Goal: Contribute content: Contribute content

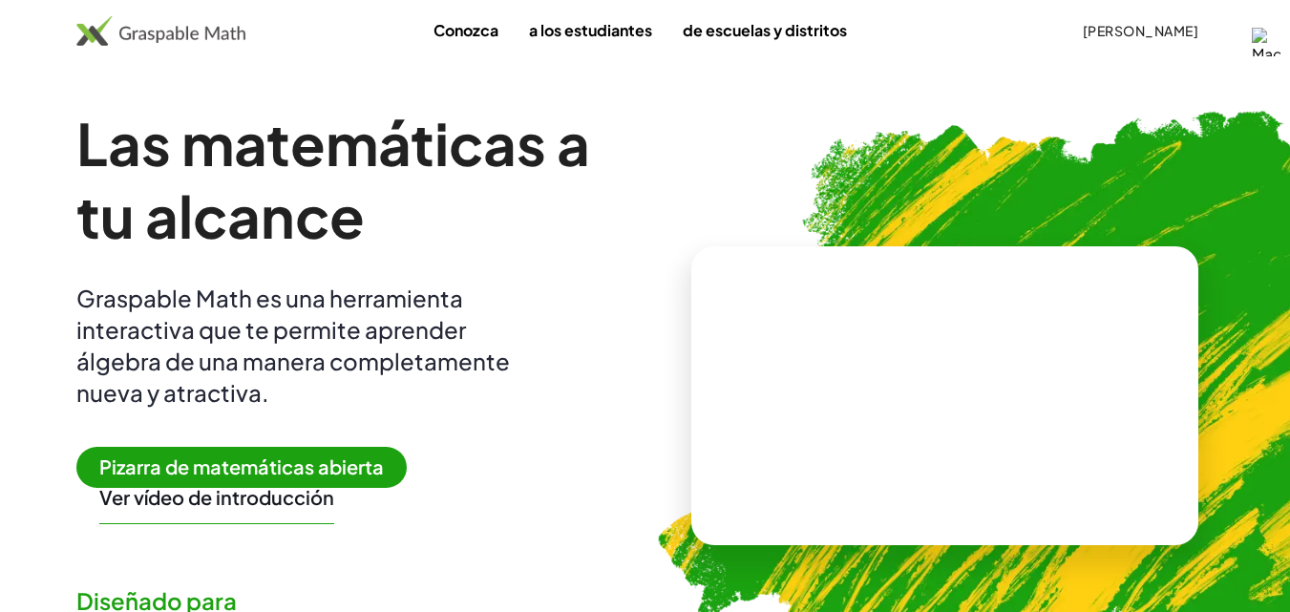
click at [183, 479] on span "Pizarra de matemáticas abierta" at bounding box center [241, 467] width 330 height 41
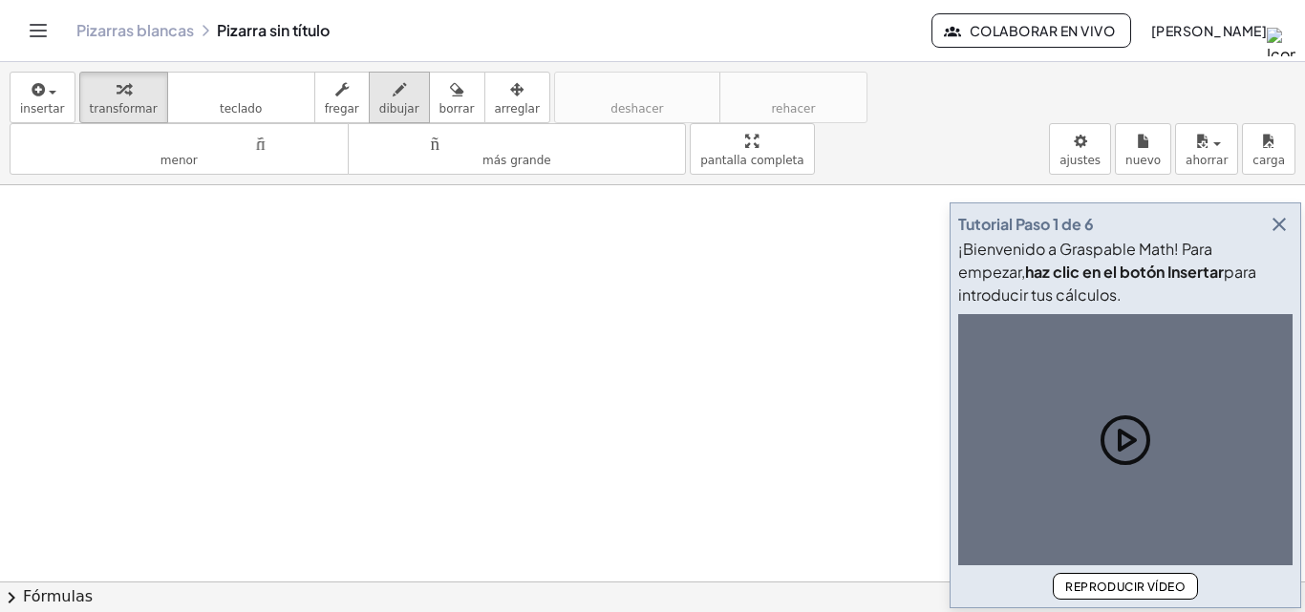
click at [393, 83] on icon "button" at bounding box center [399, 89] width 13 height 23
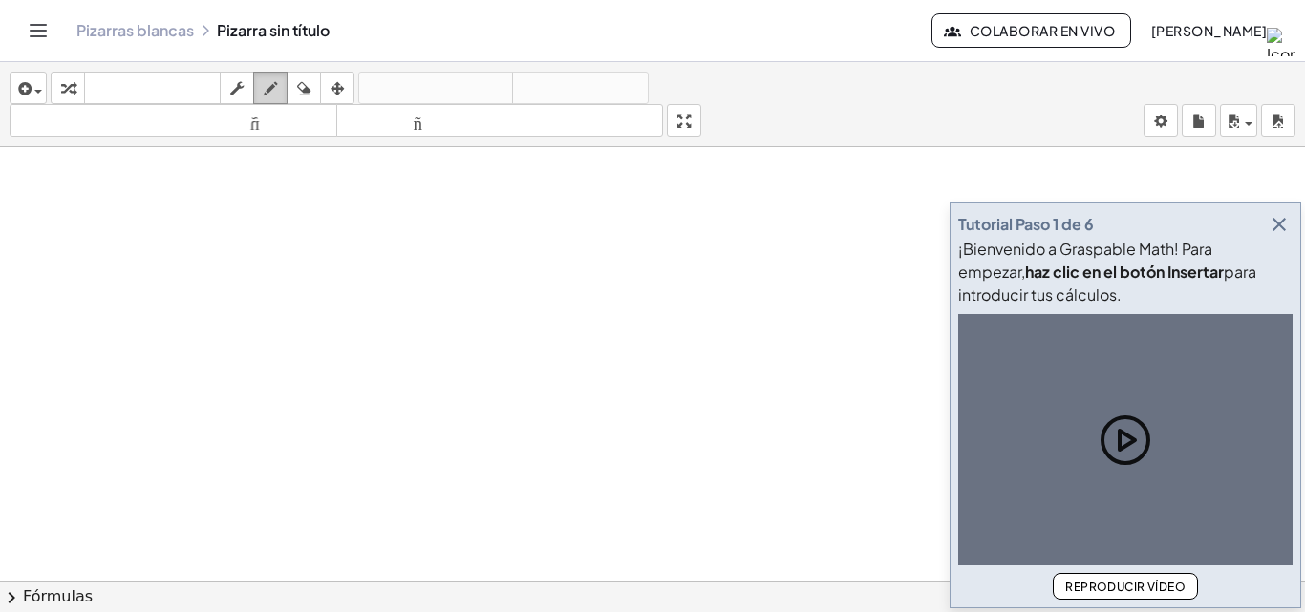
click at [267, 83] on icon "button" at bounding box center [270, 88] width 13 height 23
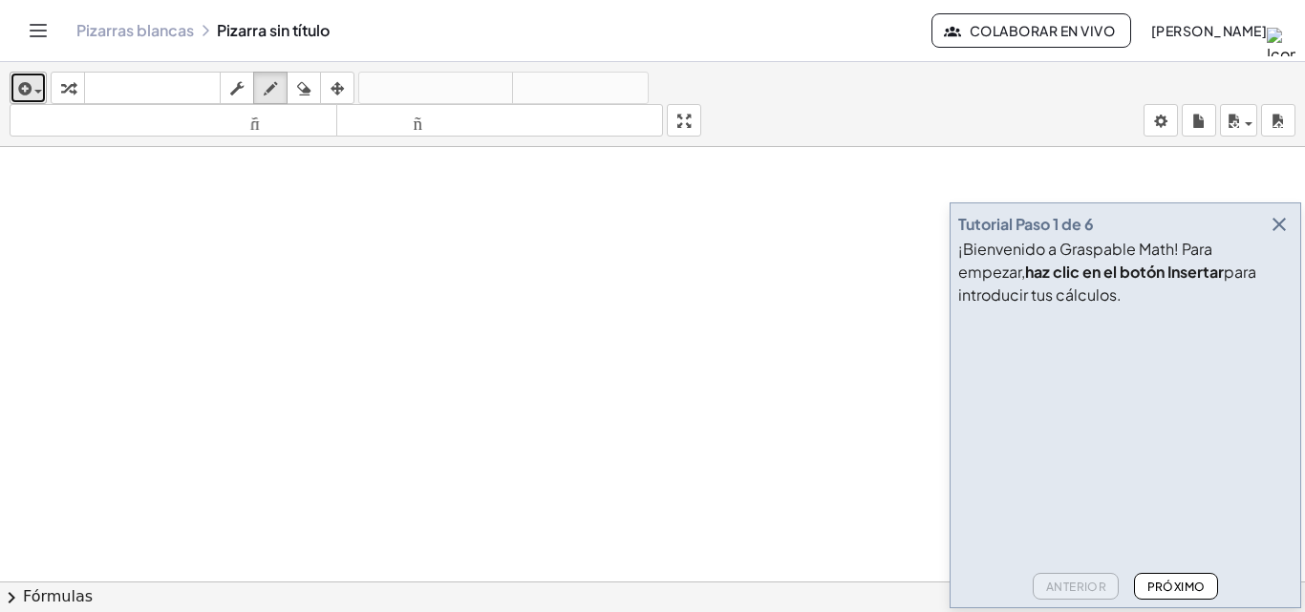
click at [34, 84] on span "button" at bounding box center [34, 90] width 4 height 13
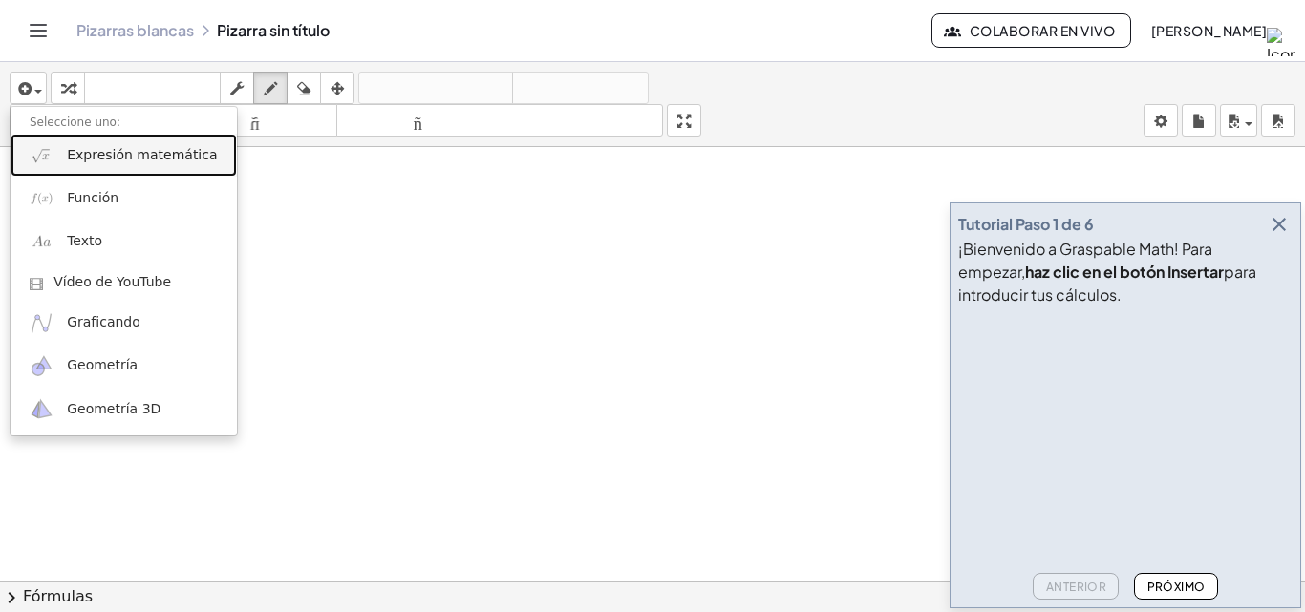
click at [52, 156] on img at bounding box center [42, 155] width 24 height 24
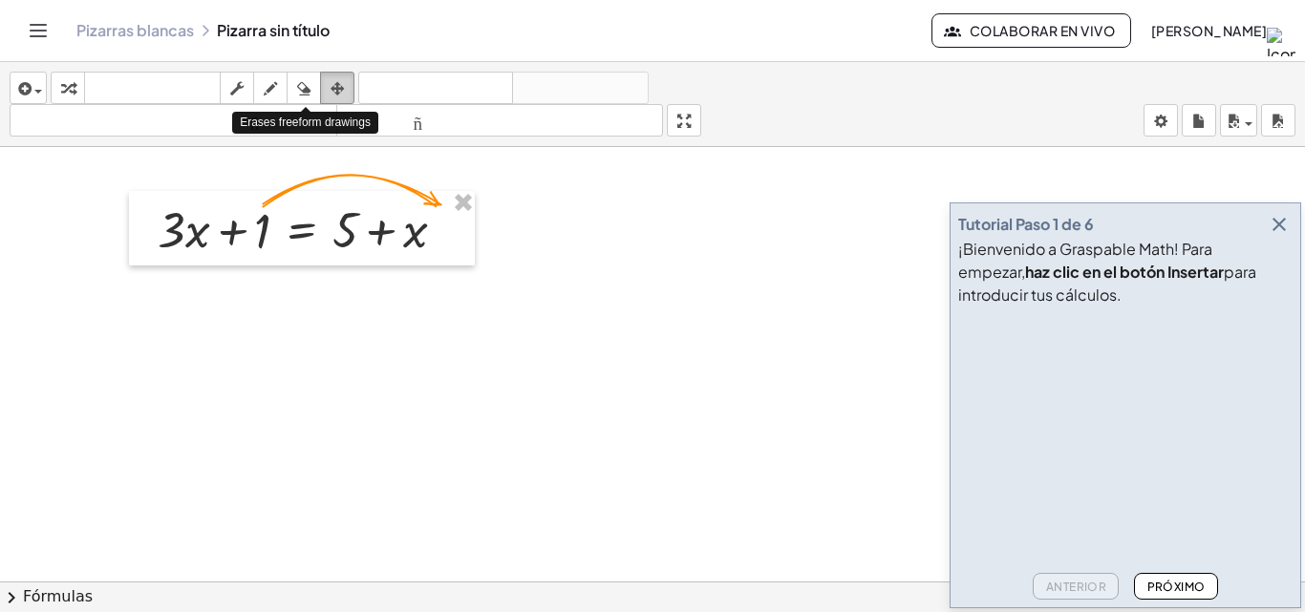
click at [329, 88] on div "button" at bounding box center [337, 87] width 25 height 23
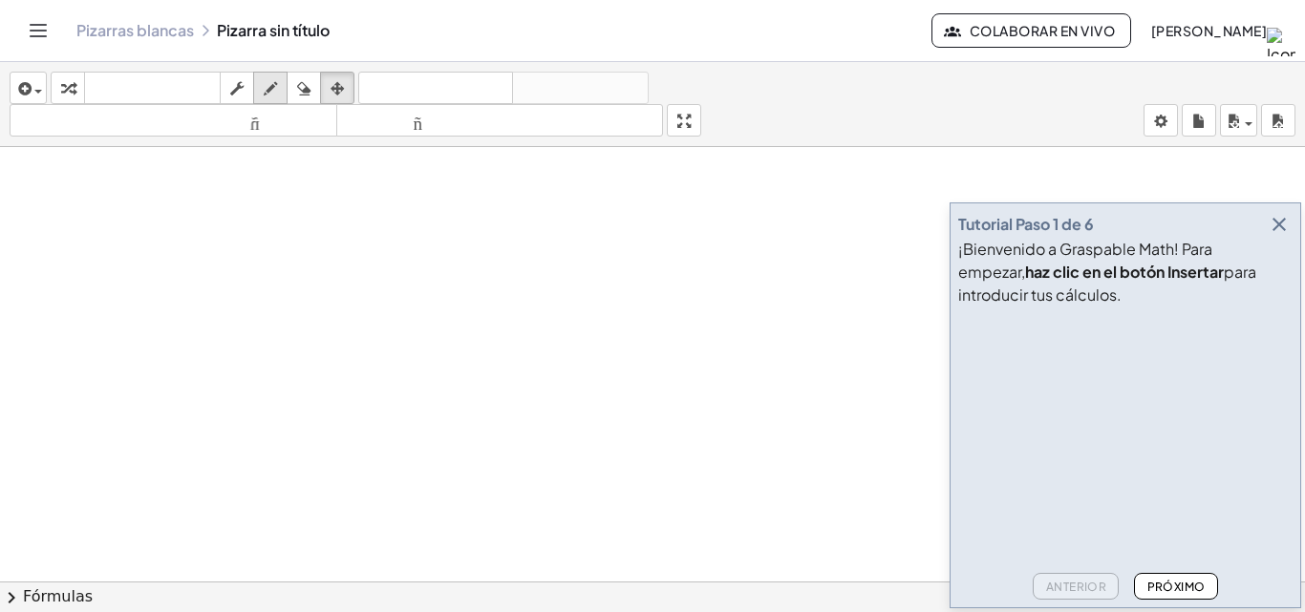
click at [270, 81] on icon "button" at bounding box center [270, 88] width 13 height 23
drag, startPoint x: 1280, startPoint y: 215, endPoint x: 1267, endPoint y: 212, distance: 13.7
click at [1278, 218] on icon "button" at bounding box center [1279, 224] width 23 height 23
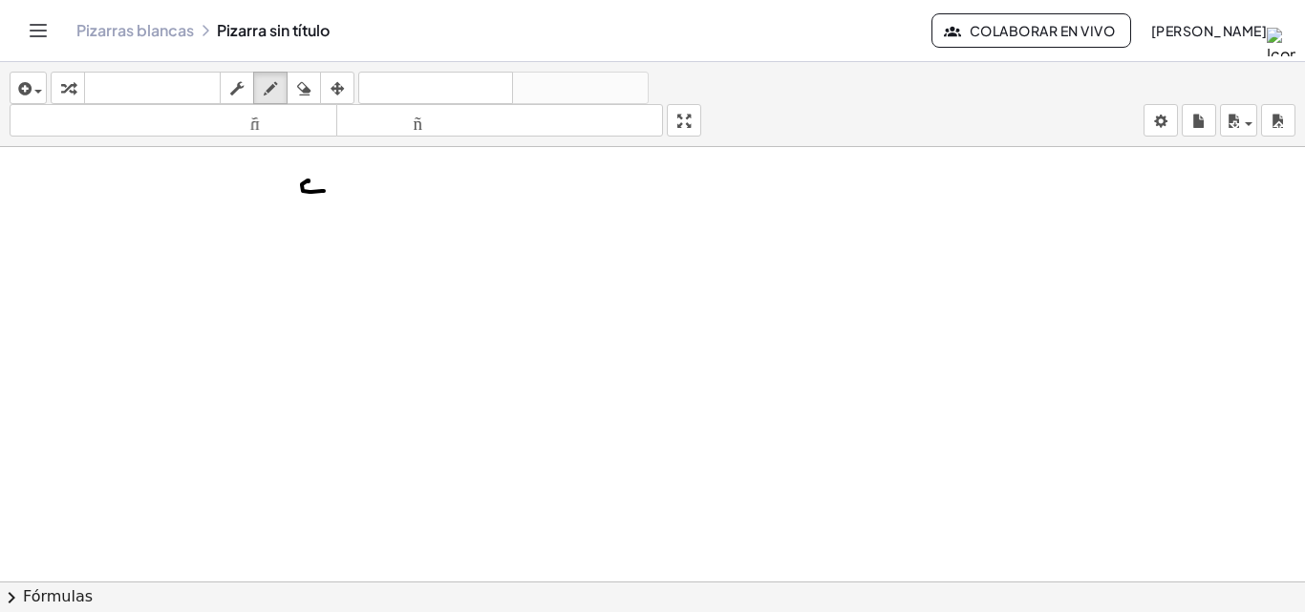
click at [312, 81] on div "button" at bounding box center [303, 87] width 25 height 23
drag, startPoint x: 317, startPoint y: 221, endPoint x: 336, endPoint y: 421, distance: 201.5
click at [267, 79] on icon "button" at bounding box center [270, 88] width 13 height 23
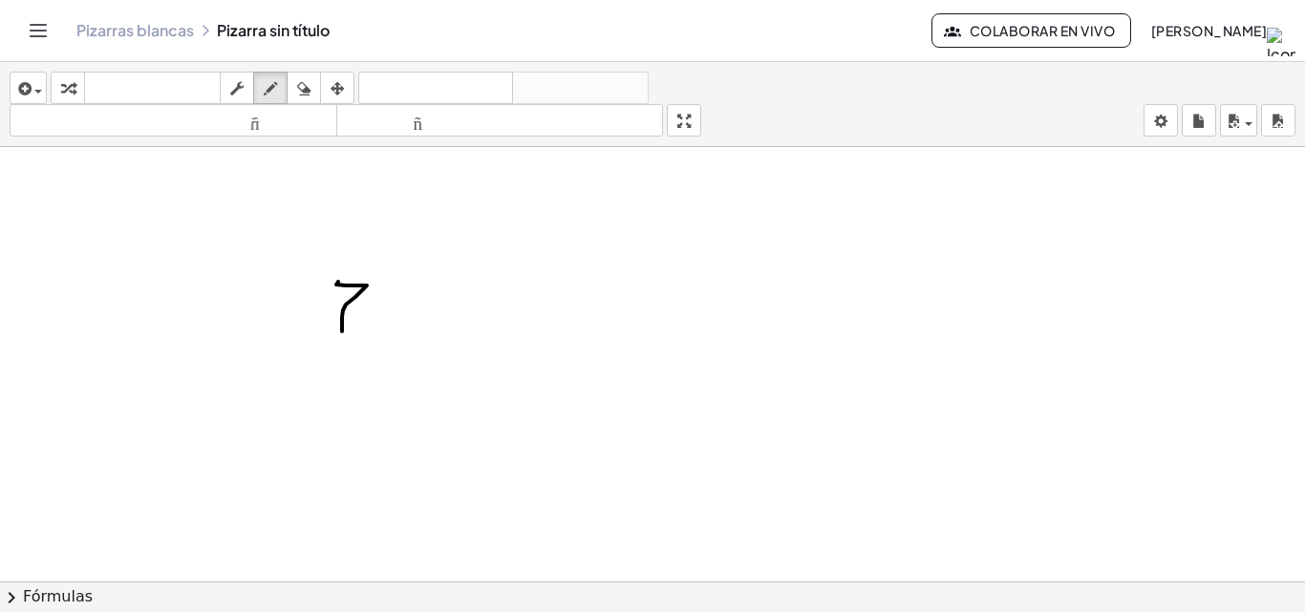
drag, startPoint x: 337, startPoint y: 284, endPoint x: 334, endPoint y: 326, distance: 42.1
drag, startPoint x: 430, startPoint y: 300, endPoint x: 409, endPoint y: 300, distance: 21.0
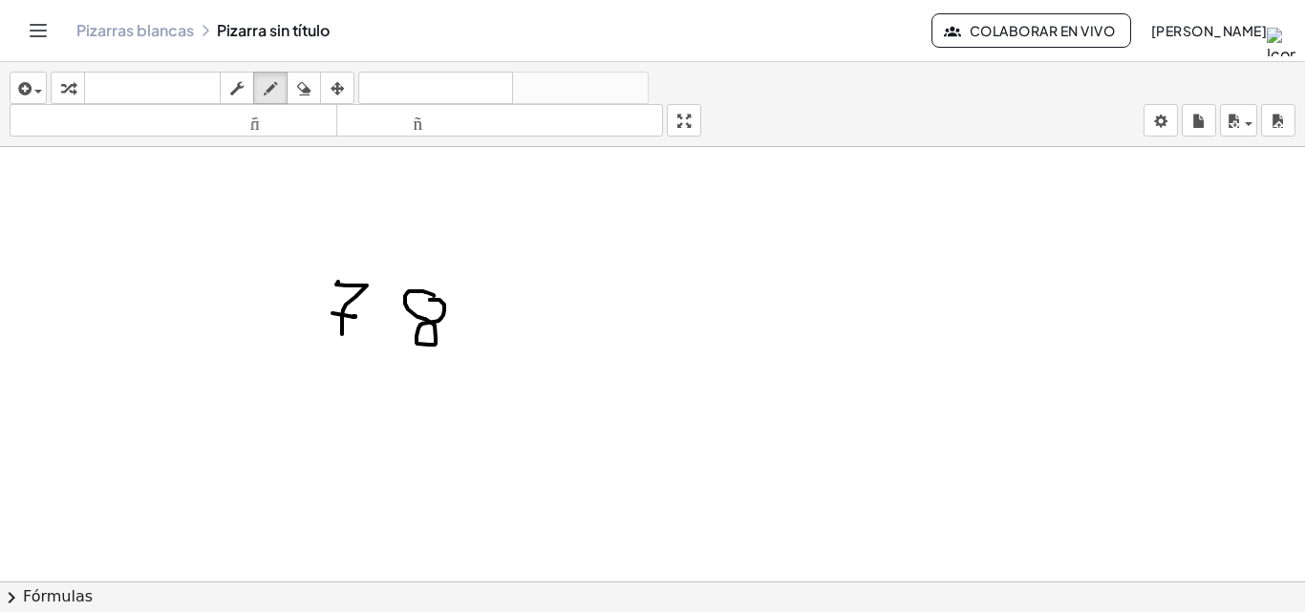
drag, startPoint x: 358, startPoint y: 367, endPoint x: 331, endPoint y: 413, distance: 53.1
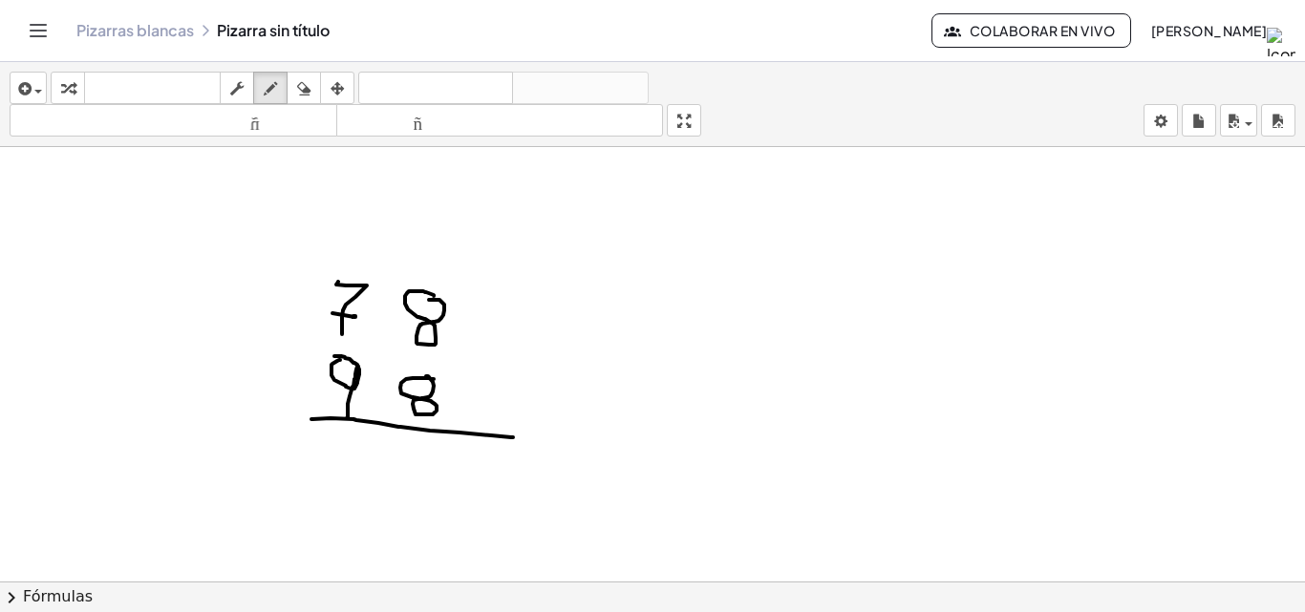
drag, startPoint x: 312, startPoint y: 419, endPoint x: 496, endPoint y: 366, distance: 191.0
drag, startPoint x: 469, startPoint y: 288, endPoint x: 514, endPoint y: 310, distance: 50.0
drag, startPoint x: 494, startPoint y: 285, endPoint x: 477, endPoint y: 313, distance: 33.4
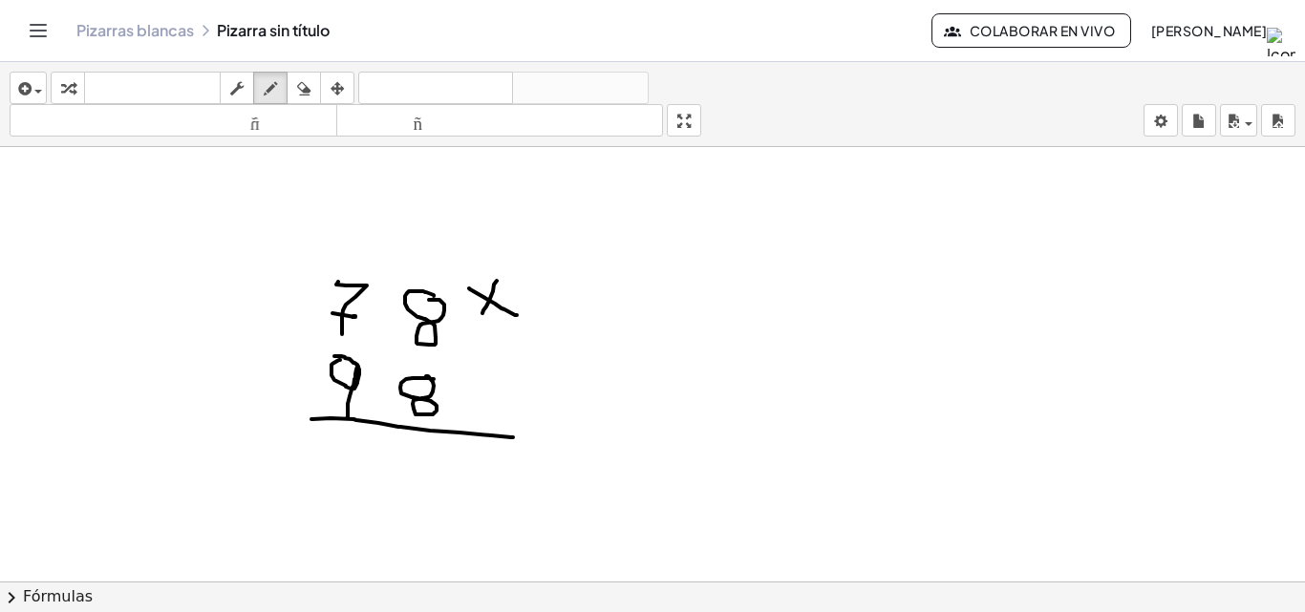
drag, startPoint x: 416, startPoint y: 438, endPoint x: 459, endPoint y: 475, distance: 57.0
drag, startPoint x: 461, startPoint y: 459, endPoint x: 456, endPoint y: 496, distance: 36.7
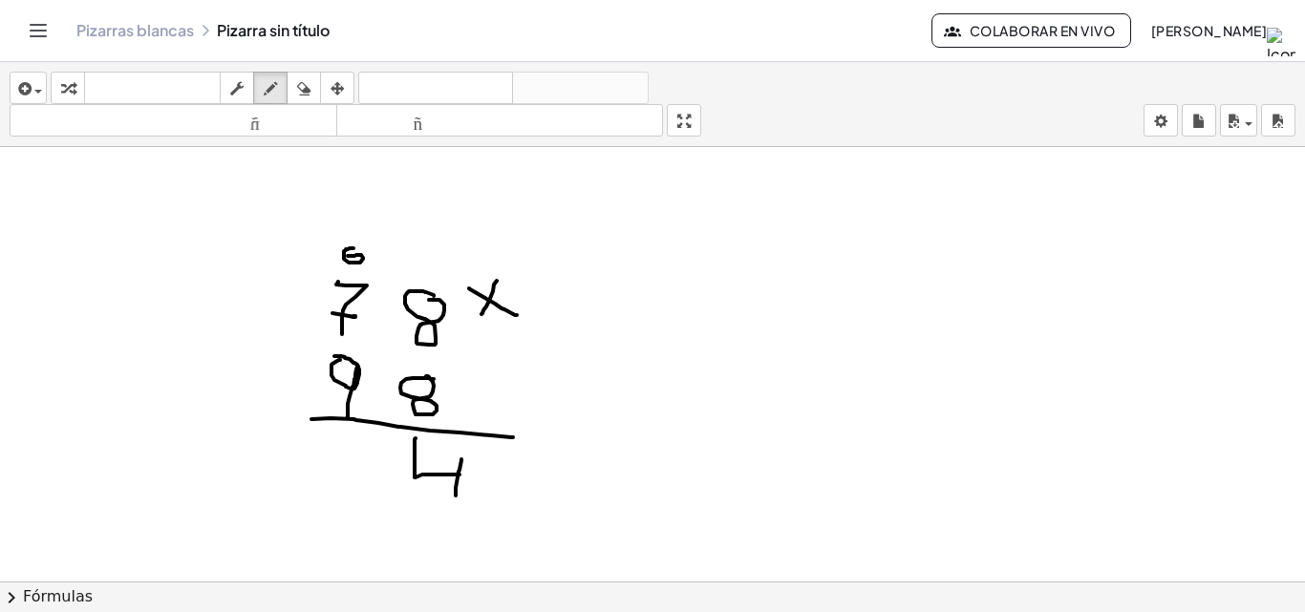
drag, startPoint x: 353, startPoint y: 248, endPoint x: 347, endPoint y: 257, distance: 10.9
drag, startPoint x: 392, startPoint y: 366, endPoint x: 345, endPoint y: 322, distance: 64.2
drag, startPoint x: 679, startPoint y: 352, endPoint x: 656, endPoint y: 403, distance: 55.6
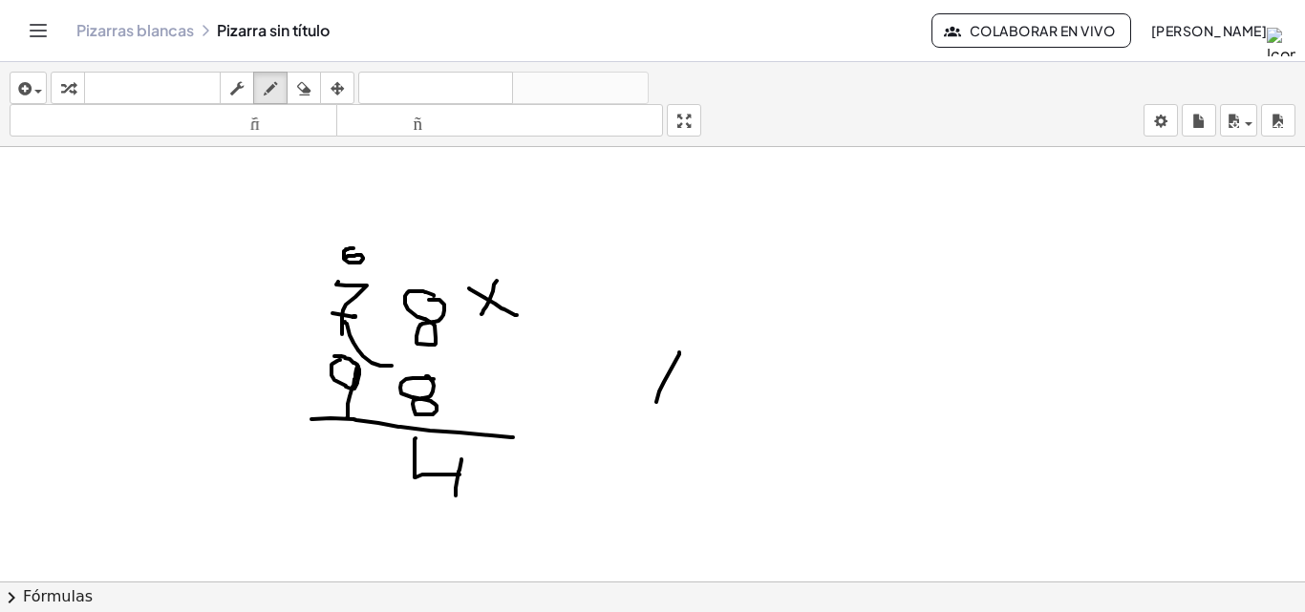
drag, startPoint x: 708, startPoint y: 353, endPoint x: 701, endPoint y: 402, distance: 49.2
drag, startPoint x: 746, startPoint y: 364, endPoint x: 749, endPoint y: 399, distance: 35.5
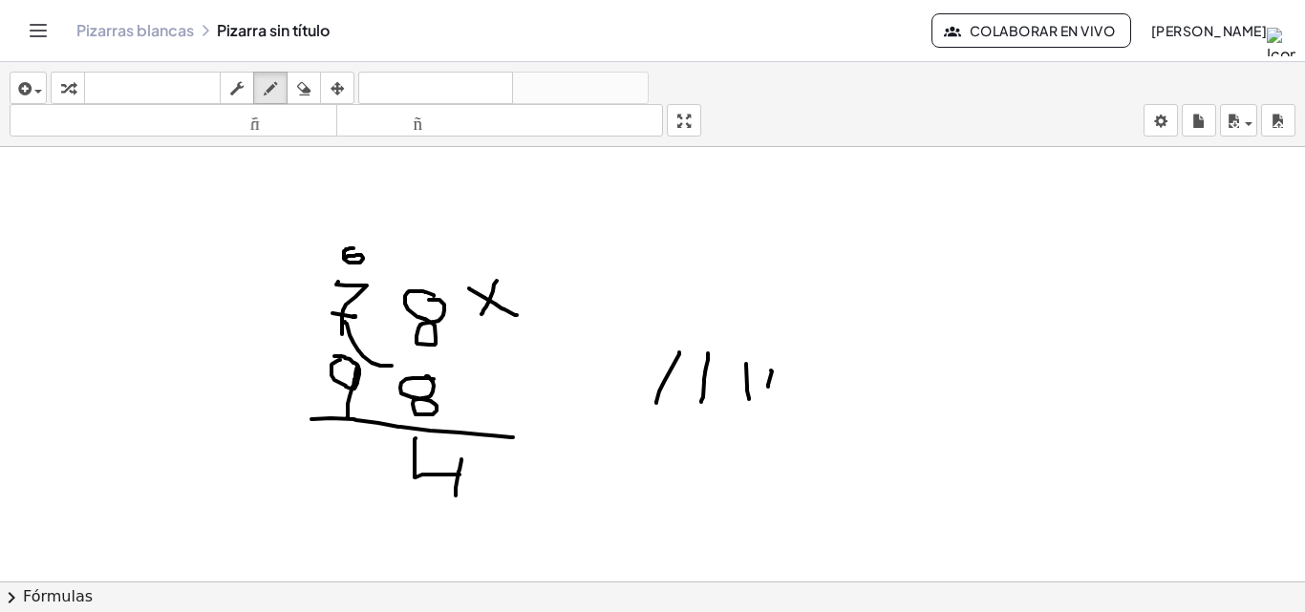
drag, startPoint x: 771, startPoint y: 371, endPoint x: 765, endPoint y: 404, distance: 33.9
drag, startPoint x: 800, startPoint y: 378, endPoint x: 795, endPoint y: 413, distance: 34.9
drag, startPoint x: 812, startPoint y: 383, endPoint x: 812, endPoint y: 418, distance: 35.3
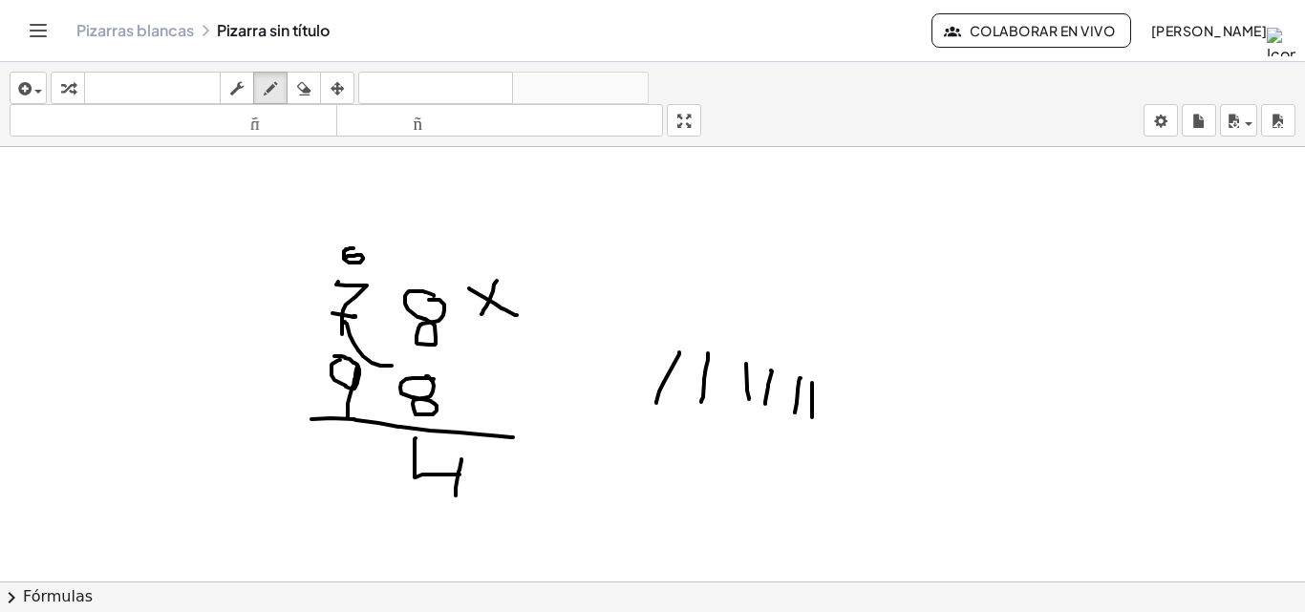
drag, startPoint x: 362, startPoint y: 447, endPoint x: 339, endPoint y: 437, distance: 24.8
drag, startPoint x: 337, startPoint y: 447, endPoint x: 378, endPoint y: 473, distance: 48.5
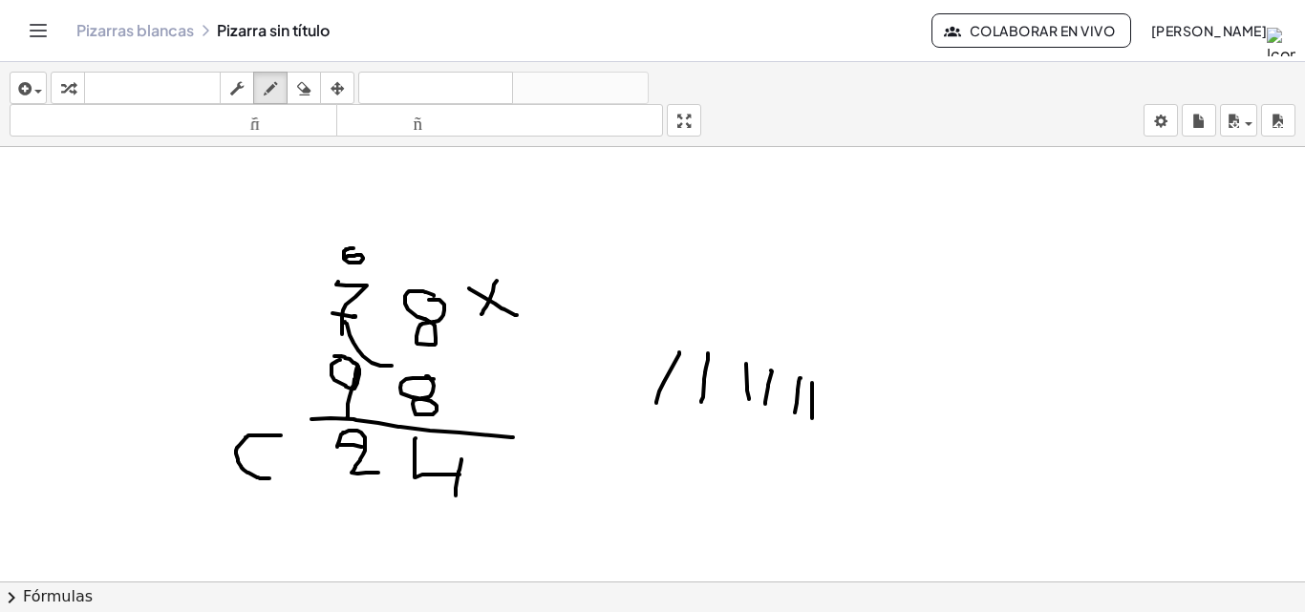
drag, startPoint x: 281, startPoint y: 436, endPoint x: 276, endPoint y: 473, distance: 37.6
drag, startPoint x: 274, startPoint y: 479, endPoint x: 229, endPoint y: 467, distance: 46.6
drag, startPoint x: 369, startPoint y: 372, endPoint x: 427, endPoint y: 352, distance: 61.3
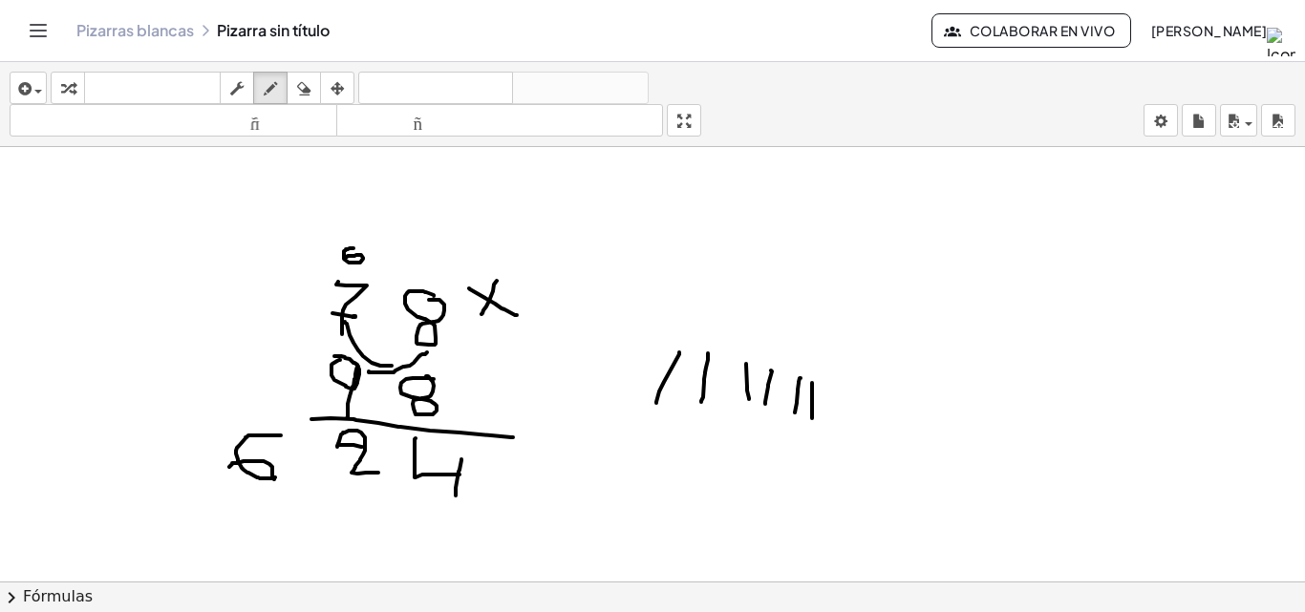
drag, startPoint x: 371, startPoint y: 371, endPoint x: 423, endPoint y: 361, distance: 53.4
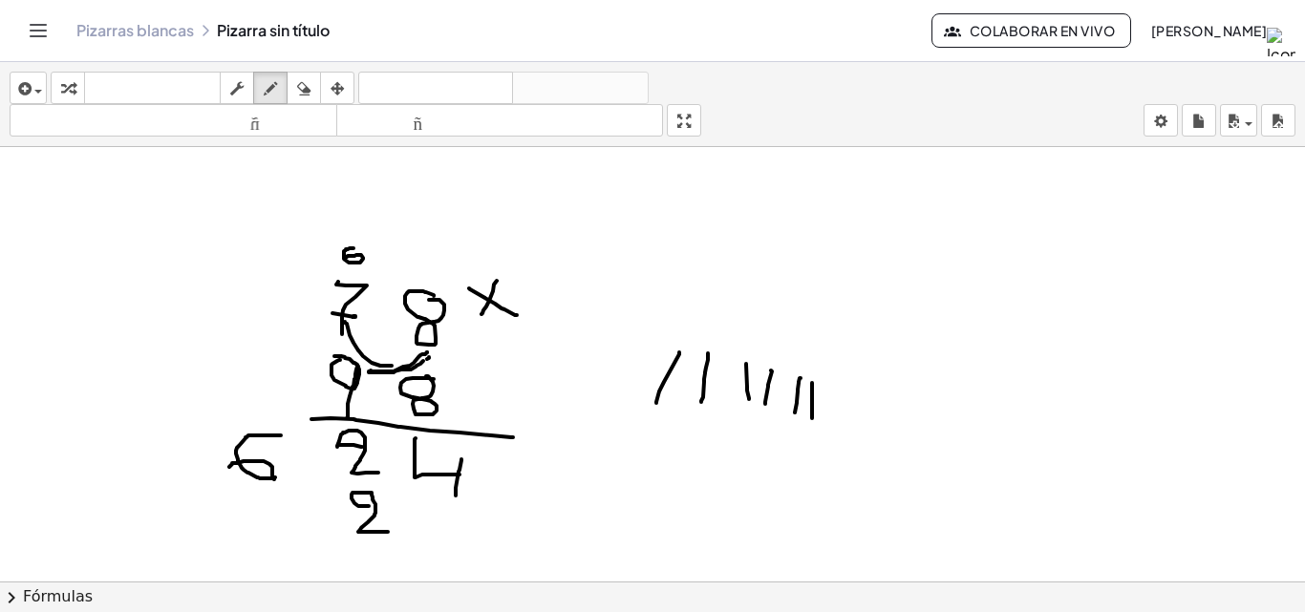
drag, startPoint x: 369, startPoint y: 506, endPoint x: 373, endPoint y: 519, distance: 13.3
drag, startPoint x: 329, startPoint y: 249, endPoint x: 335, endPoint y: 273, distance: 24.8
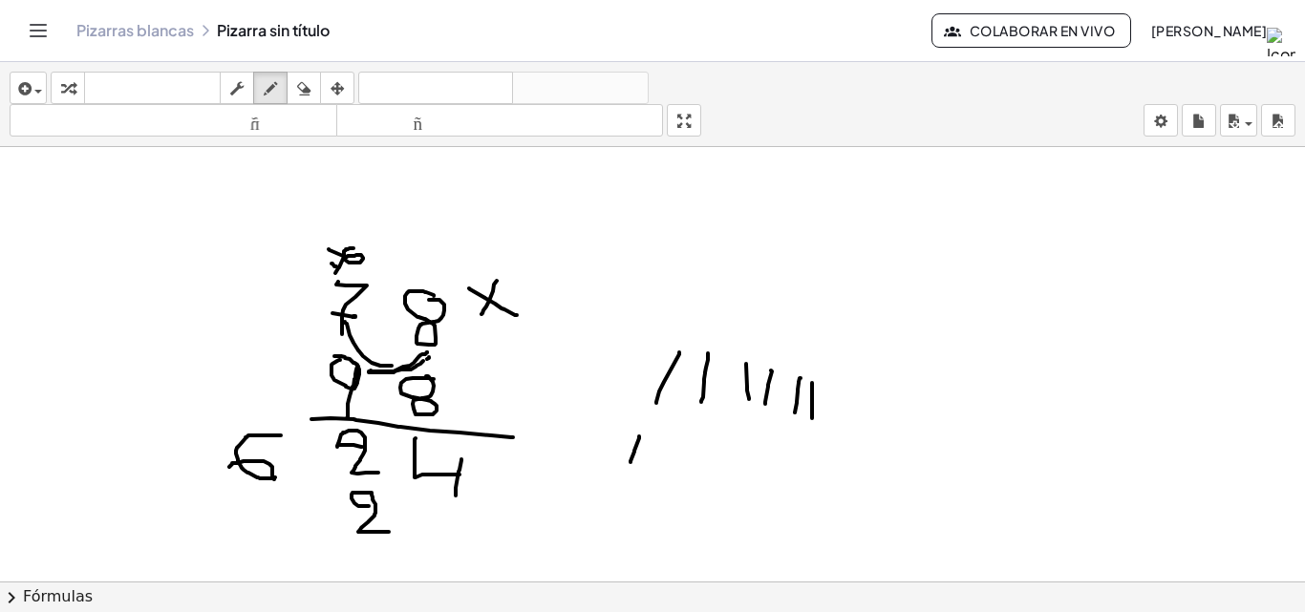
drag, startPoint x: 639, startPoint y: 437, endPoint x: 630, endPoint y: 462, distance: 27.2
drag, startPoint x: 652, startPoint y: 443, endPoint x: 648, endPoint y: 469, distance: 26.2
drag, startPoint x: 670, startPoint y: 445, endPoint x: 670, endPoint y: 471, distance: 25.8
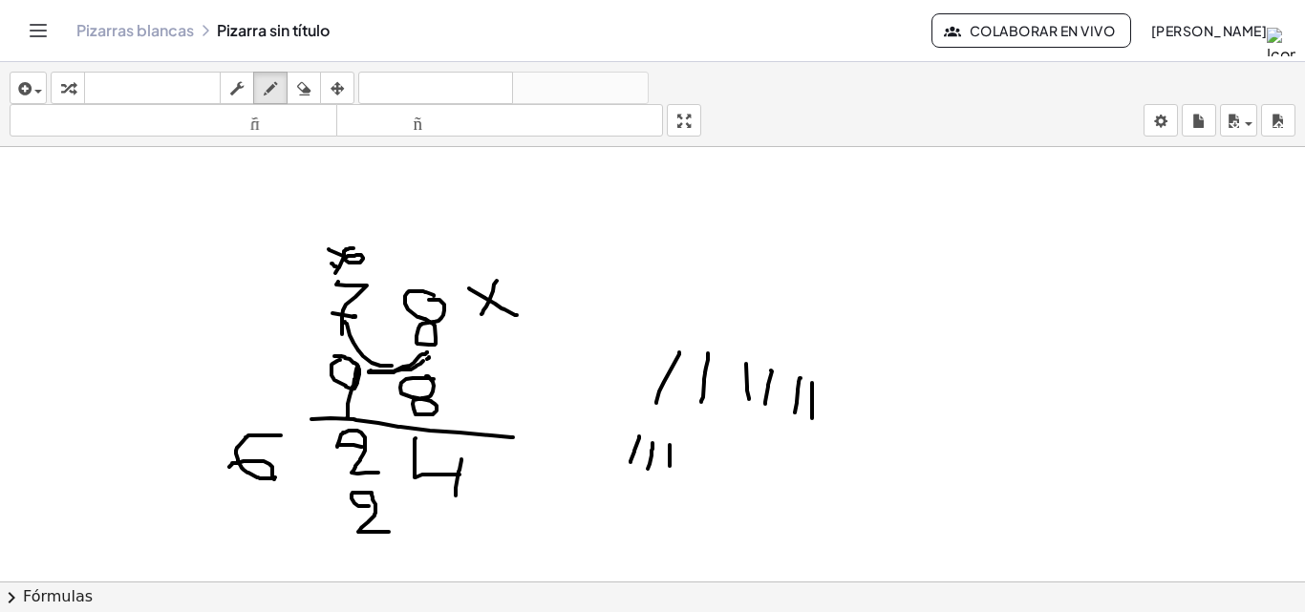
drag, startPoint x: 296, startPoint y: 82, endPoint x: 479, endPoint y: 139, distance: 190.9
click at [315, 83] on div "button" at bounding box center [303, 87] width 25 height 23
drag, startPoint x: 855, startPoint y: 387, endPoint x: 655, endPoint y: 369, distance: 200.5
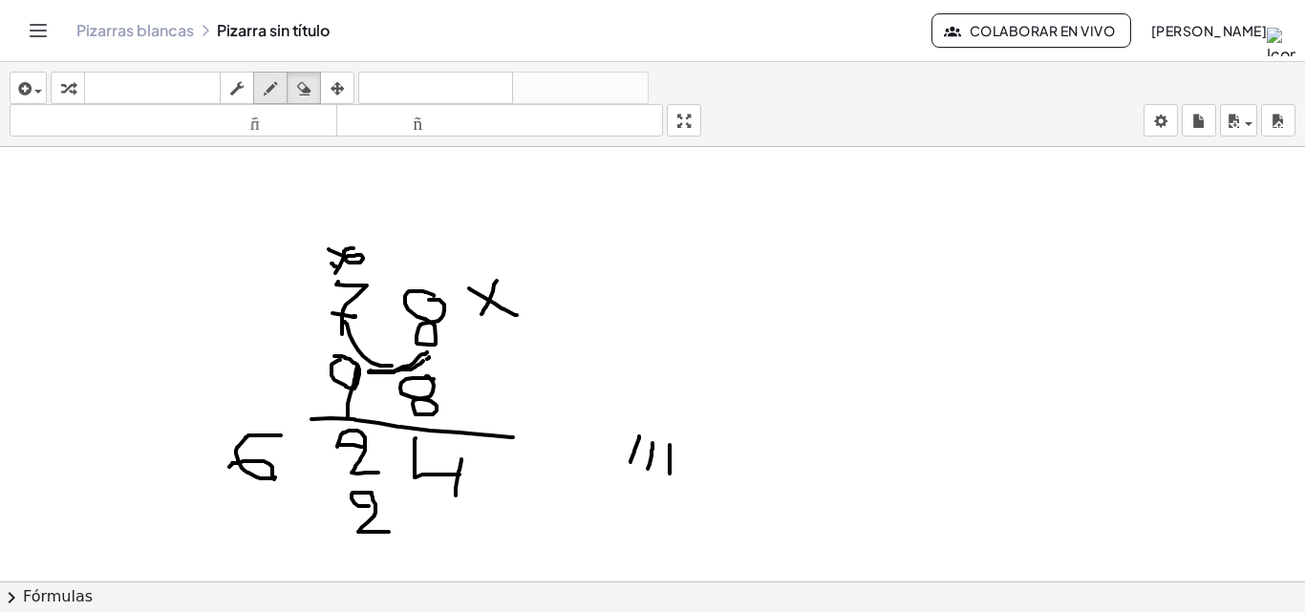
click at [265, 88] on icon "button" at bounding box center [270, 88] width 13 height 23
drag, startPoint x: 686, startPoint y: 446, endPoint x: 686, endPoint y: 471, distance: 24.8
drag, startPoint x: 700, startPoint y: 450, endPoint x: 697, endPoint y: 473, distance: 23.1
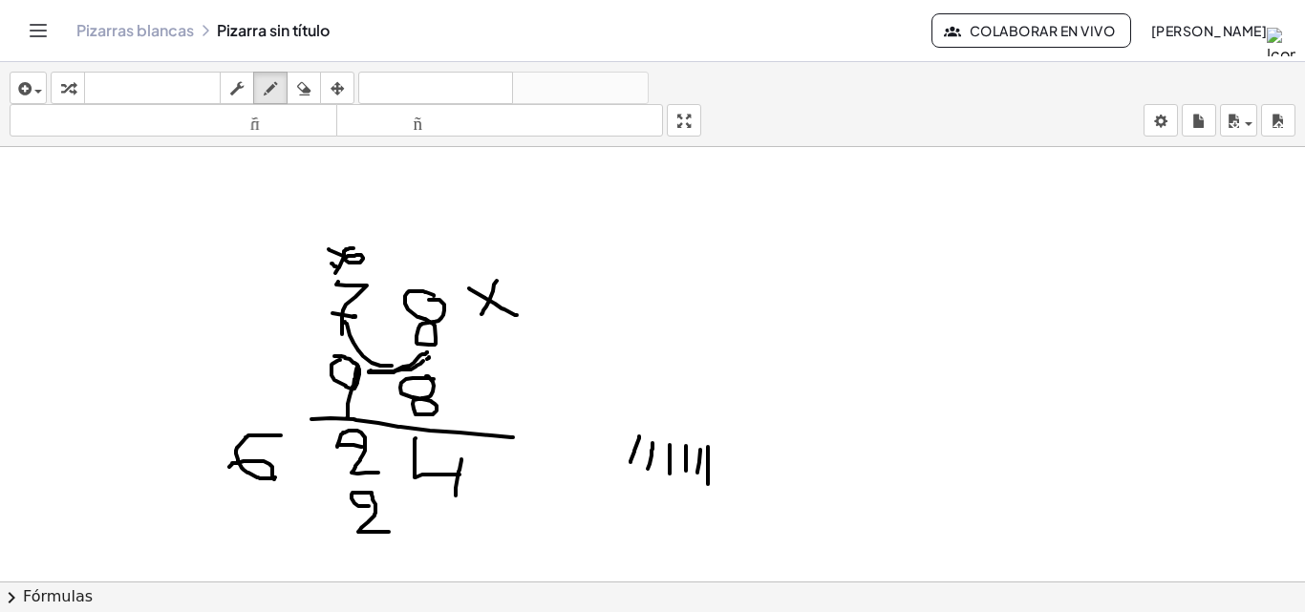
drag, startPoint x: 708, startPoint y: 447, endPoint x: 708, endPoint y: 484, distance: 37.3
drag, startPoint x: 714, startPoint y: 446, endPoint x: 705, endPoint y: 473, distance: 28.4
click at [295, 85] on div "button" at bounding box center [303, 87] width 25 height 23
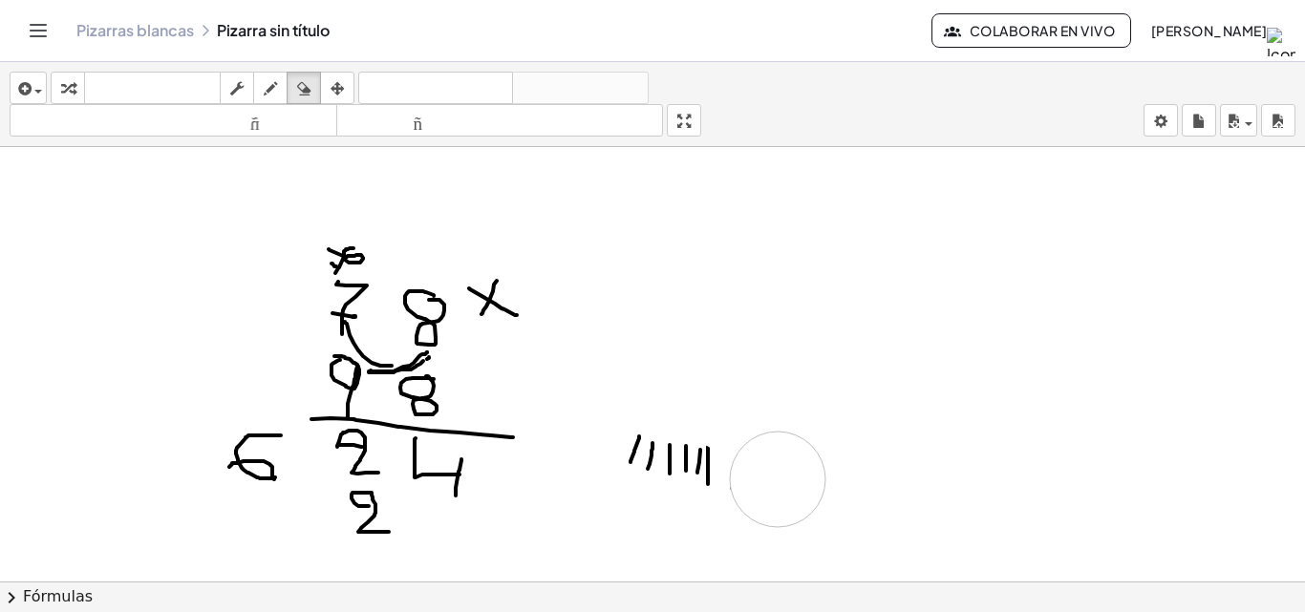
drag, startPoint x: 733, startPoint y: 406, endPoint x: 778, endPoint y: 479, distance: 86.2
click at [276, 91] on icon "button" at bounding box center [270, 88] width 13 height 23
drag, startPoint x: 725, startPoint y: 448, endPoint x: 729, endPoint y: 488, distance: 40.3
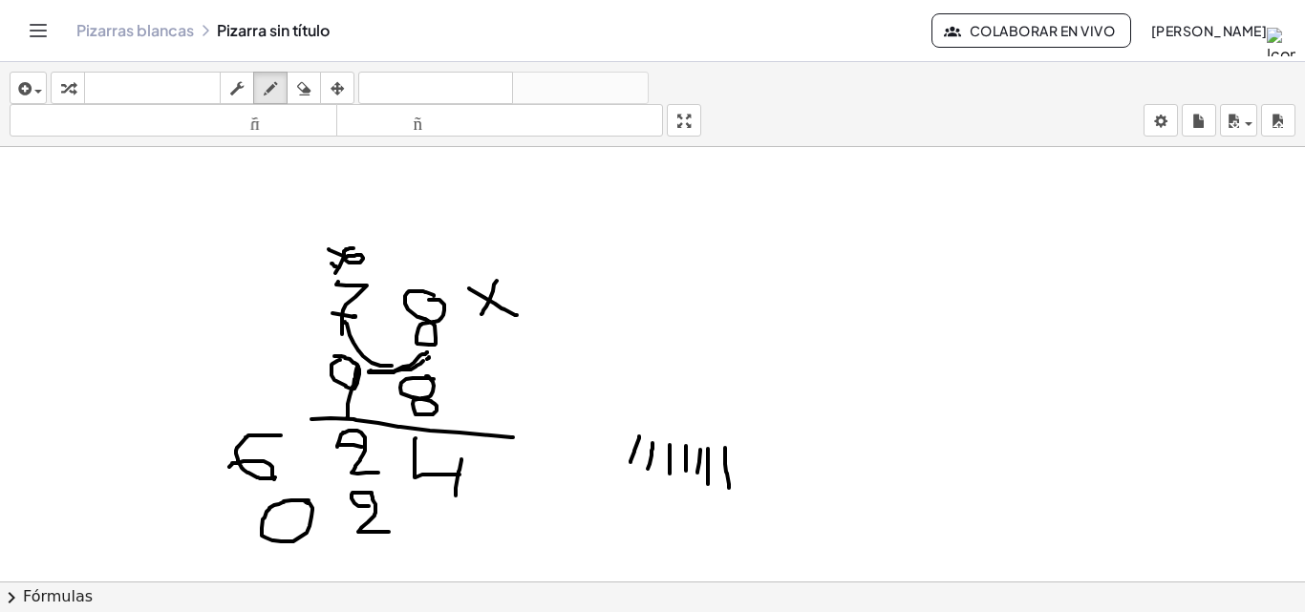
drag, startPoint x: 231, startPoint y: 507, endPoint x: 234, endPoint y: 539, distance: 31.7
drag, startPoint x: 234, startPoint y: 522, endPoint x: 244, endPoint y: 522, distance: 9.6
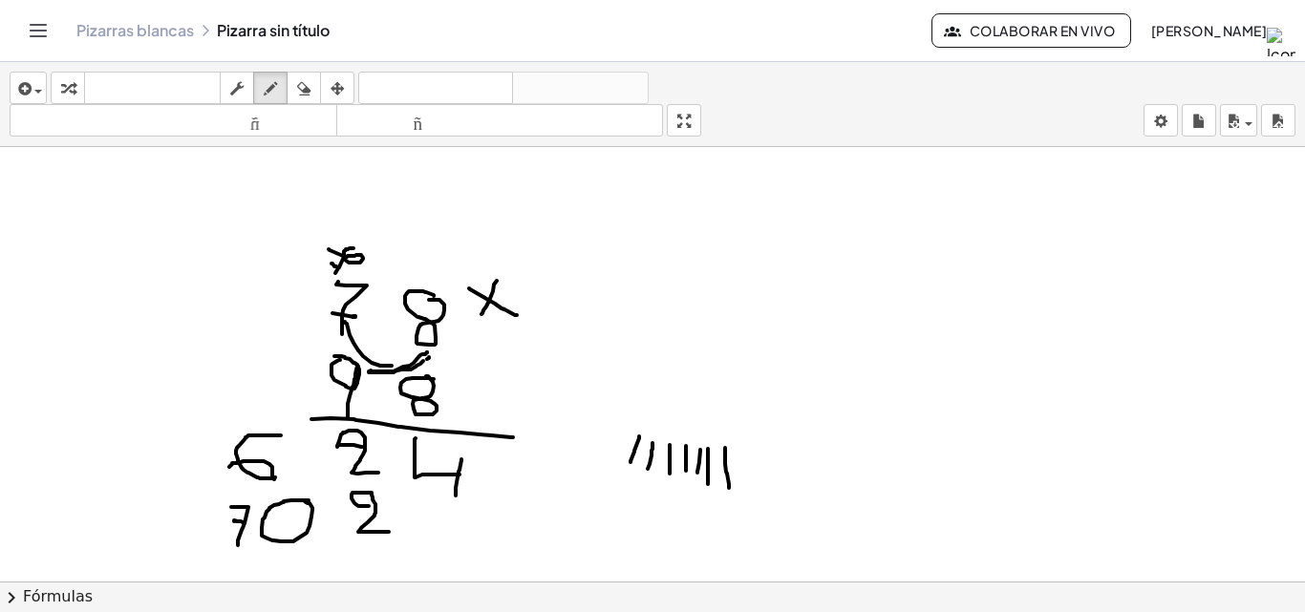
click at [301, 91] on icon "button" at bounding box center [303, 88] width 13 height 23
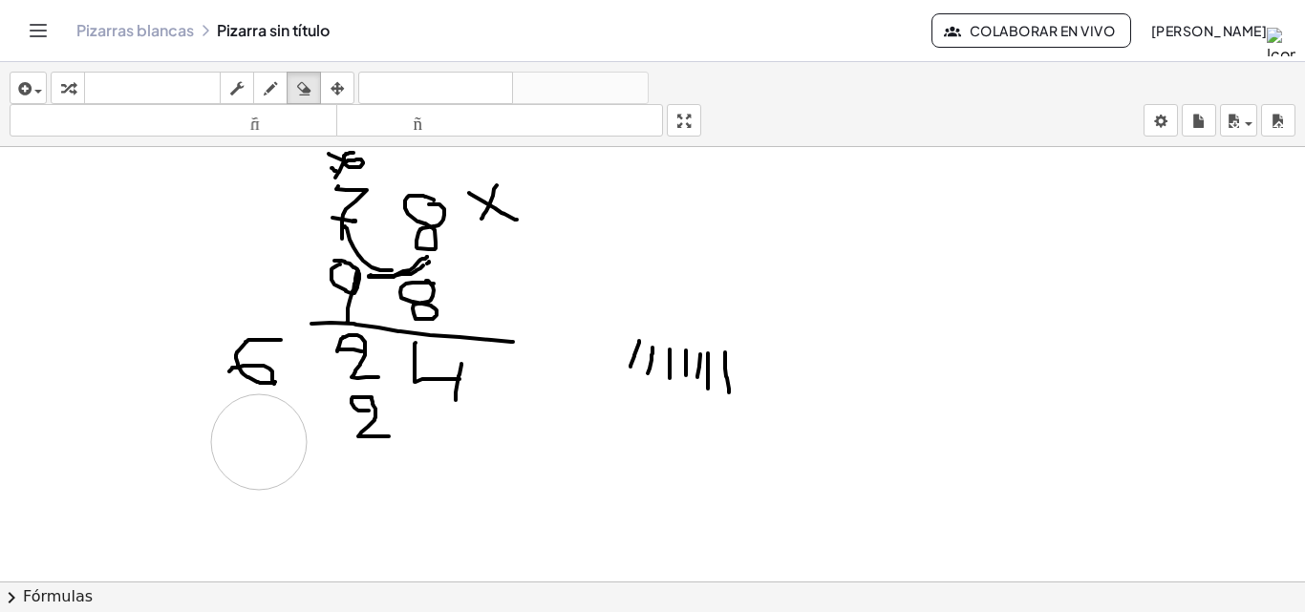
drag, startPoint x: 136, startPoint y: 463, endPoint x: 259, endPoint y: 442, distance: 125.0
click at [259, 442] on div at bounding box center [652, 562] width 1305 height 1020
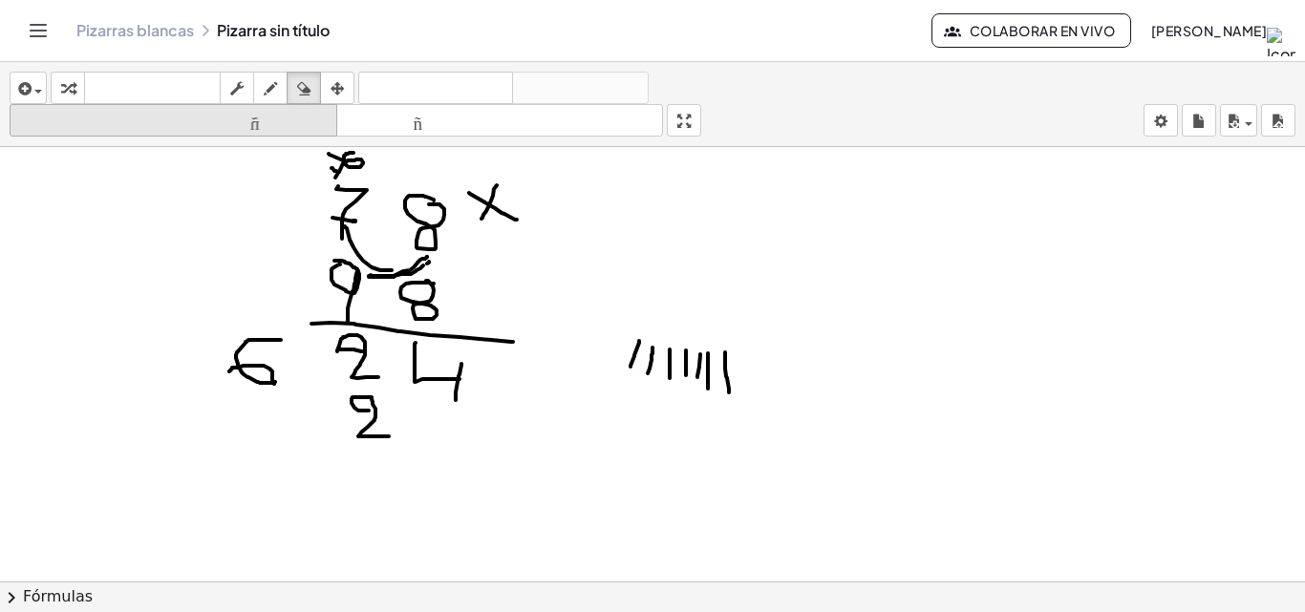
drag, startPoint x: 270, startPoint y: 73, endPoint x: 254, endPoint y: 117, distance: 47.7
click at [268, 74] on button "dibujar" at bounding box center [270, 88] width 34 height 32
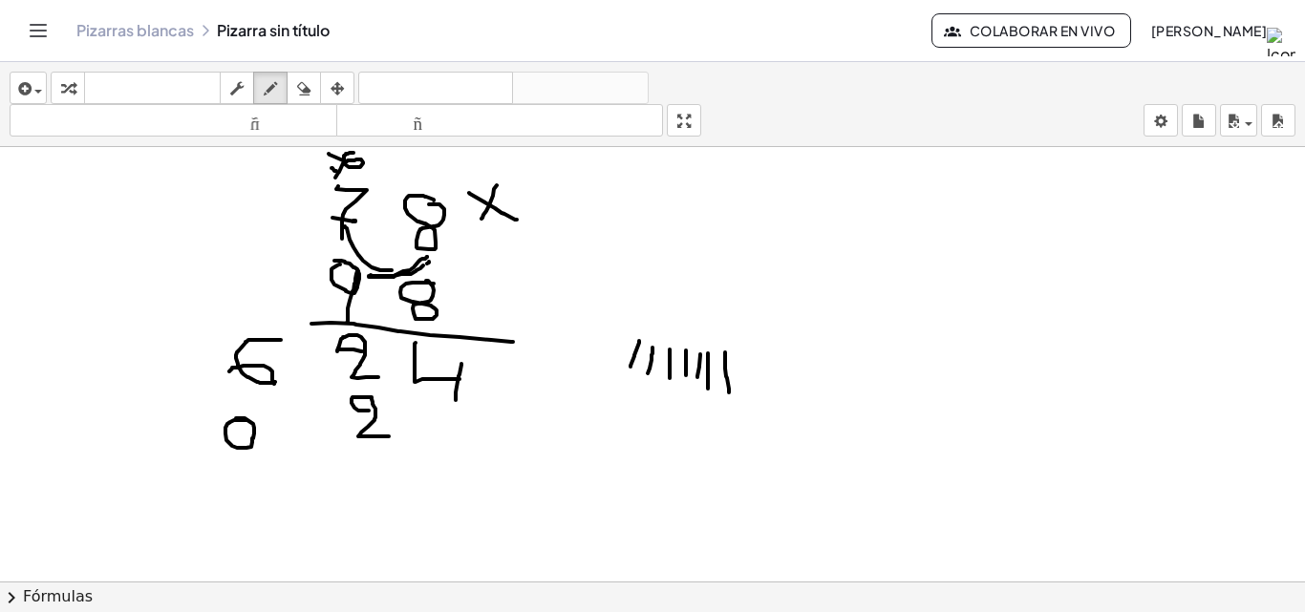
drag, startPoint x: 245, startPoint y: 420, endPoint x: 209, endPoint y: 419, distance: 36.3
click at [235, 419] on div at bounding box center [652, 562] width 1305 height 1020
drag, startPoint x: 148, startPoint y: 418, endPoint x: 162, endPoint y: 458, distance: 42.6
click at [162, 458] on div at bounding box center [652, 562] width 1305 height 1020
drag, startPoint x: 155, startPoint y: 439, endPoint x: 153, endPoint y: 458, distance: 19.2
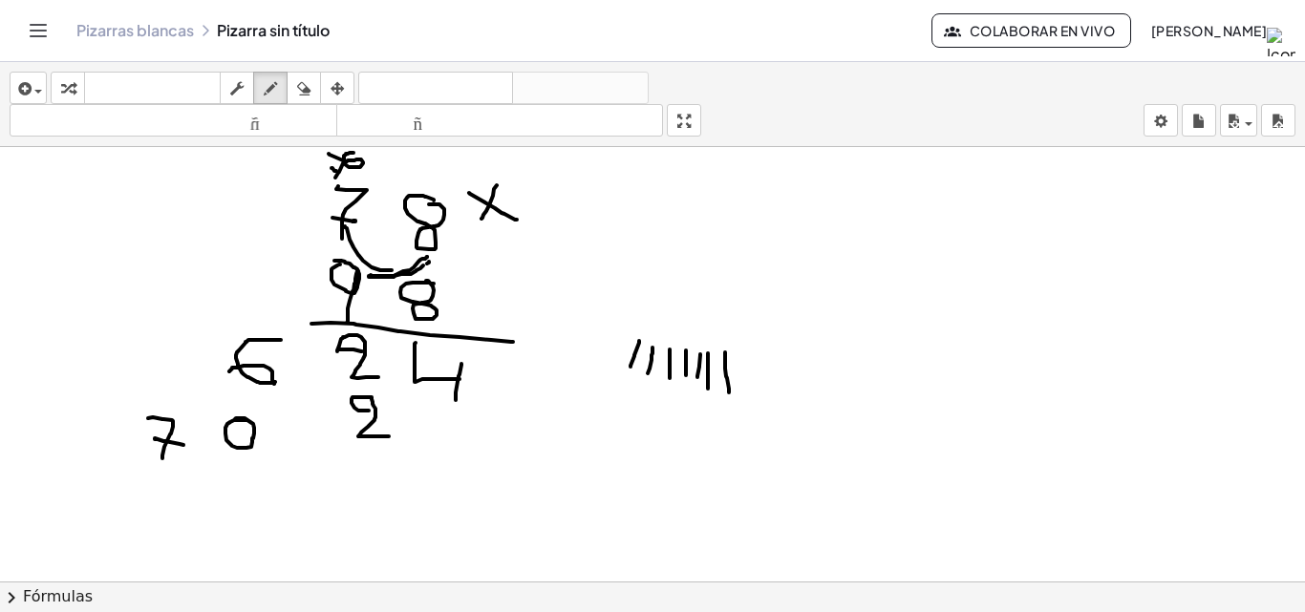
click at [184, 445] on div at bounding box center [652, 562] width 1305 height 1020
drag, startPoint x: 496, startPoint y: 378, endPoint x: 528, endPoint y: 378, distance: 32.5
click at [528, 378] on div at bounding box center [652, 562] width 1305 height 1020
drag, startPoint x: 508, startPoint y: 356, endPoint x: 510, endPoint y: 398, distance: 42.1
click at [510, 398] on div at bounding box center [652, 562] width 1305 height 1020
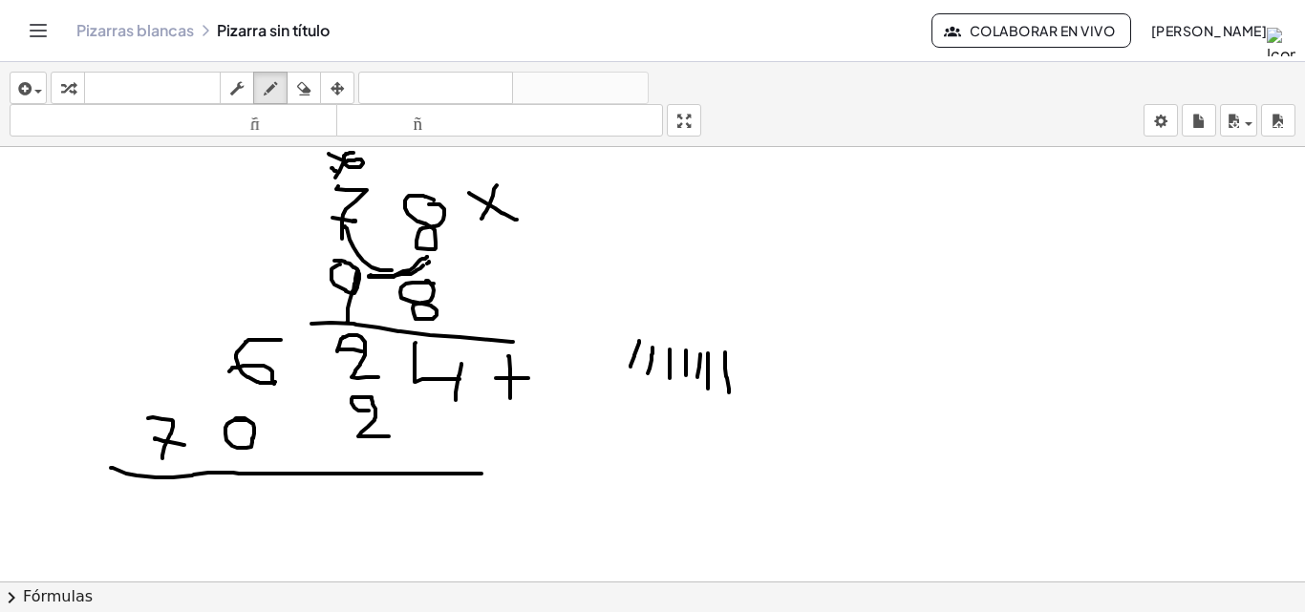
drag, startPoint x: 111, startPoint y: 468, endPoint x: 481, endPoint y: 471, distance: 370.6
click at [481, 473] on div at bounding box center [652, 562] width 1305 height 1020
drag, startPoint x: 427, startPoint y: 486, endPoint x: 447, endPoint y: 493, distance: 21.1
click at [446, 502] on div at bounding box center [652, 562] width 1305 height 1020
drag, startPoint x: 447, startPoint y: 490, endPoint x: 447, endPoint y: 530, distance: 40.1
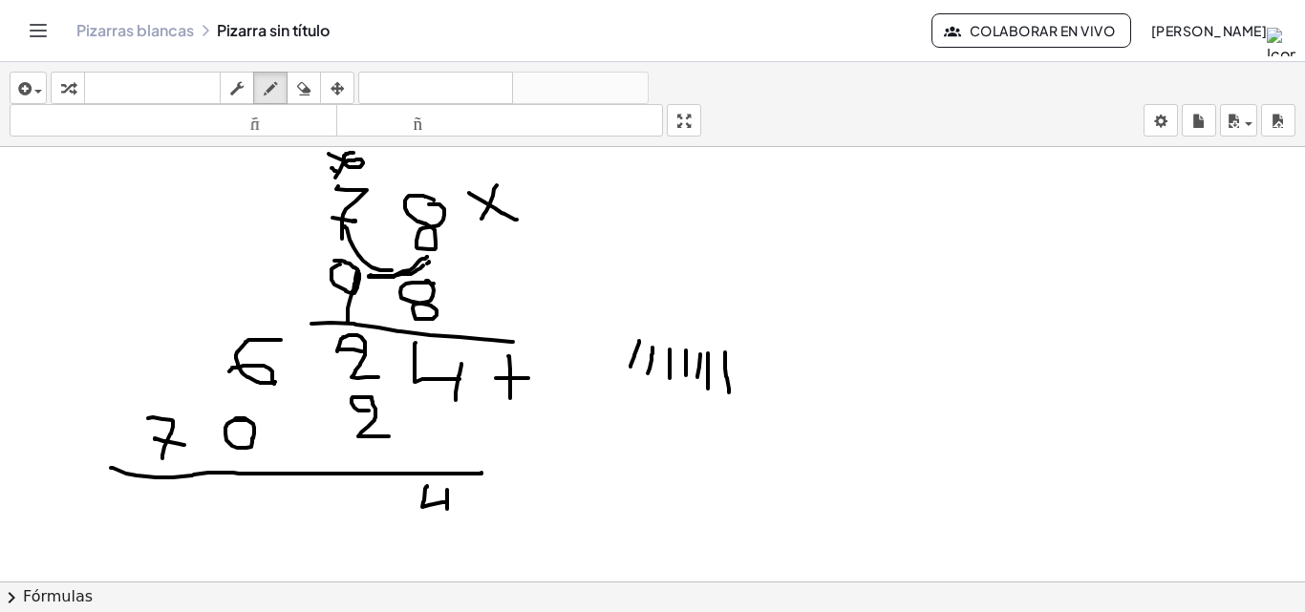
click at [447, 529] on div at bounding box center [652, 562] width 1305 height 1020
drag, startPoint x: 373, startPoint y: 490, endPoint x: 404, endPoint y: 493, distance: 30.7
click at [404, 510] on div at bounding box center [652, 562] width 1305 height 1020
drag, startPoint x: 404, startPoint y: 493, endPoint x: 362, endPoint y: 525, distance: 53.1
click at [388, 533] on div at bounding box center [652, 562] width 1305 height 1020
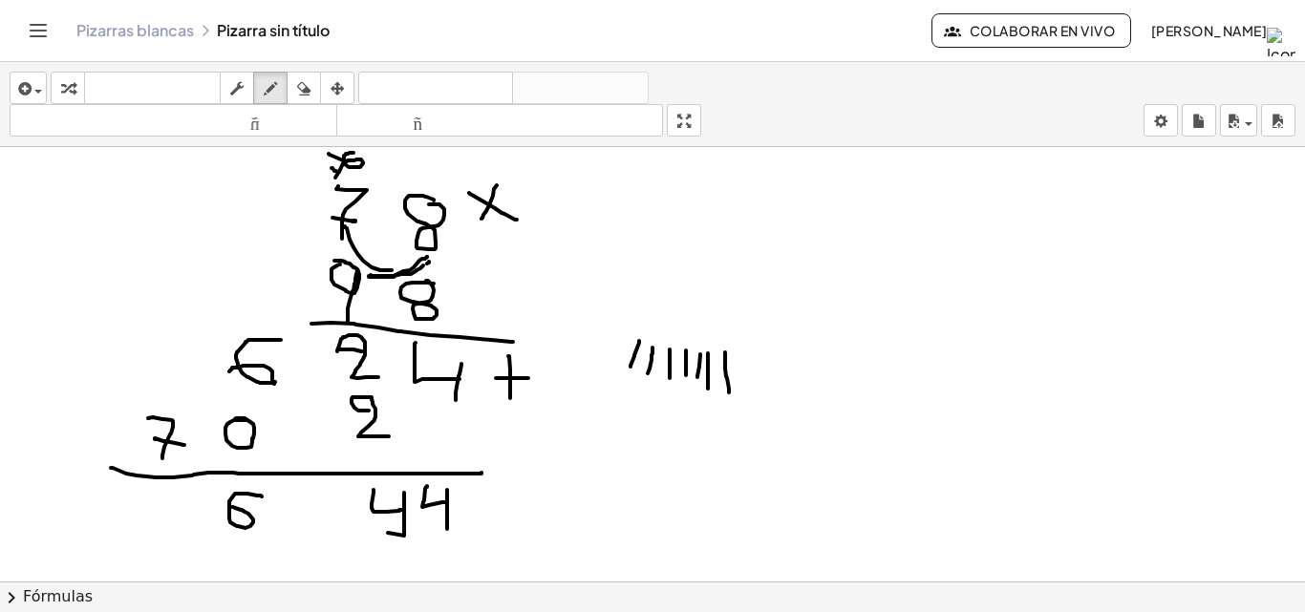
drag, startPoint x: 262, startPoint y: 497, endPoint x: 232, endPoint y: 507, distance: 31.4
click at [232, 507] on div at bounding box center [652, 562] width 1305 height 1020
drag, startPoint x: 155, startPoint y: 500, endPoint x: 175, endPoint y: 526, distance: 33.4
click at [175, 526] on div at bounding box center [652, 562] width 1305 height 1020
drag, startPoint x: 160, startPoint y: 514, endPoint x: 177, endPoint y: 514, distance: 16.2
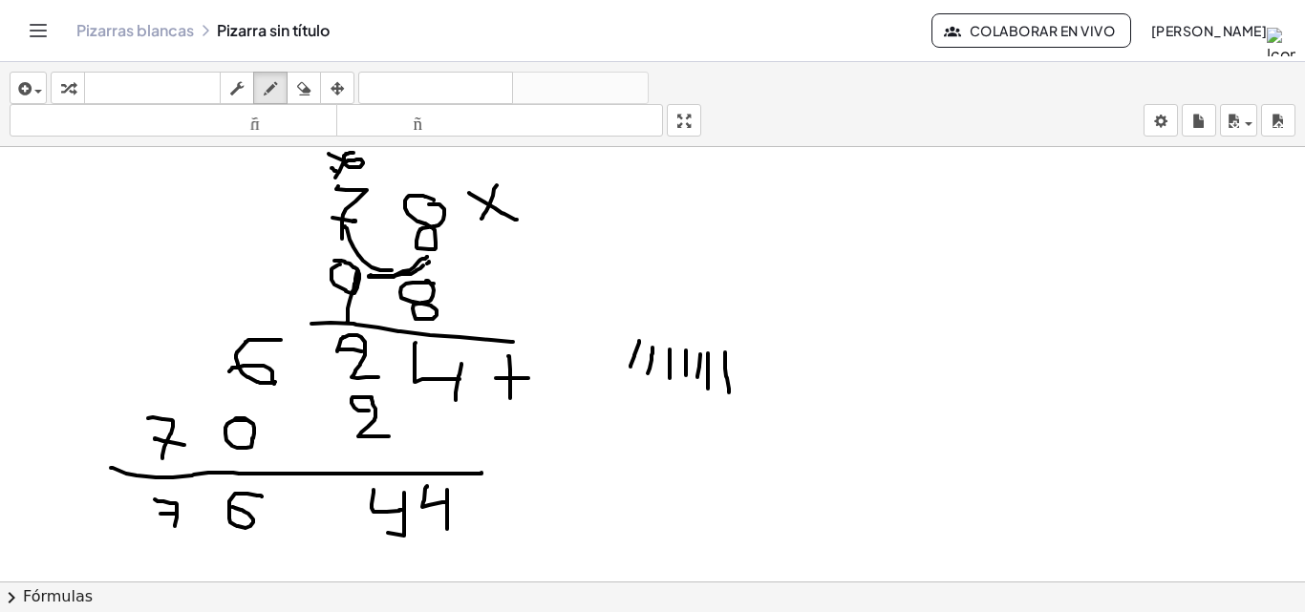
click at [177, 514] on div at bounding box center [652, 562] width 1305 height 1020
click at [310, 84] on icon "button" at bounding box center [303, 88] width 13 height 23
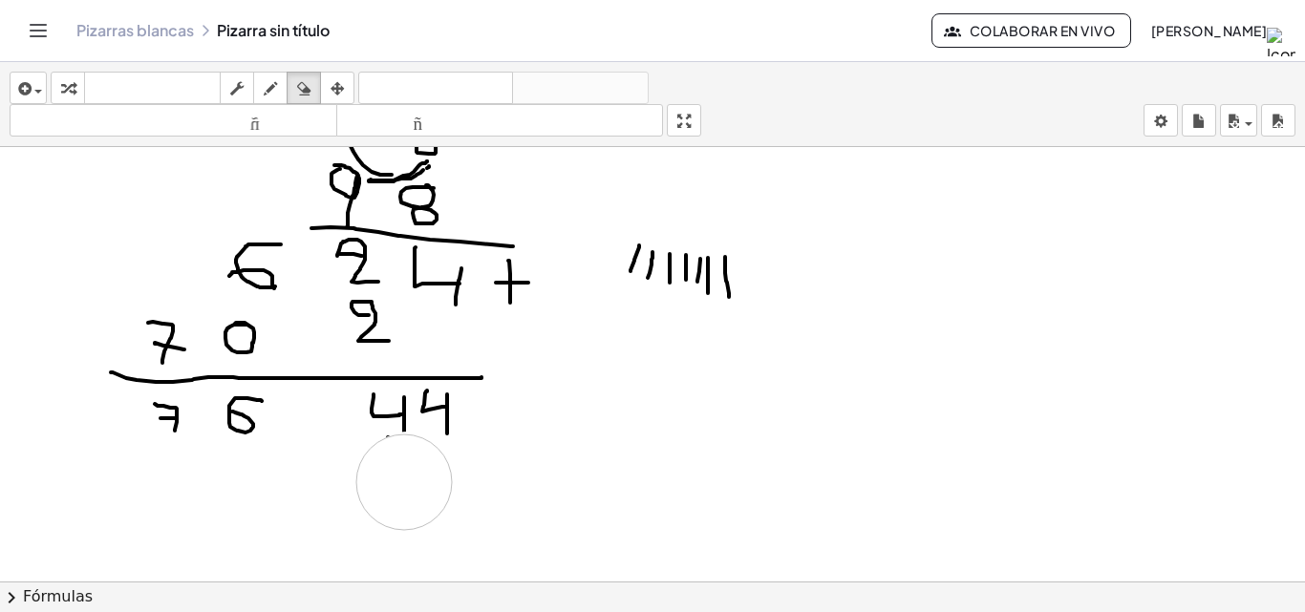
drag, startPoint x: 347, startPoint y: 536, endPoint x: 404, endPoint y: 482, distance: 78.4
click at [404, 482] on div at bounding box center [652, 466] width 1305 height 1020
click at [396, 482] on div at bounding box center [652, 466] width 1305 height 1020
click at [282, 86] on div "button" at bounding box center [270, 87] width 25 height 23
drag, startPoint x: 205, startPoint y: 410, endPoint x: 205, endPoint y: 422, distance: 12.4
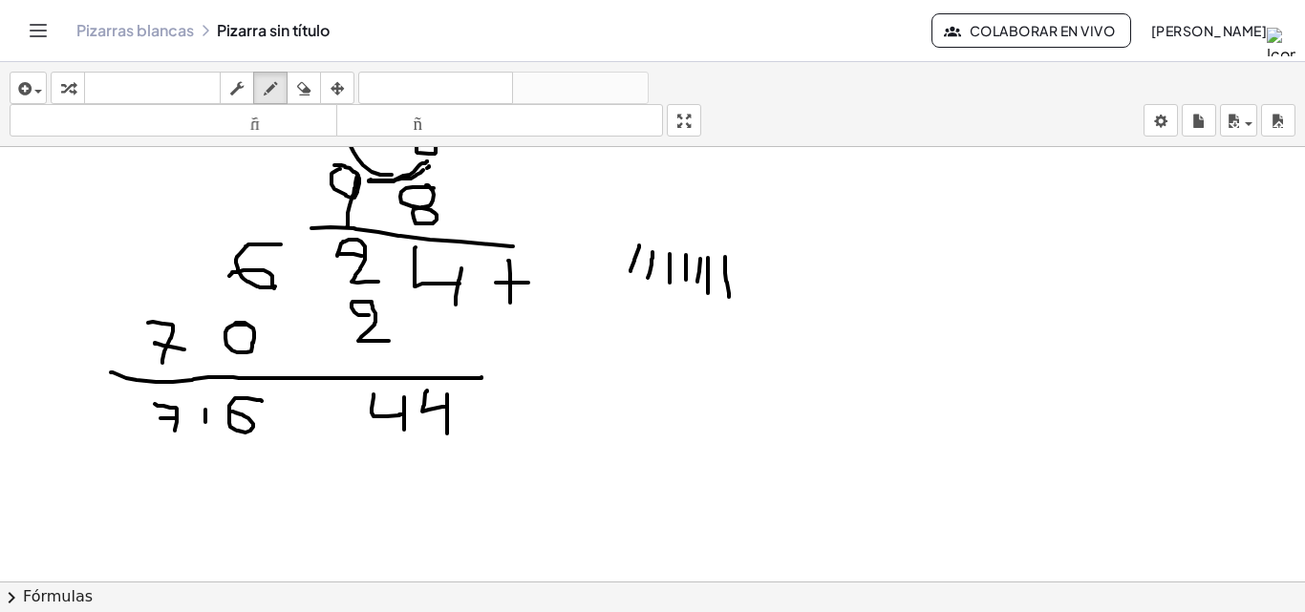
click at [205, 422] on div at bounding box center [652, 466] width 1305 height 1020
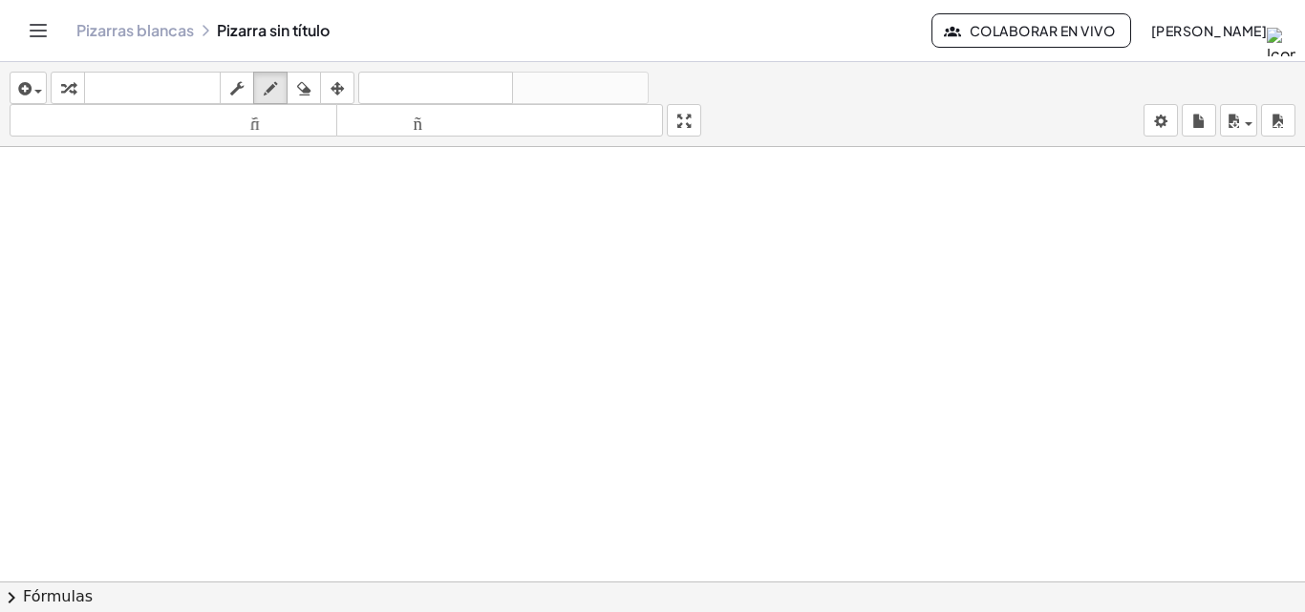
scroll to position [586, 0]
click at [335, 235] on div at bounding box center [652, 214] width 1305 height 1304
drag, startPoint x: 358, startPoint y: 243, endPoint x: 339, endPoint y: 267, distance: 31.3
click at [343, 293] on div at bounding box center [652, 214] width 1305 height 1304
drag, startPoint x: 409, startPoint y: 223, endPoint x: 387, endPoint y: 274, distance: 56.1
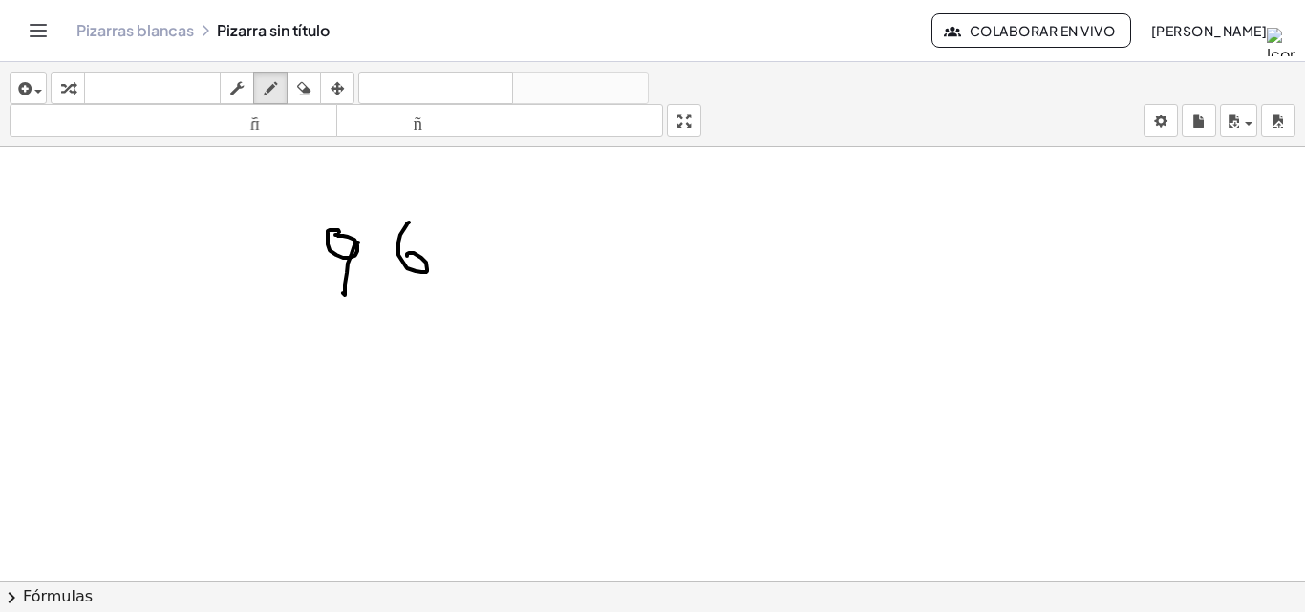
click at [406, 257] on div at bounding box center [652, 214] width 1305 height 1304
drag, startPoint x: 449, startPoint y: 240, endPoint x: 479, endPoint y: 254, distance: 32.9
click at [479, 257] on div at bounding box center [652, 214] width 1305 height 1304
drag, startPoint x: 468, startPoint y: 236, endPoint x: 402, endPoint y: 302, distance: 93.2
click at [452, 272] on div at bounding box center [652, 214] width 1305 height 1304
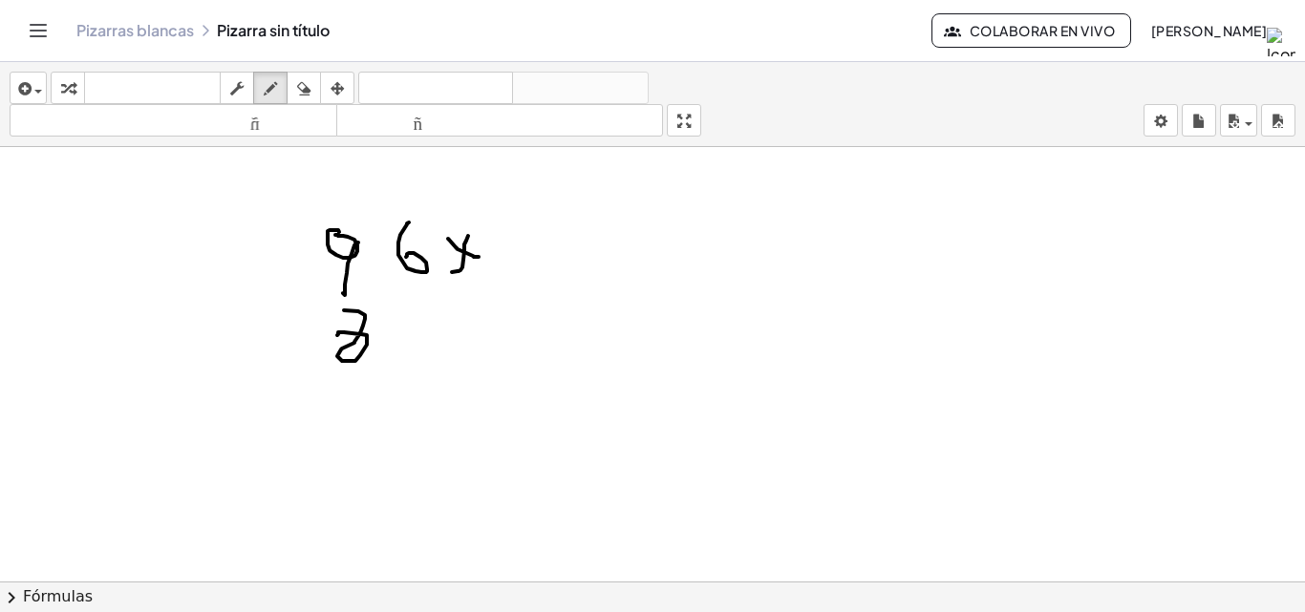
click at [346, 332] on div at bounding box center [652, 214] width 1305 height 1304
drag, startPoint x: 406, startPoint y: 329, endPoint x: 412, endPoint y: 356, distance: 28.3
click at [418, 361] on div at bounding box center [652, 214] width 1305 height 1304
drag, startPoint x: 405, startPoint y: 345, endPoint x: 429, endPoint y: 350, distance: 24.4
click at [429, 350] on div at bounding box center [652, 214] width 1305 height 1304
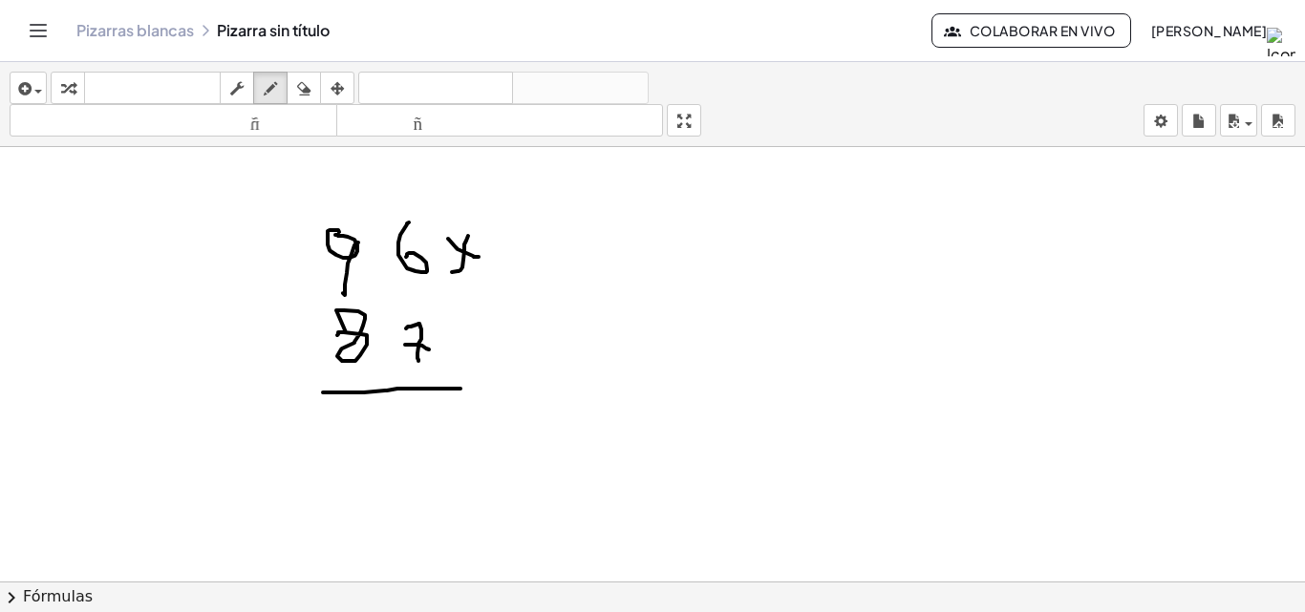
drag, startPoint x: 330, startPoint y: 393, endPoint x: 457, endPoint y: 340, distance: 137.5
click at [468, 378] on div at bounding box center [652, 214] width 1305 height 1304
drag, startPoint x: 434, startPoint y: 405, endPoint x: 434, endPoint y: 419, distance: 14.3
click at [434, 419] on div at bounding box center [652, 214] width 1305 height 1304
drag, startPoint x: 437, startPoint y: 416, endPoint x: 439, endPoint y: 441, distance: 25.9
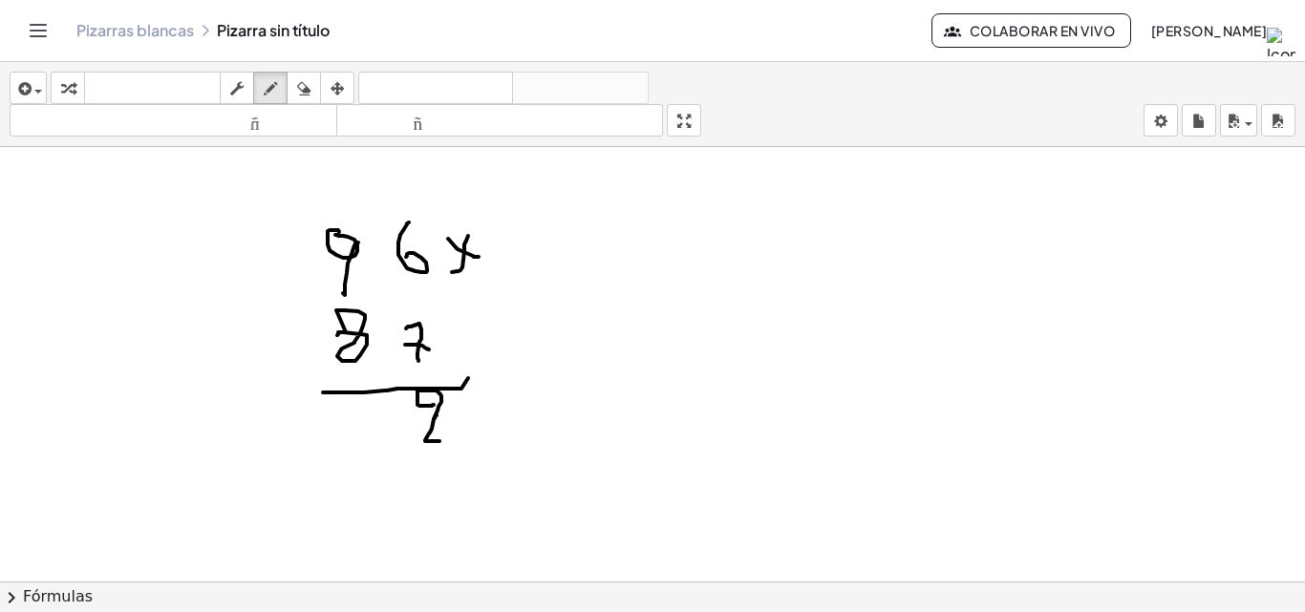
click at [439, 441] on div at bounding box center [652, 214] width 1305 height 1304
drag, startPoint x: 342, startPoint y: 208, endPoint x: 352, endPoint y: 217, distance: 12.9
click at [352, 217] on div at bounding box center [652, 214] width 1305 height 1304
drag, startPoint x: 352, startPoint y: 209, endPoint x: 352, endPoint y: 228, distance: 19.1
click at [352, 228] on div at bounding box center [652, 214] width 1305 height 1304
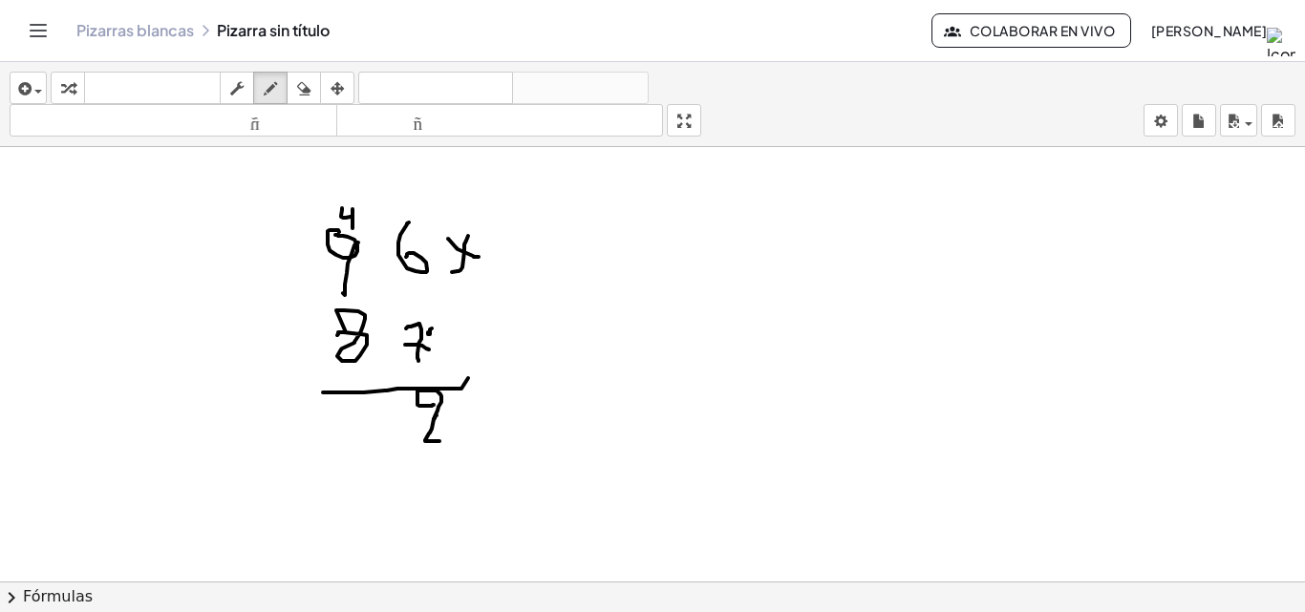
drag, startPoint x: 432, startPoint y: 329, endPoint x: 400, endPoint y: 334, distance: 32.0
click at [424, 332] on div at bounding box center [652, 214] width 1305 height 1304
drag, startPoint x: 545, startPoint y: 330, endPoint x: 539, endPoint y: 359, distance: 30.4
click at [539, 359] on div at bounding box center [652, 214] width 1305 height 1304
drag, startPoint x: 562, startPoint y: 338, endPoint x: 571, endPoint y: 360, distance: 24.0
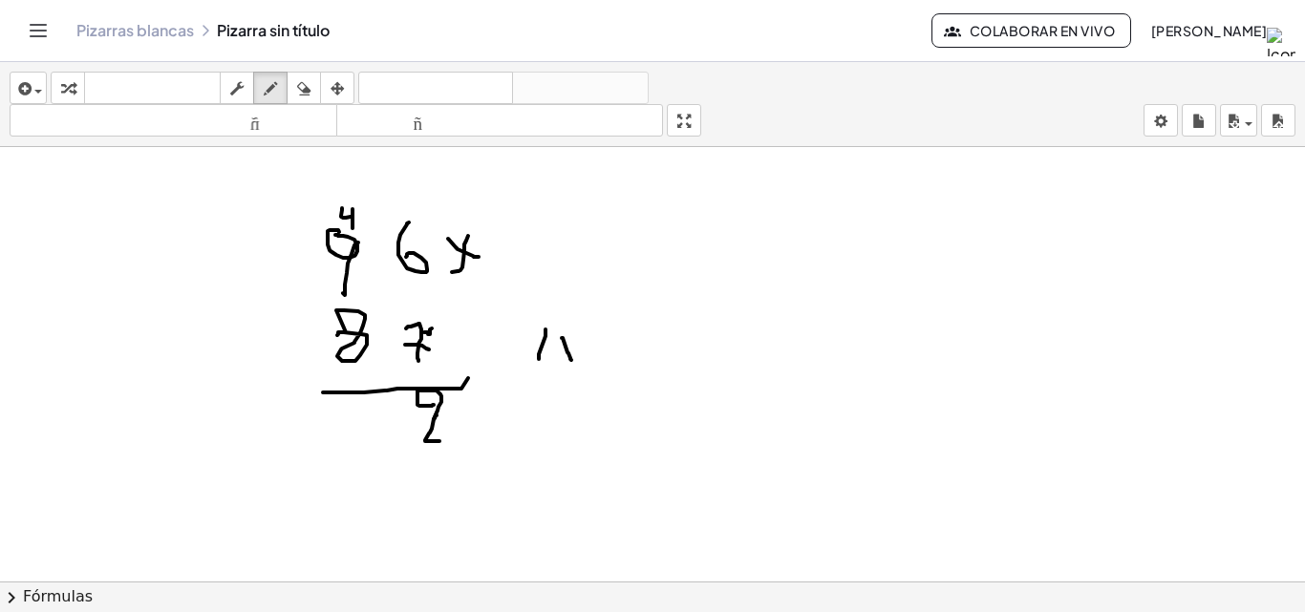
click at [571, 360] on div at bounding box center [652, 214] width 1305 height 1304
drag, startPoint x: 588, startPoint y: 336, endPoint x: 592, endPoint y: 360, distance: 24.2
click at [592, 360] on div at bounding box center [652, 214] width 1305 height 1304
drag, startPoint x: 610, startPoint y: 335, endPoint x: 610, endPoint y: 357, distance: 22.0
click at [610, 357] on div at bounding box center [652, 214] width 1305 height 1304
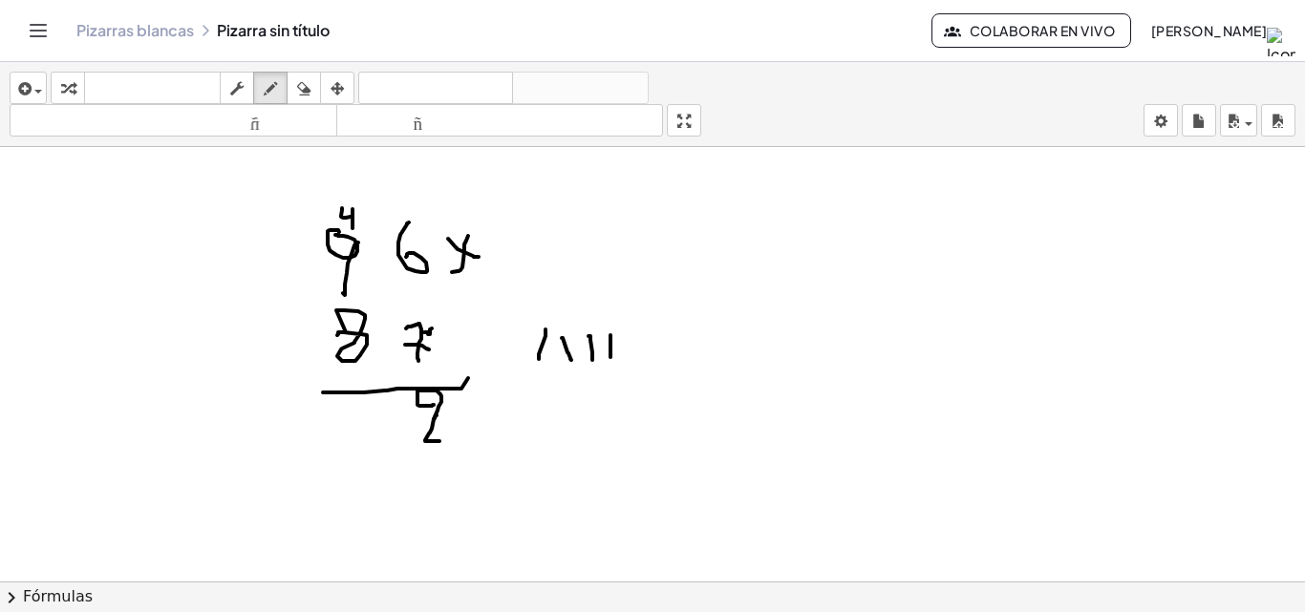
click at [348, 417] on div at bounding box center [652, 214] width 1305 height 1304
click at [252, 411] on div at bounding box center [652, 214] width 1305 height 1304
drag, startPoint x: 336, startPoint y: 416, endPoint x: 341, endPoint y: 443, distance: 27.2
click at [341, 443] on div at bounding box center [652, 214] width 1305 height 1304
drag, startPoint x: 330, startPoint y: 423, endPoint x: 350, endPoint y: 424, distance: 20.1
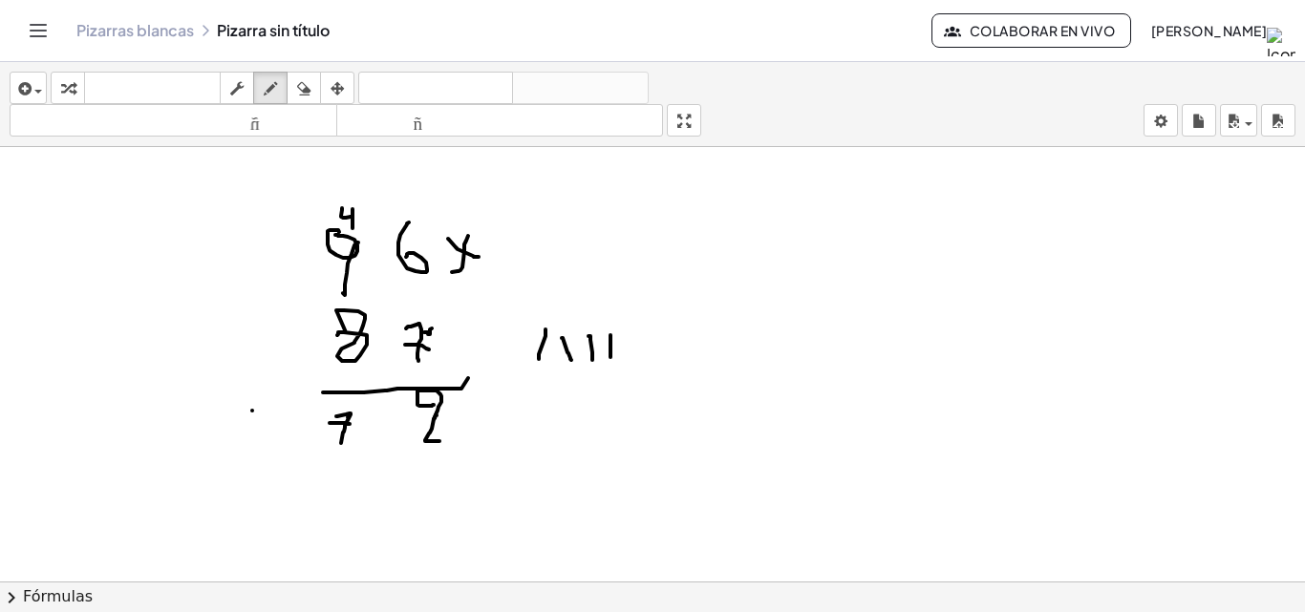
click at [350, 424] on div at bounding box center [652, 214] width 1305 height 1304
drag, startPoint x: 263, startPoint y: 412, endPoint x: 236, endPoint y: 429, distance: 31.8
click at [236, 429] on div at bounding box center [652, 214] width 1305 height 1304
drag, startPoint x: 369, startPoint y: 308, endPoint x: 405, endPoint y: 282, distance: 44.5
click at [405, 282] on div at bounding box center [652, 214] width 1305 height 1304
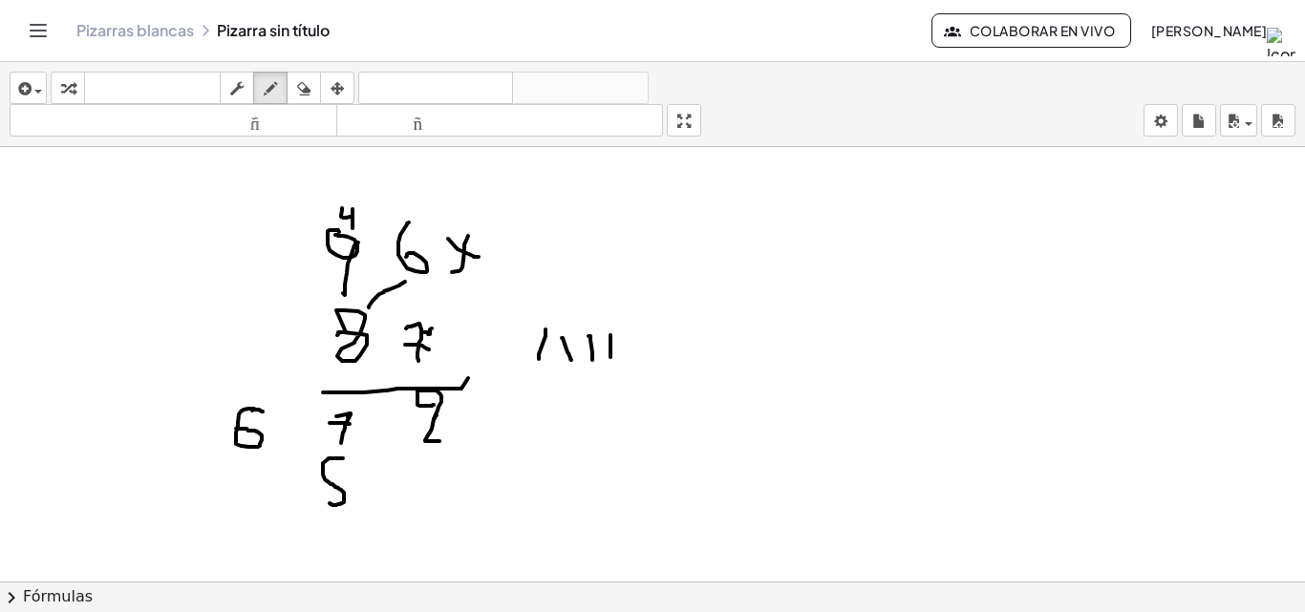
drag, startPoint x: 343, startPoint y: 458, endPoint x: 330, endPoint y: 503, distance: 46.8
click at [330, 503] on div at bounding box center [652, 214] width 1305 height 1304
drag, startPoint x: 333, startPoint y: 503, endPoint x: 344, endPoint y: 459, distance: 45.2
click at [344, 459] on div at bounding box center [652, 214] width 1305 height 1304
click at [310, 86] on icon "button" at bounding box center [303, 88] width 13 height 23
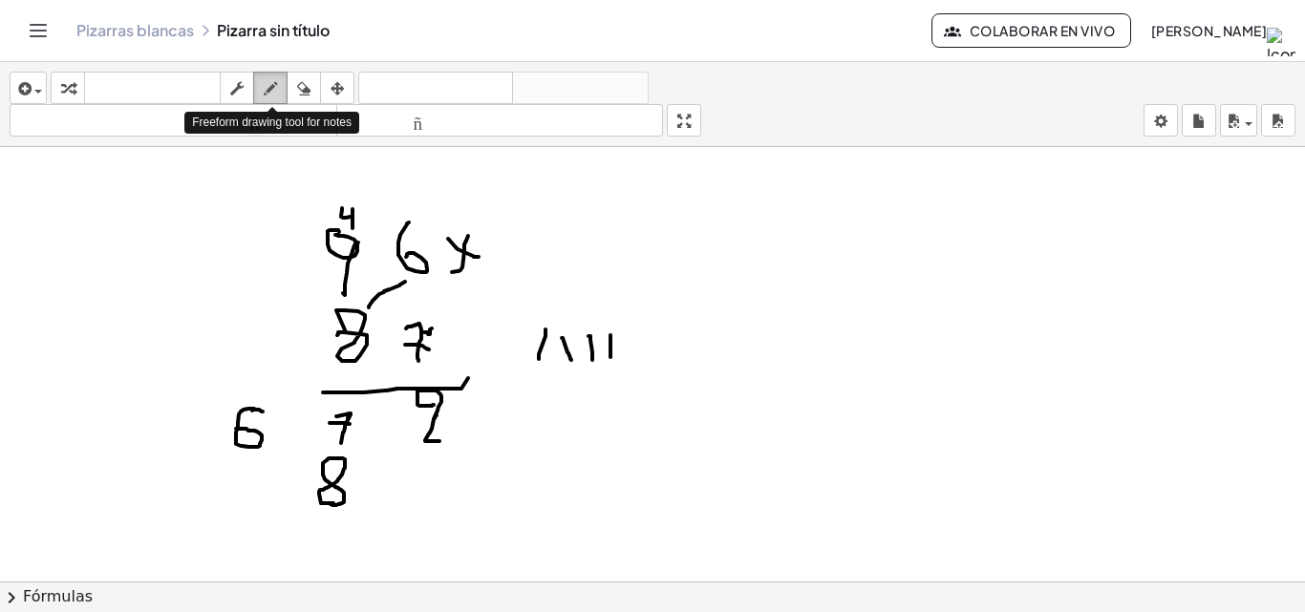
click at [270, 87] on icon "button" at bounding box center [270, 88] width 13 height 23
click at [592, 352] on div at bounding box center [652, 214] width 1305 height 1304
click at [246, 491] on div at bounding box center [652, 214] width 1305 height 1304
click at [159, 496] on div at bounding box center [652, 214] width 1305 height 1304
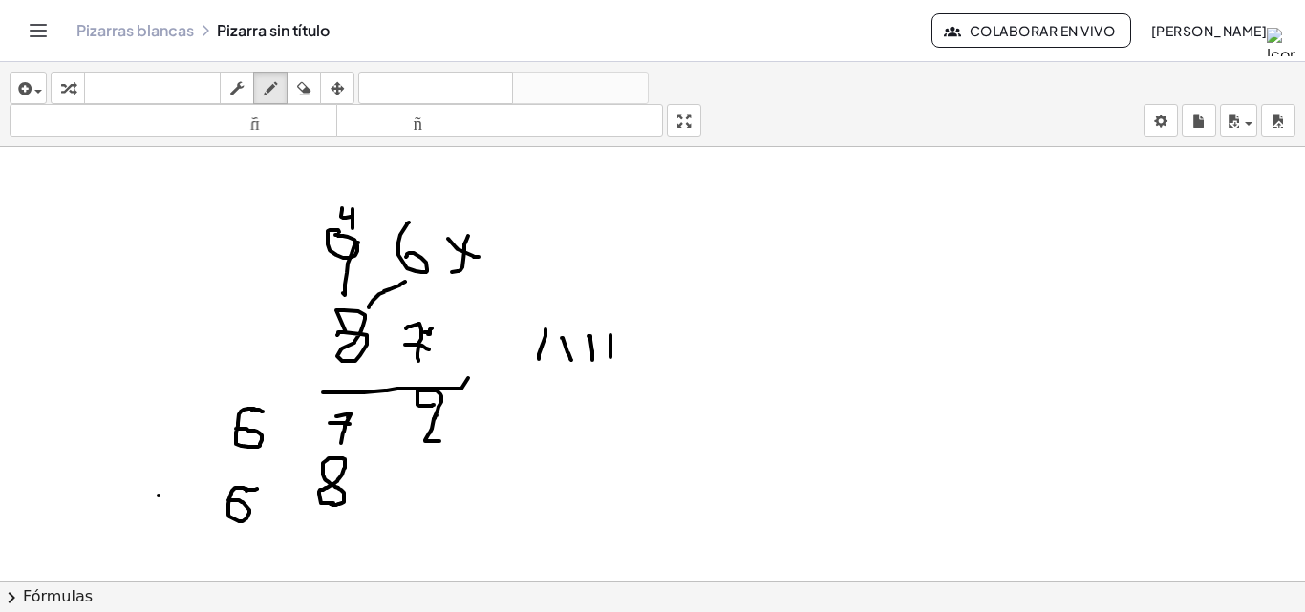
drag, startPoint x: 257, startPoint y: 489, endPoint x: 195, endPoint y: 501, distance: 63.1
click at [227, 501] on div at bounding box center [652, 214] width 1305 height 1304
drag, startPoint x: 151, startPoint y: 495, endPoint x: 159, endPoint y: 513, distance: 19.7
click at [167, 520] on div at bounding box center [652, 214] width 1305 height 1304
drag, startPoint x: 153, startPoint y: 507, endPoint x: 169, endPoint y: 507, distance: 16.2
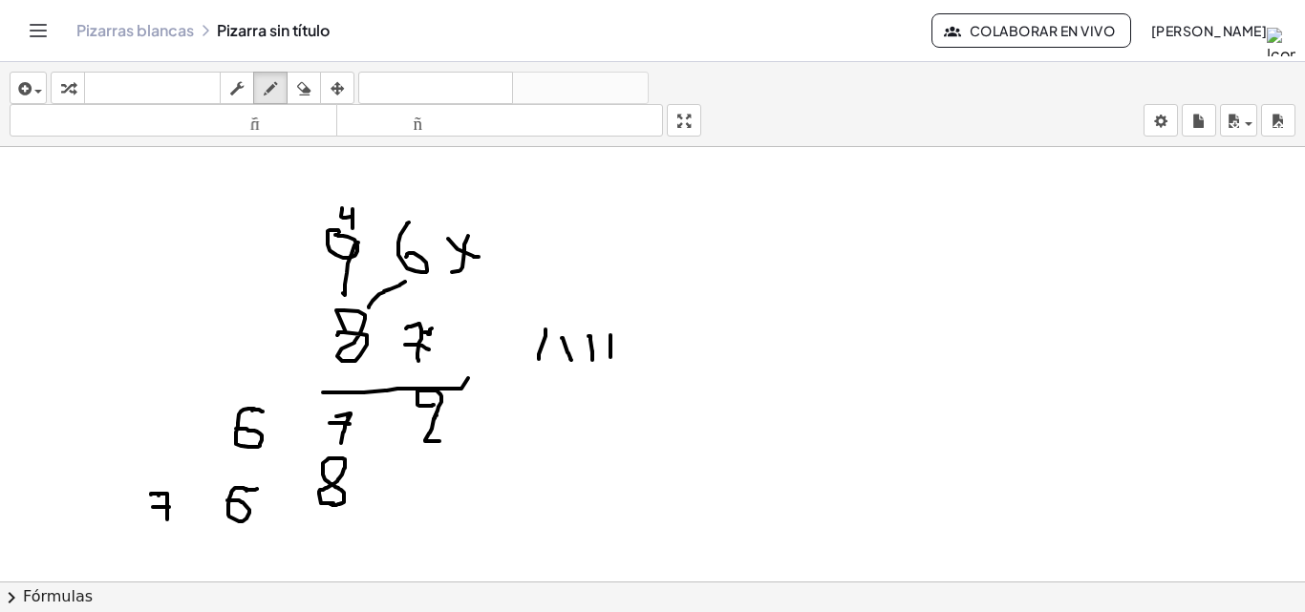
click at [169, 507] on div at bounding box center [652, 214] width 1305 height 1304
drag, startPoint x: 126, startPoint y: 543, endPoint x: 463, endPoint y: 523, distance: 337.7
click at [463, 523] on div at bounding box center [652, 214] width 1305 height 1304
drag, startPoint x: 459, startPoint y: 411, endPoint x: 501, endPoint y: 410, distance: 42.0
click at [501, 410] on div at bounding box center [652, 214] width 1305 height 1304
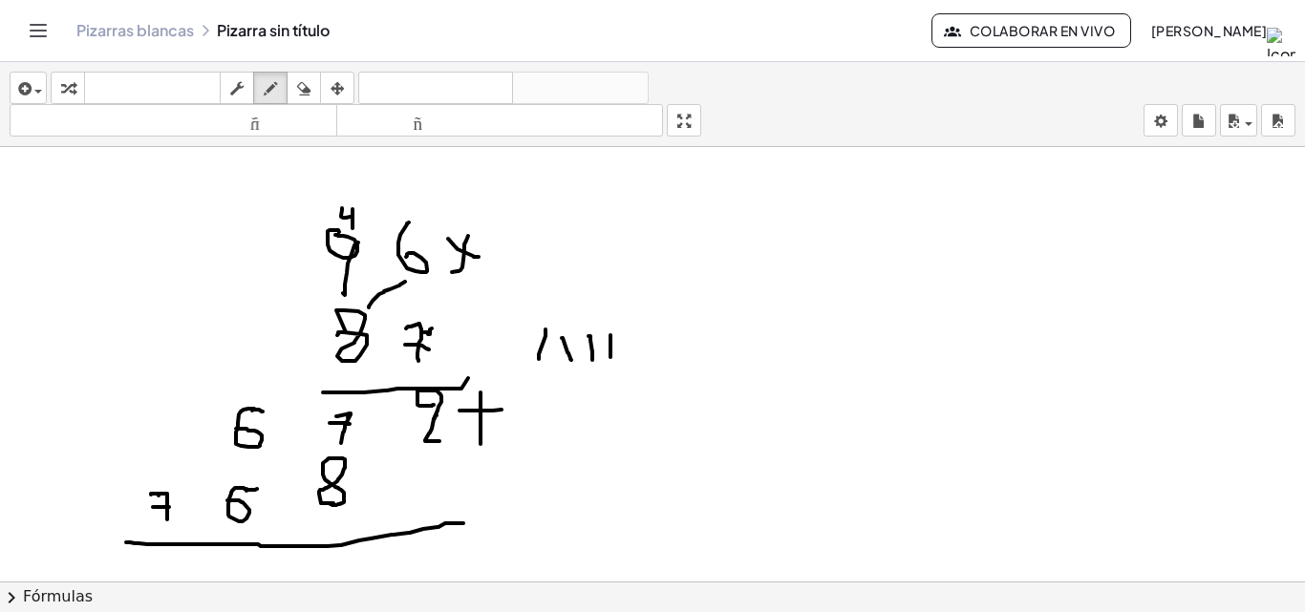
drag, startPoint x: 480, startPoint y: 393, endPoint x: 480, endPoint y: 444, distance: 51.6
click at [480, 444] on div at bounding box center [652, 214] width 1305 height 1304
drag, startPoint x: 442, startPoint y: 546, endPoint x: 424, endPoint y: 545, distance: 18.2
click at [424, 545] on div at bounding box center [652, 214] width 1305 height 1304
drag, startPoint x: 424, startPoint y: 543, endPoint x: 474, endPoint y: 576, distance: 59.3
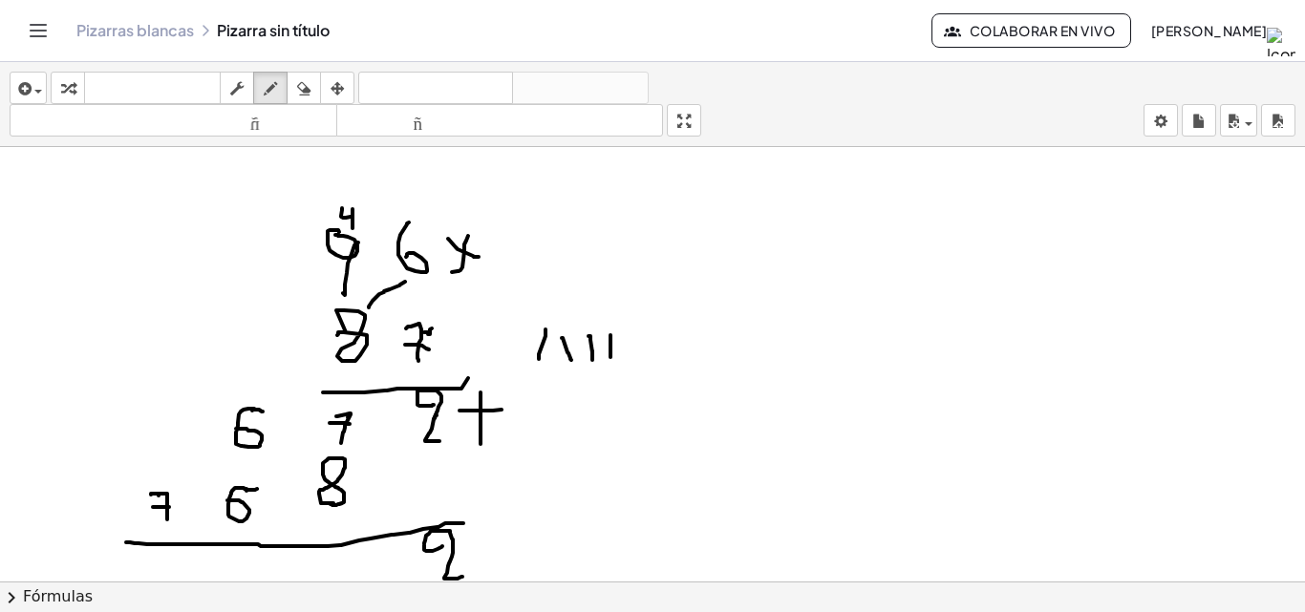
click at [474, 576] on div at bounding box center [652, 214] width 1305 height 1304
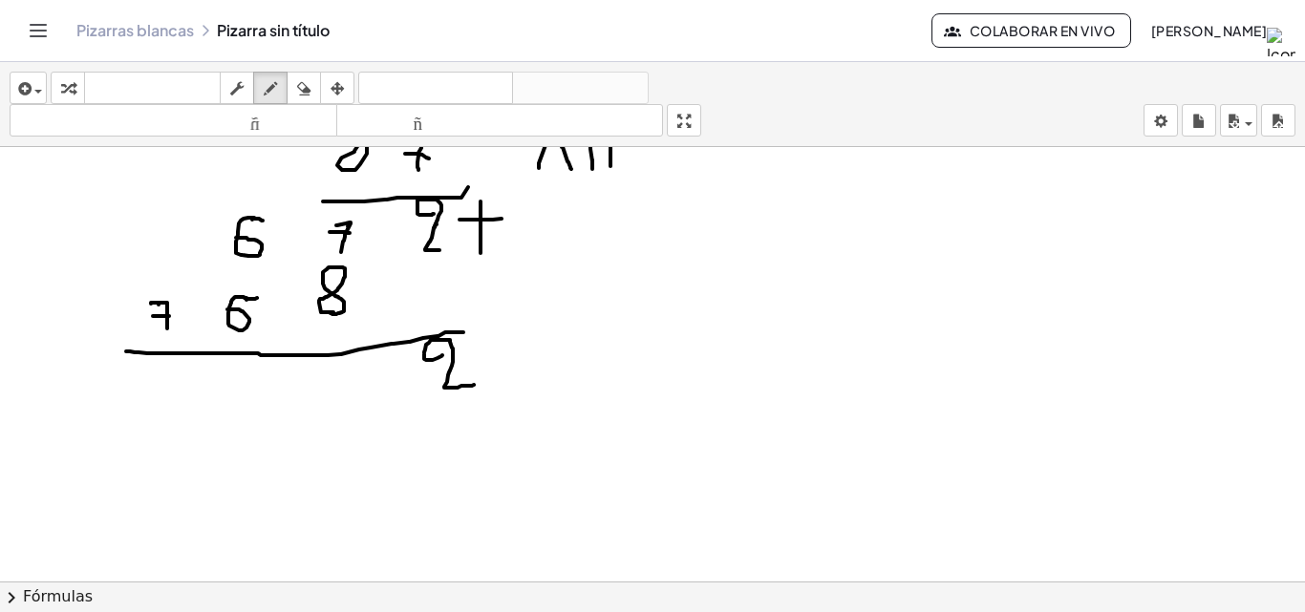
scroll to position [681, 0]
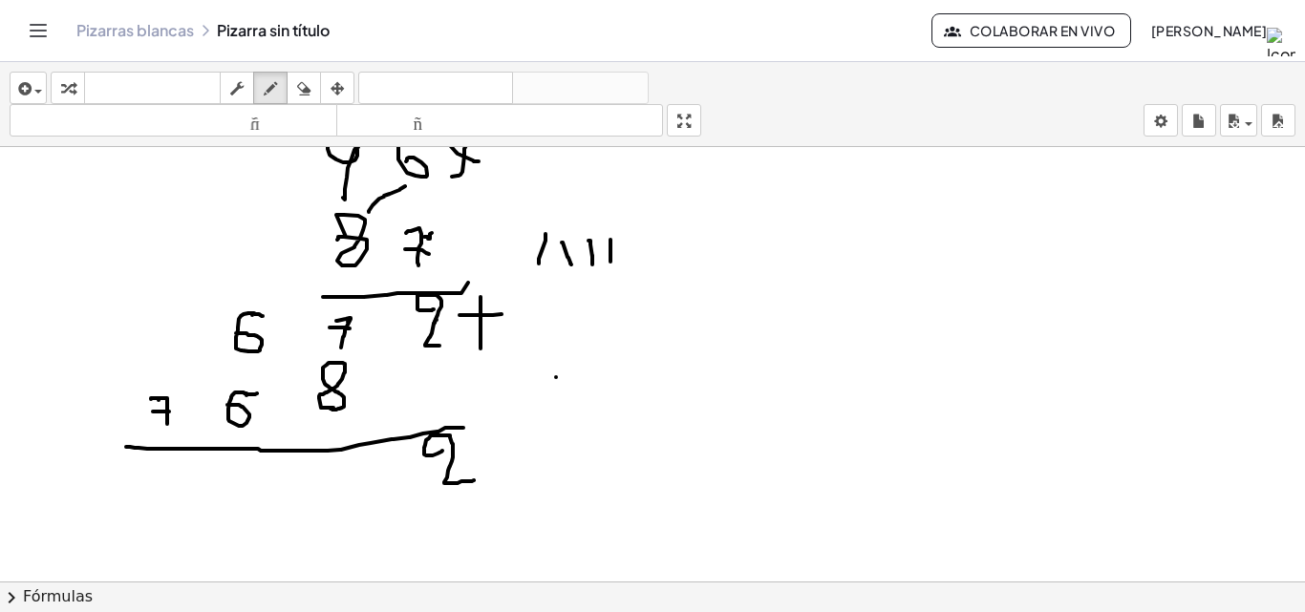
click at [556, 377] on div at bounding box center [652, 118] width 1305 height 1304
drag, startPoint x: 557, startPoint y: 378, endPoint x: 565, endPoint y: 408, distance: 30.6
click at [565, 408] on div at bounding box center [652, 118] width 1305 height 1304
drag, startPoint x: 588, startPoint y: 374, endPoint x: 588, endPoint y: 413, distance: 38.2
click at [588, 413] on div at bounding box center [652, 118] width 1305 height 1304
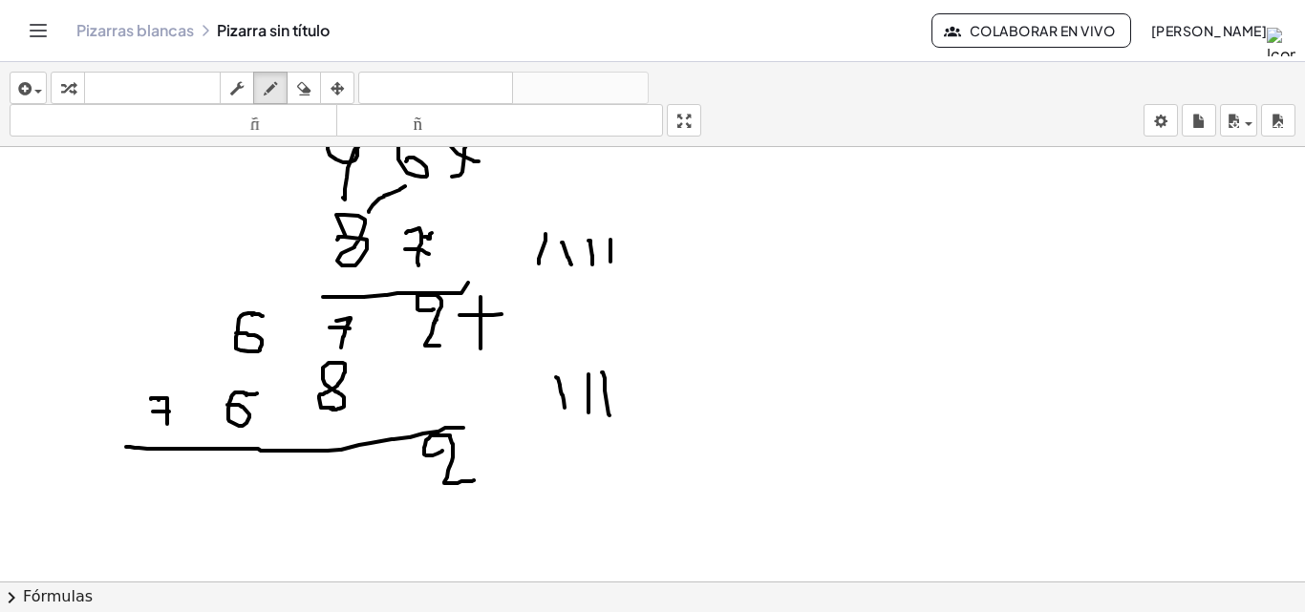
drag, startPoint x: 602, startPoint y: 373, endPoint x: 609, endPoint y: 416, distance: 43.7
click at [609, 416] on div at bounding box center [652, 118] width 1305 height 1304
drag, startPoint x: 629, startPoint y: 367, endPoint x: 646, endPoint y: 378, distance: 20.7
click at [641, 401] on div at bounding box center [652, 118] width 1305 height 1304
drag, startPoint x: 646, startPoint y: 376, endPoint x: 660, endPoint y: 433, distance: 58.1
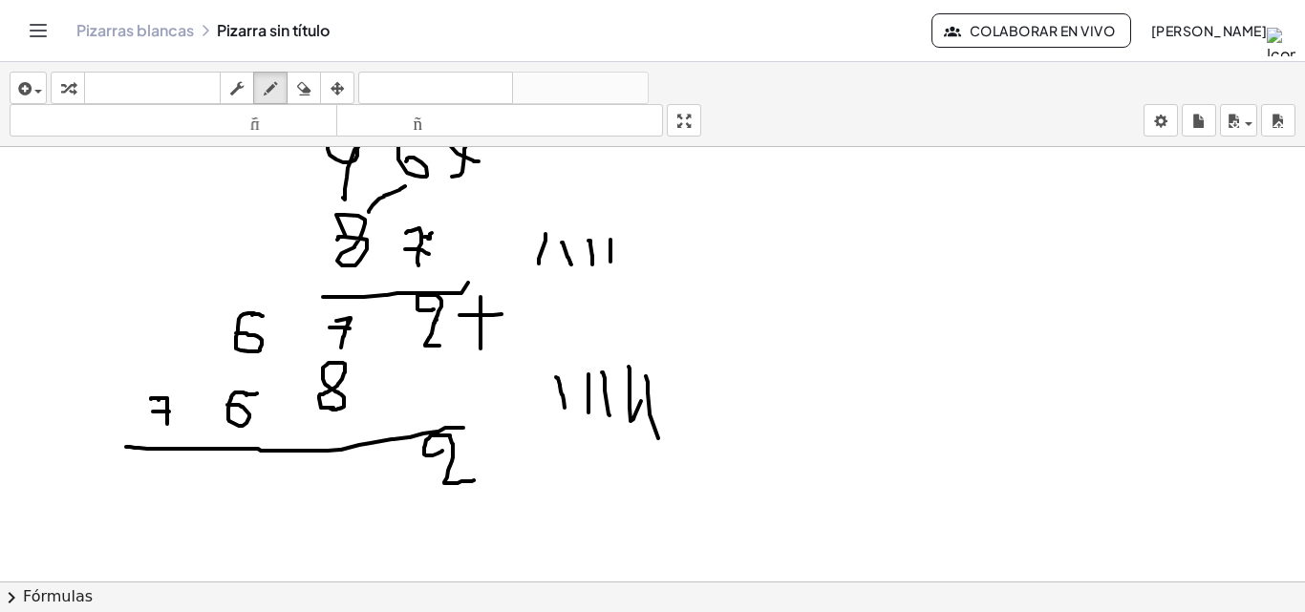
click at [659, 439] on div at bounding box center [652, 118] width 1305 height 1304
drag, startPoint x: 704, startPoint y: 340, endPoint x: 700, endPoint y: 417, distance: 77.5
click at [700, 417] on div at bounding box center [652, 118] width 1305 height 1304
drag, startPoint x: 732, startPoint y: 359, endPoint x: 739, endPoint y: 412, distance: 53.1
click at [739, 412] on div at bounding box center [652, 118] width 1305 height 1304
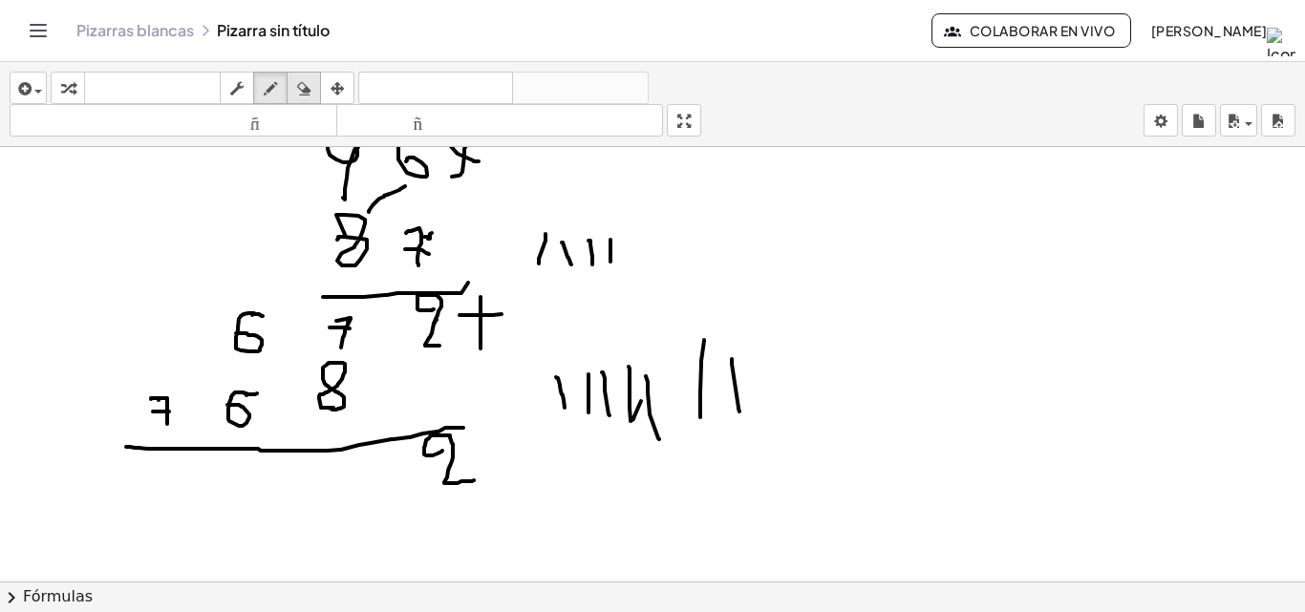
click at [296, 83] on div "button" at bounding box center [303, 87] width 25 height 23
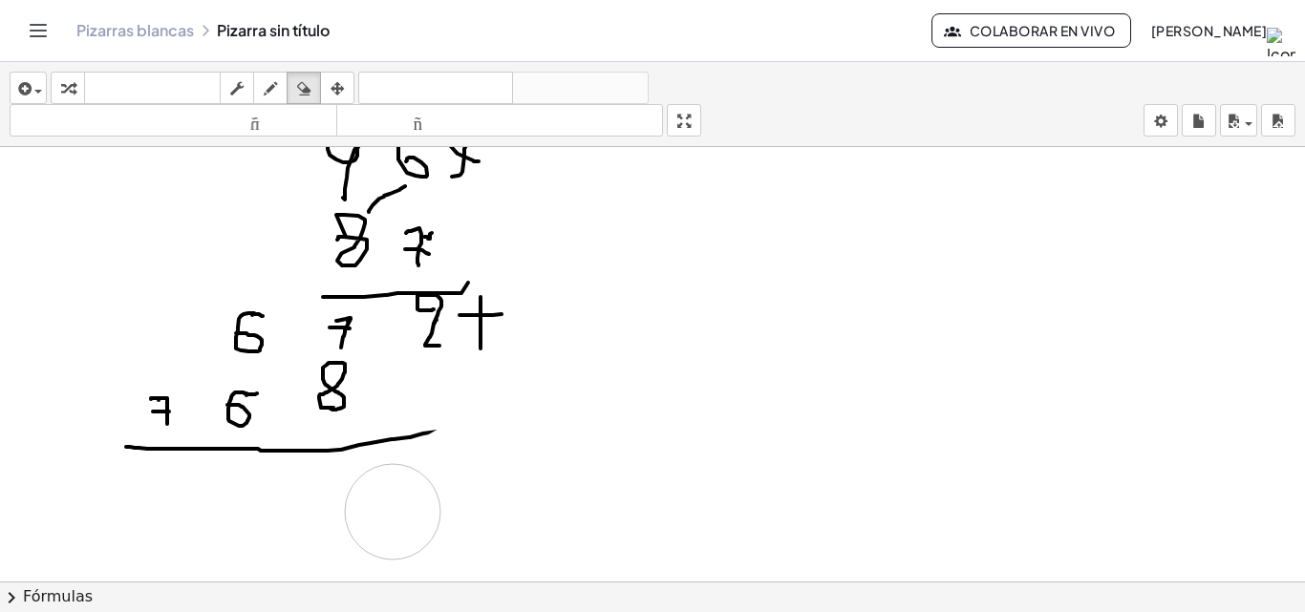
drag, startPoint x: 712, startPoint y: 298, endPoint x: 323, endPoint y: 315, distance: 389.1
click at [369, 520] on div at bounding box center [652, 118] width 1305 height 1304
click at [275, 78] on icon "button" at bounding box center [270, 88] width 13 height 23
drag, startPoint x: 426, startPoint y: 428, endPoint x: 461, endPoint y: 422, distance: 35.8
click at [461, 422] on div at bounding box center [652, 118] width 1305 height 1304
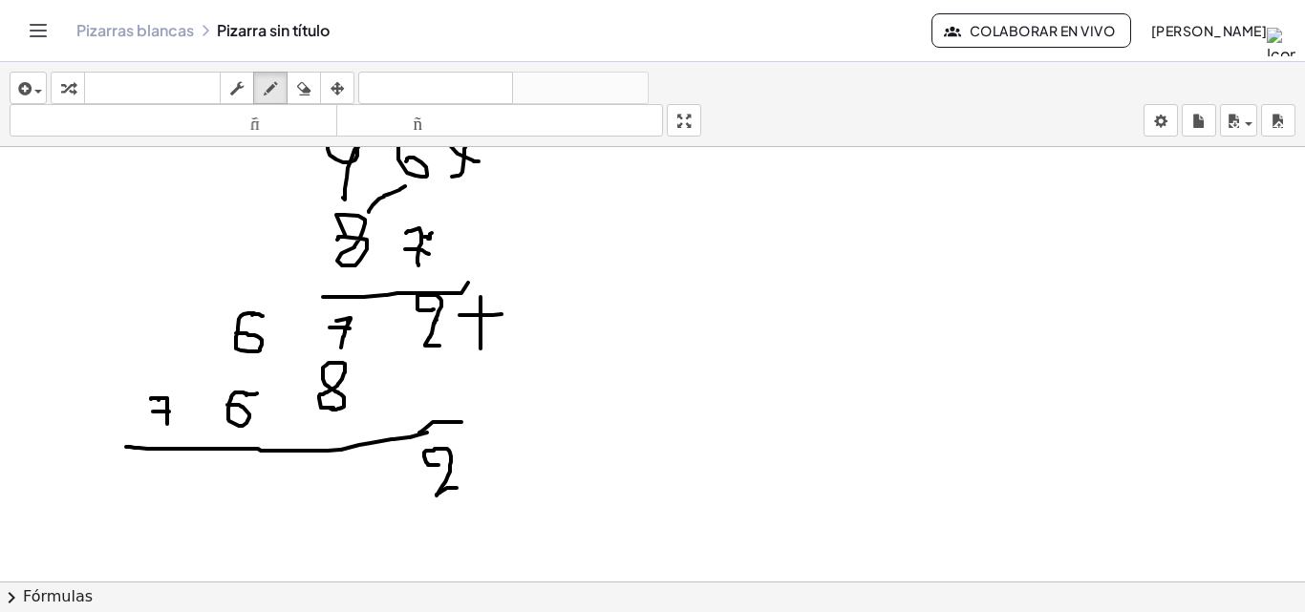
drag, startPoint x: 438, startPoint y: 465, endPoint x: 456, endPoint y: 488, distance: 28.7
click at [458, 488] on div at bounding box center [652, 118] width 1305 height 1304
drag, startPoint x: 352, startPoint y: 474, endPoint x: 323, endPoint y: 520, distance: 54.6
click at [323, 520] on div at bounding box center [652, 118] width 1305 height 1304
drag, startPoint x: 248, startPoint y: 284, endPoint x: 247, endPoint y: 300, distance: 16.3
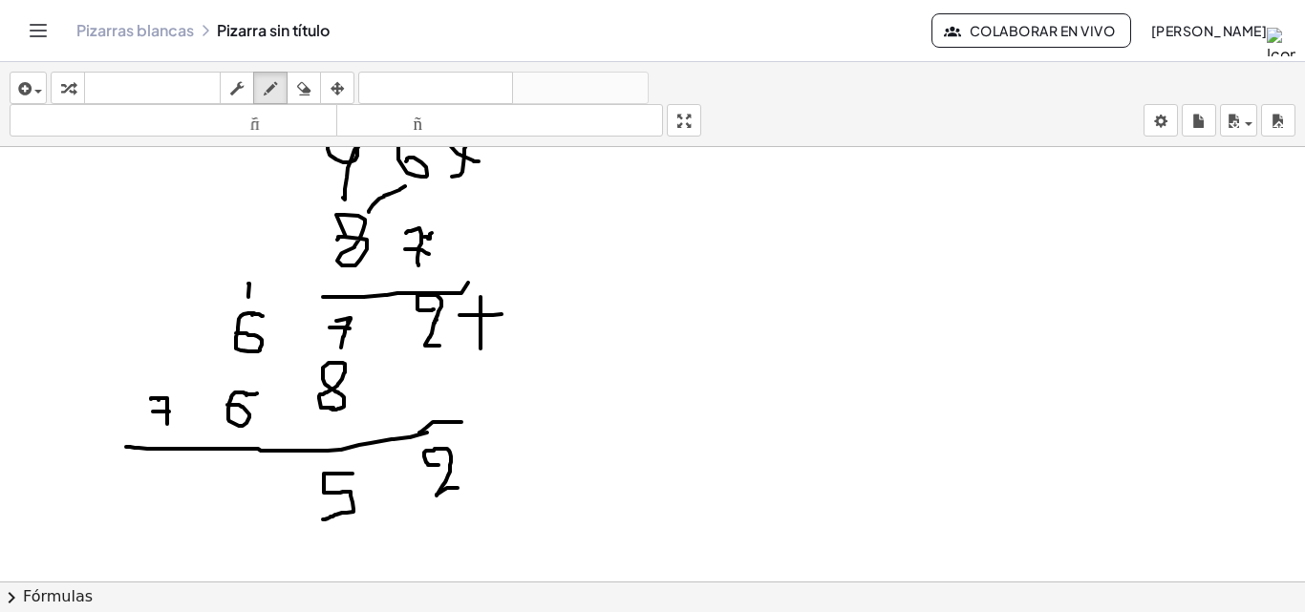
click at [247, 300] on div at bounding box center [652, 118] width 1305 height 1304
drag, startPoint x: 247, startPoint y: 483, endPoint x: 266, endPoint y: 519, distance: 40.2
click at [266, 519] on div at bounding box center [652, 118] width 1305 height 1304
drag, startPoint x: 158, startPoint y: 371, endPoint x: 159, endPoint y: 382, distance: 11.5
click at [159, 382] on div at bounding box center [652, 118] width 1305 height 1304
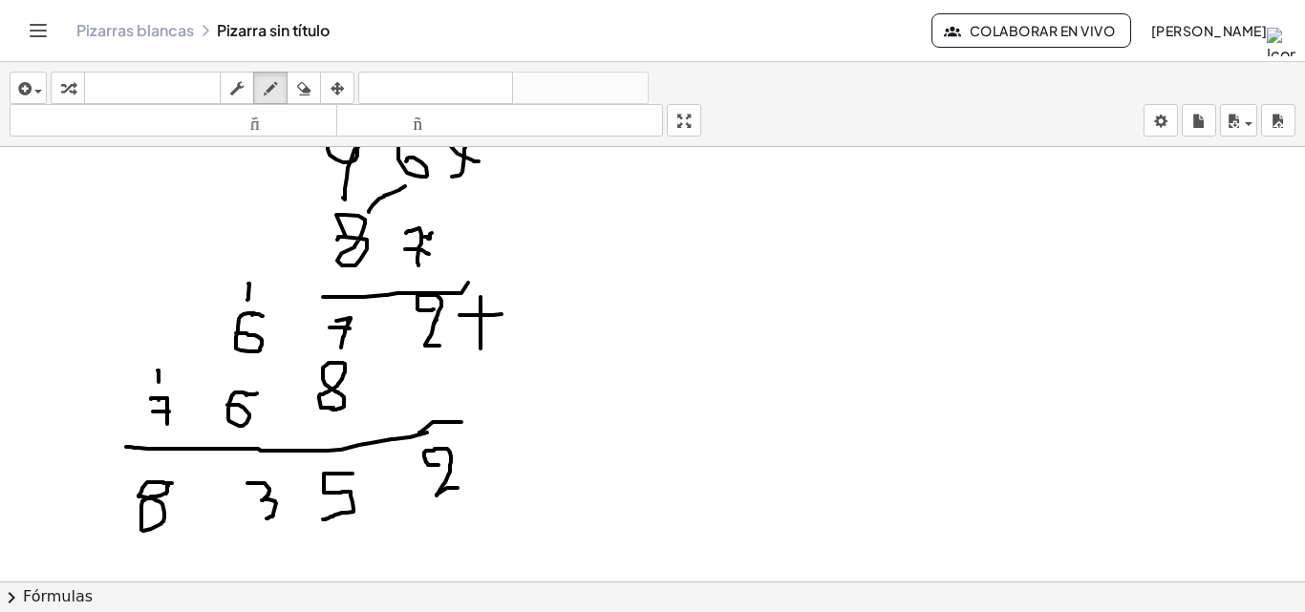
click at [168, 484] on div at bounding box center [652, 118] width 1305 height 1304
click at [202, 505] on div at bounding box center [652, 118] width 1305 height 1304
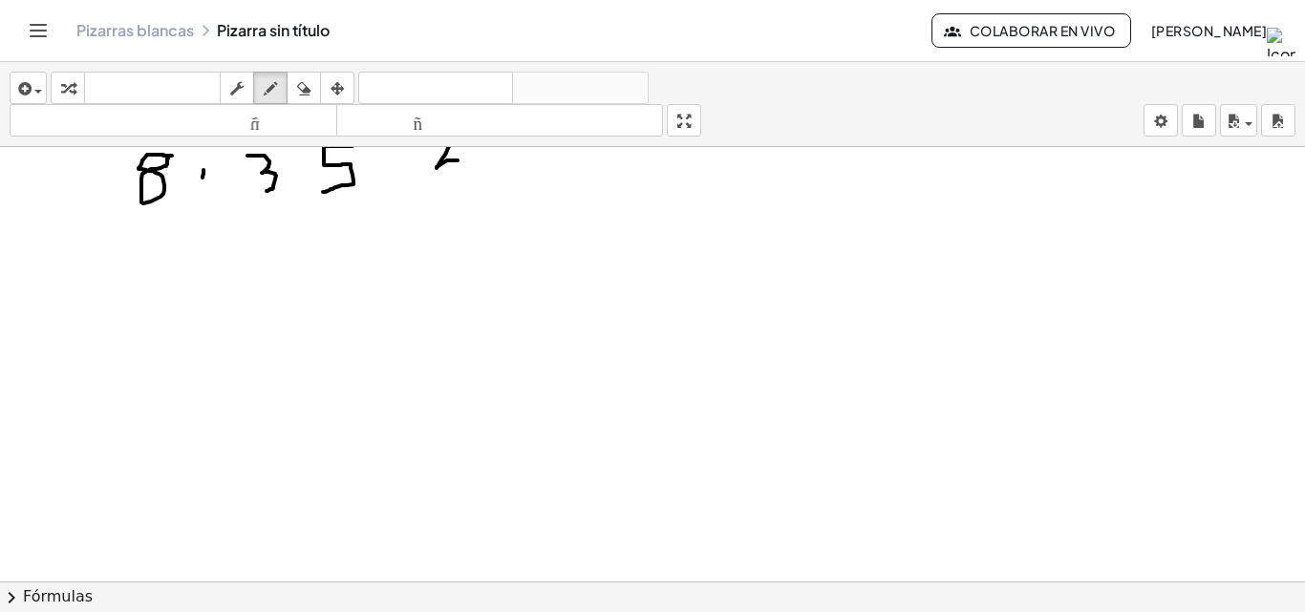
scroll to position [1060, 0]
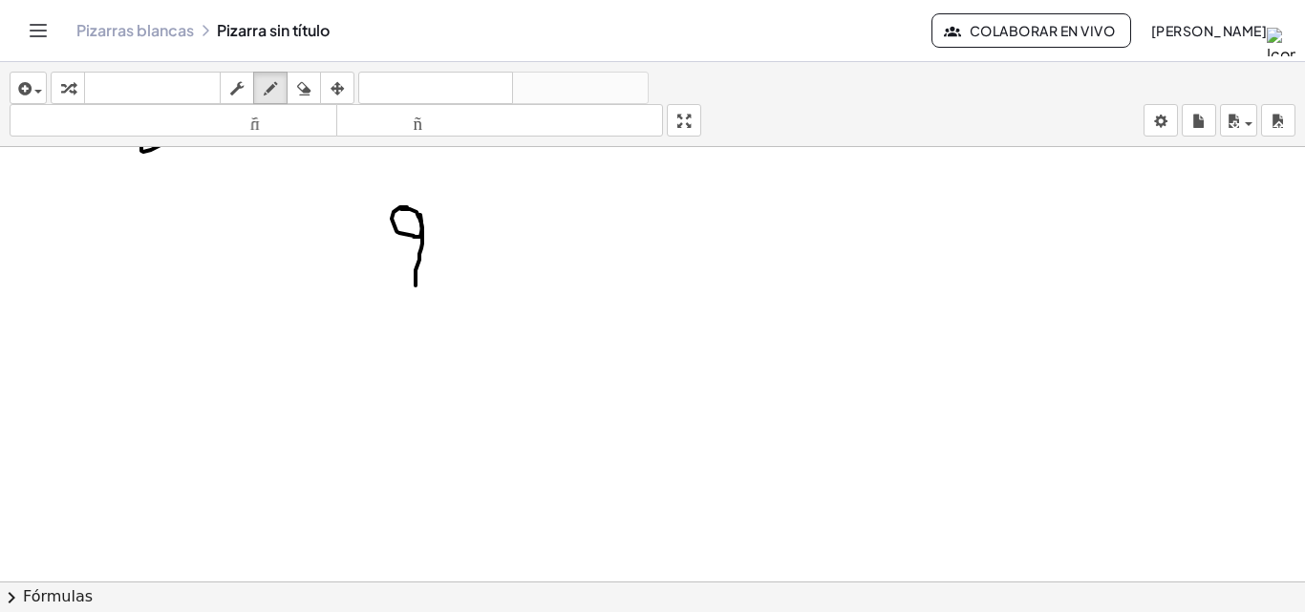
drag, startPoint x: 419, startPoint y: 215, endPoint x: 416, endPoint y: 286, distance: 70.8
drag, startPoint x: 570, startPoint y: 231, endPoint x: 624, endPoint y: 271, distance: 66.9
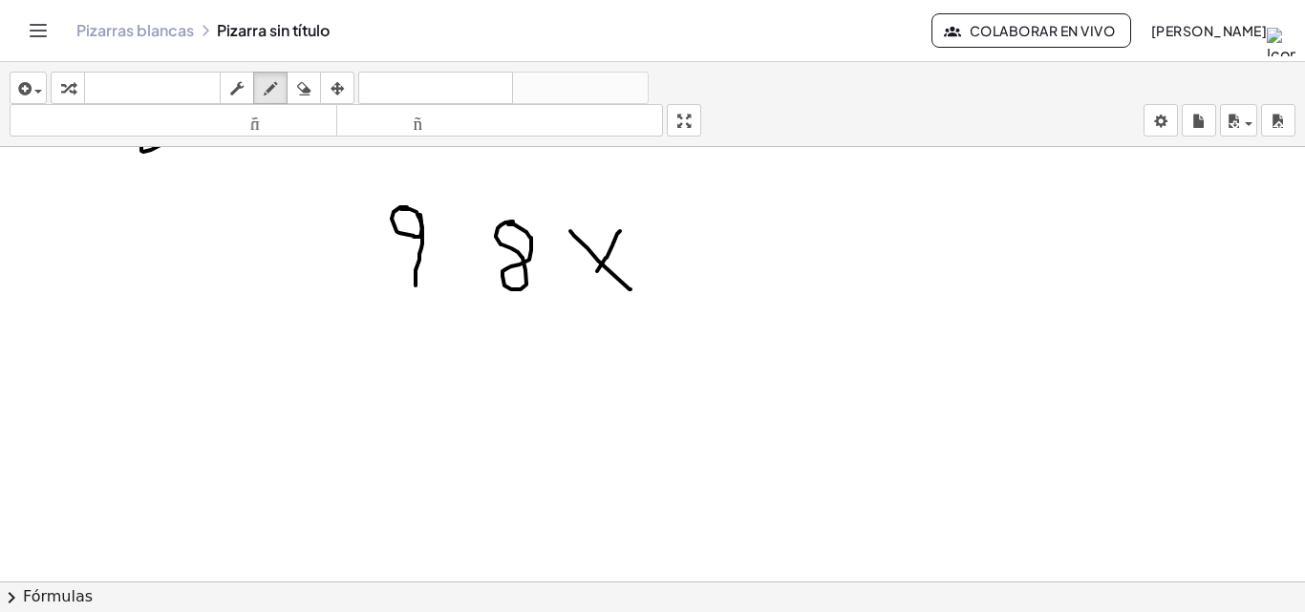
drag, startPoint x: 617, startPoint y: 234, endPoint x: 594, endPoint y: 277, distance: 48.7
drag, startPoint x: 482, startPoint y: 339, endPoint x: 489, endPoint y: 378, distance: 39.7
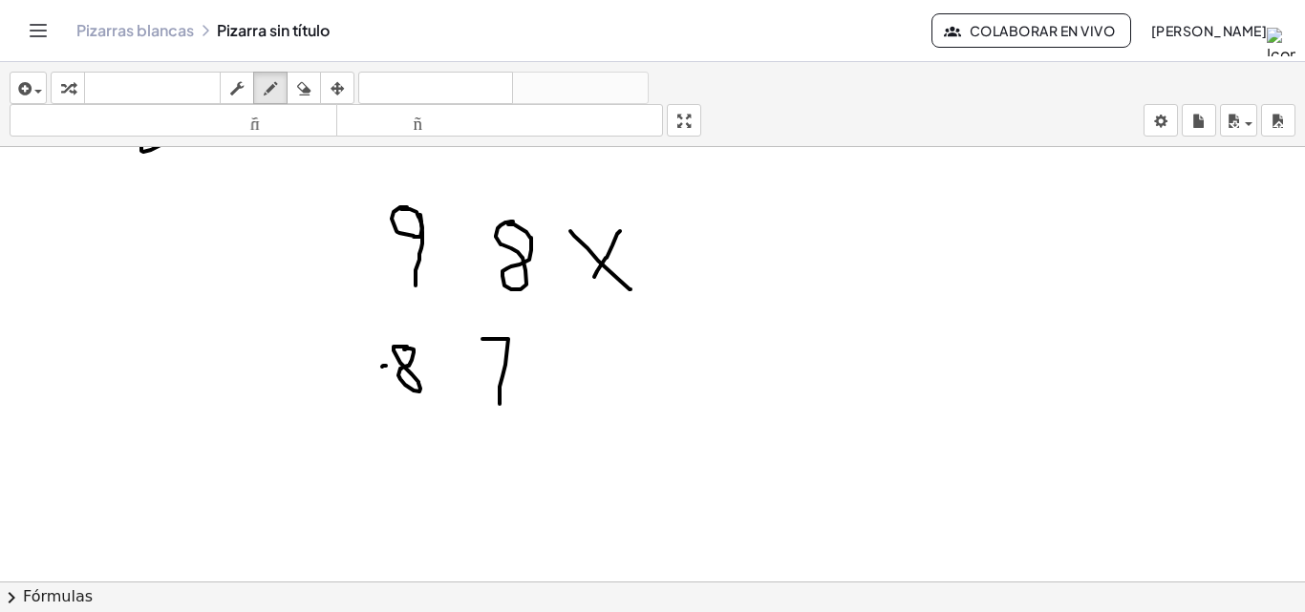
drag, startPoint x: 482, startPoint y: 373, endPoint x: 527, endPoint y: 388, distance: 47.4
drag, startPoint x: 591, startPoint y: 271, endPoint x: 581, endPoint y: 299, distance: 29.6
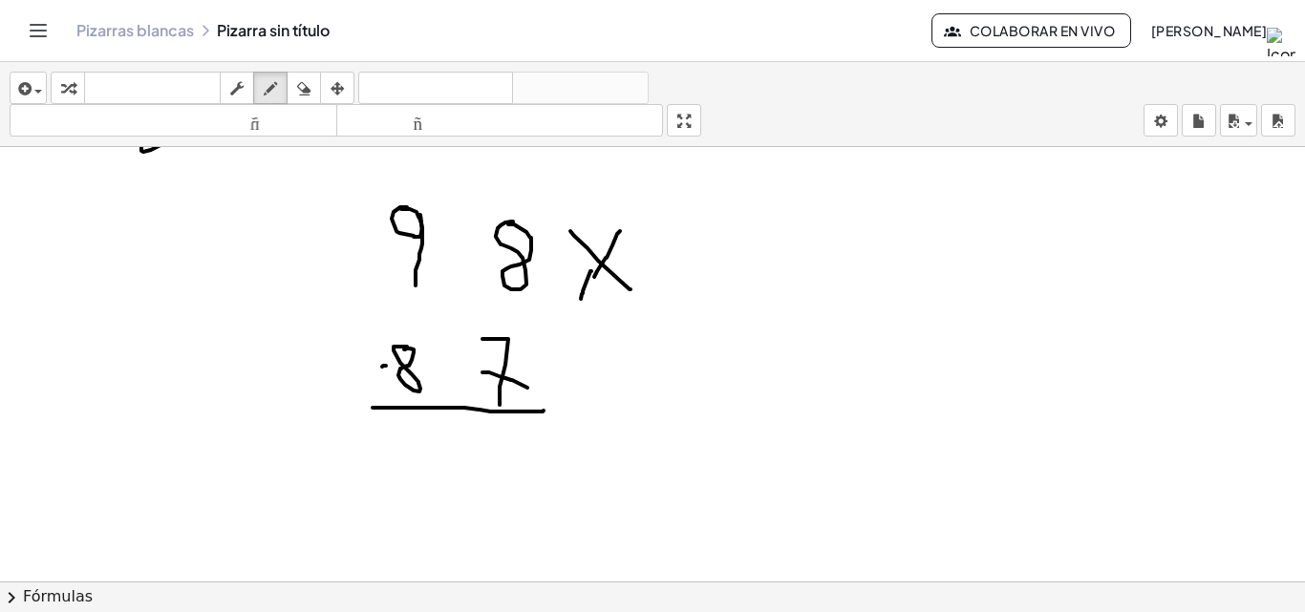
drag, startPoint x: 373, startPoint y: 408, endPoint x: 543, endPoint y: 411, distance: 171.0
drag, startPoint x: 517, startPoint y: 430, endPoint x: 476, endPoint y: 452, distance: 46.6
drag, startPoint x: 442, startPoint y: 450, endPoint x: 663, endPoint y: 299, distance: 267.3
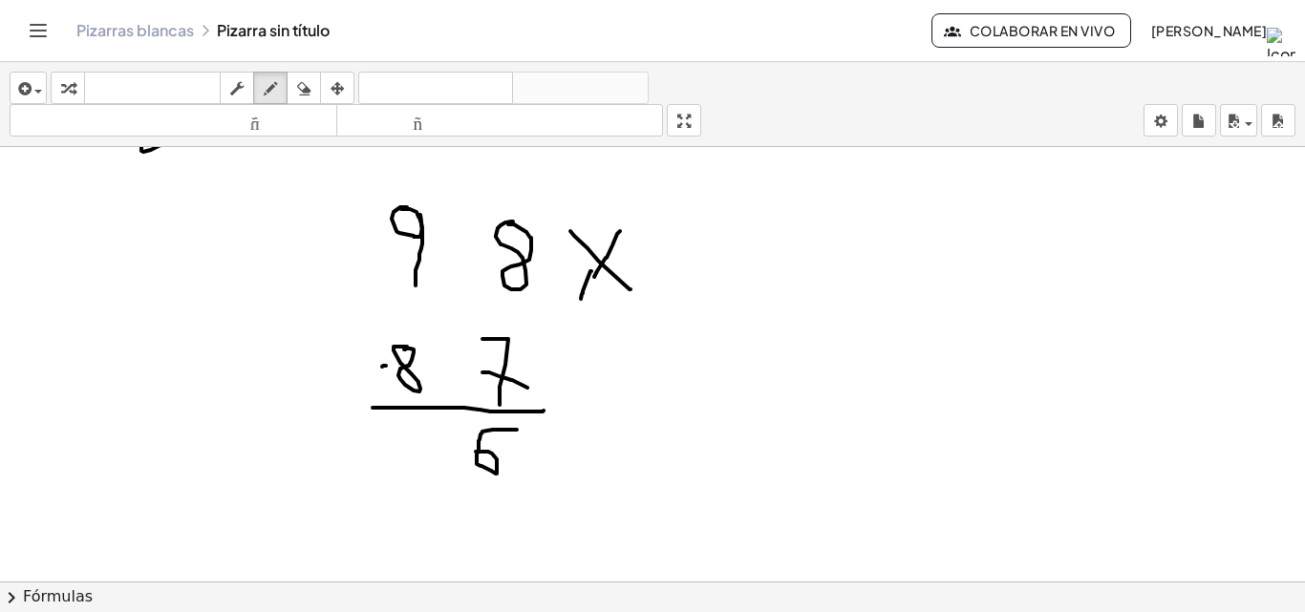
drag, startPoint x: 413, startPoint y: 176, endPoint x: 390, endPoint y: 199, distance: 32.4
drag, startPoint x: 468, startPoint y: 328, endPoint x: 427, endPoint y: 303, distance: 48.0
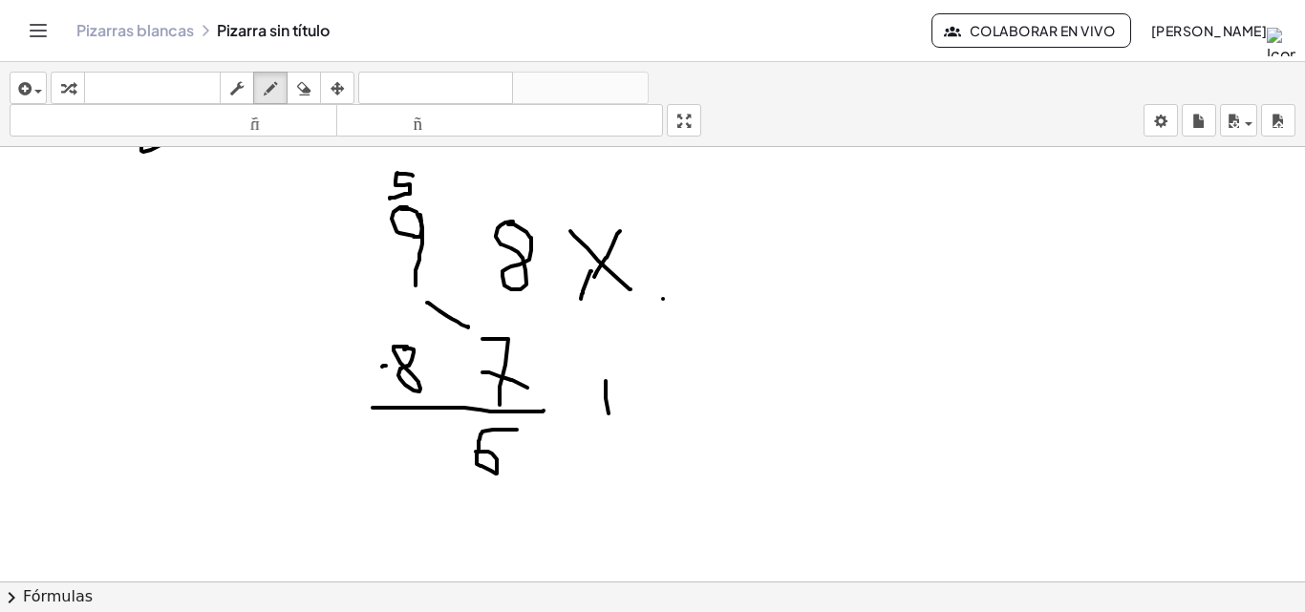
drag, startPoint x: 606, startPoint y: 381, endPoint x: 608, endPoint y: 410, distance: 28.8
drag, startPoint x: 621, startPoint y: 379, endPoint x: 624, endPoint y: 414, distance: 34.5
drag, startPoint x: 628, startPoint y: 380, endPoint x: 635, endPoint y: 414, distance: 34.3
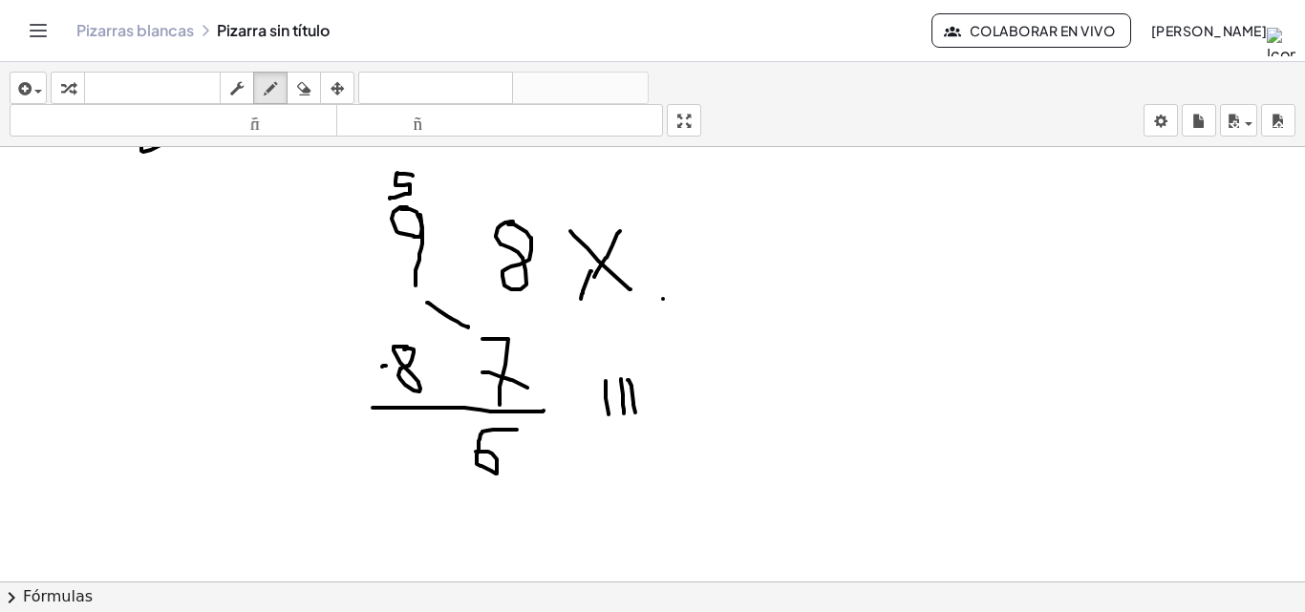
drag, startPoint x: 641, startPoint y: 388, endPoint x: 651, endPoint y: 416, distance: 29.6
drag, startPoint x: 656, startPoint y: 389, endPoint x: 664, endPoint y: 409, distance: 21.5
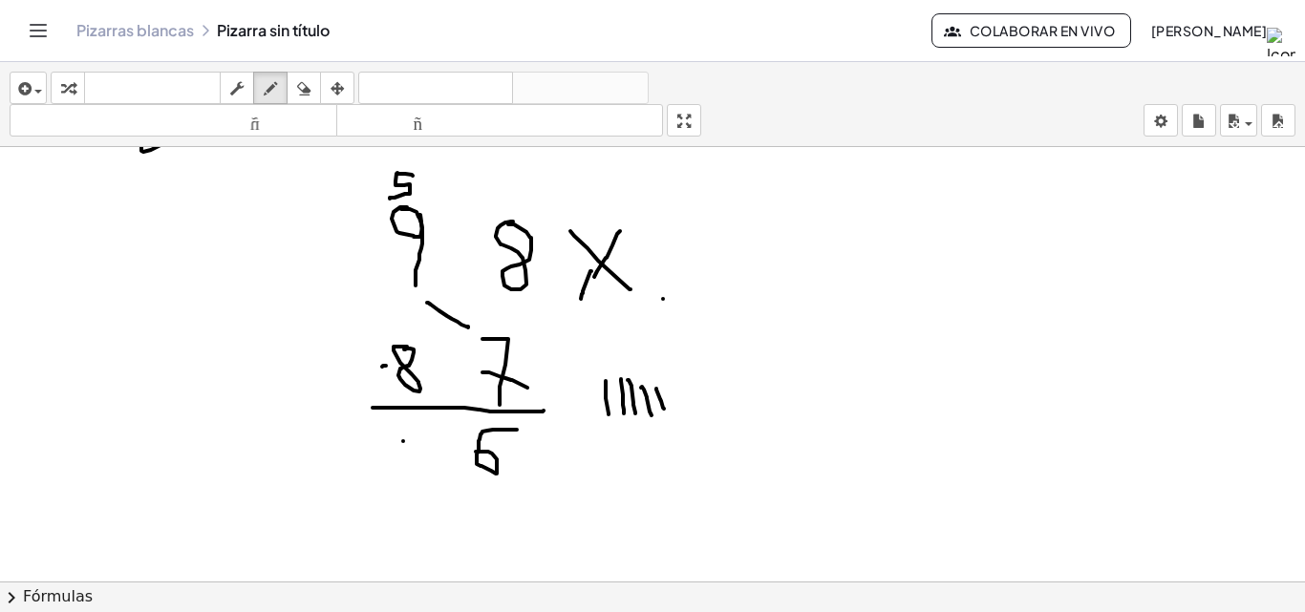
drag, startPoint x: 404, startPoint y: 444, endPoint x: 392, endPoint y: 446, distance: 12.6
drag, startPoint x: 324, startPoint y: 425, endPoint x: 294, endPoint y: 445, distance: 35.8
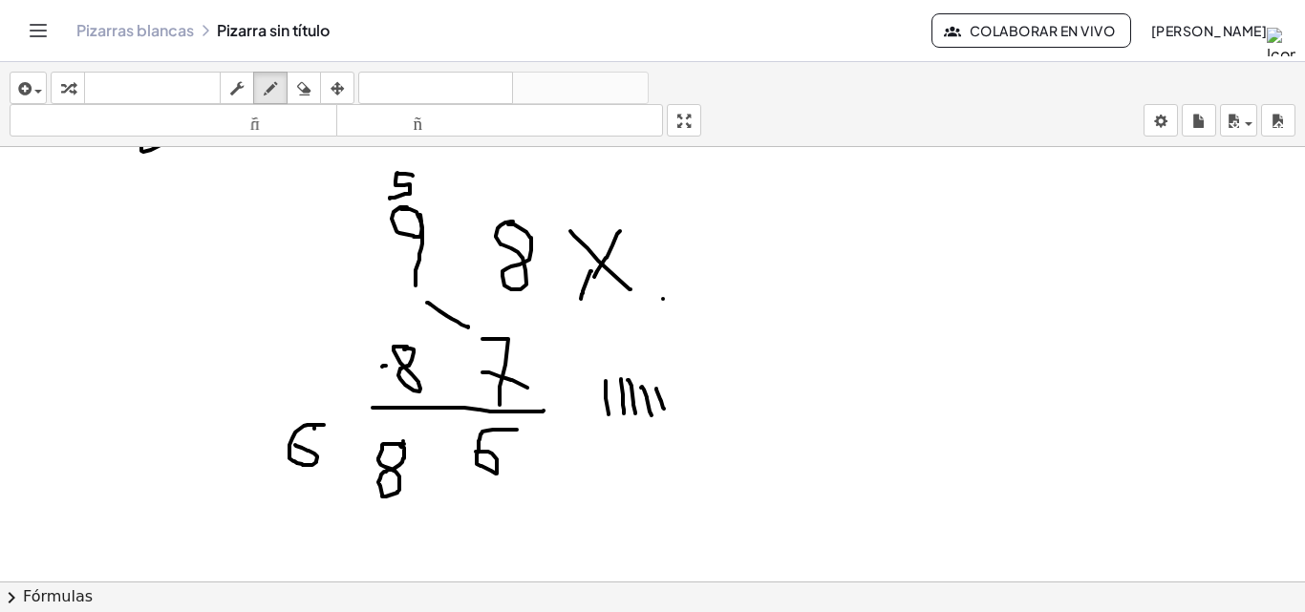
drag, startPoint x: 396, startPoint y: 498, endPoint x: 351, endPoint y: 527, distance: 54.6
drag, startPoint x: 292, startPoint y: 89, endPoint x: 313, endPoint y: 98, distance: 23.1
click at [293, 89] on div "button" at bounding box center [303, 87] width 25 height 23
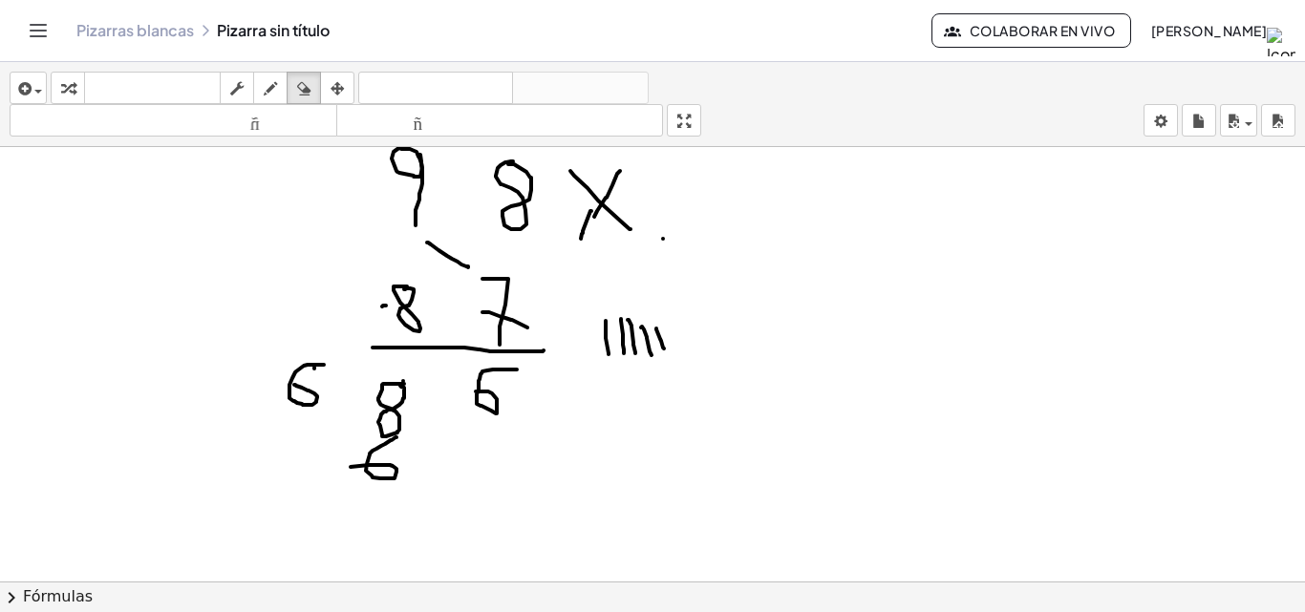
scroll to position [1156, 0]
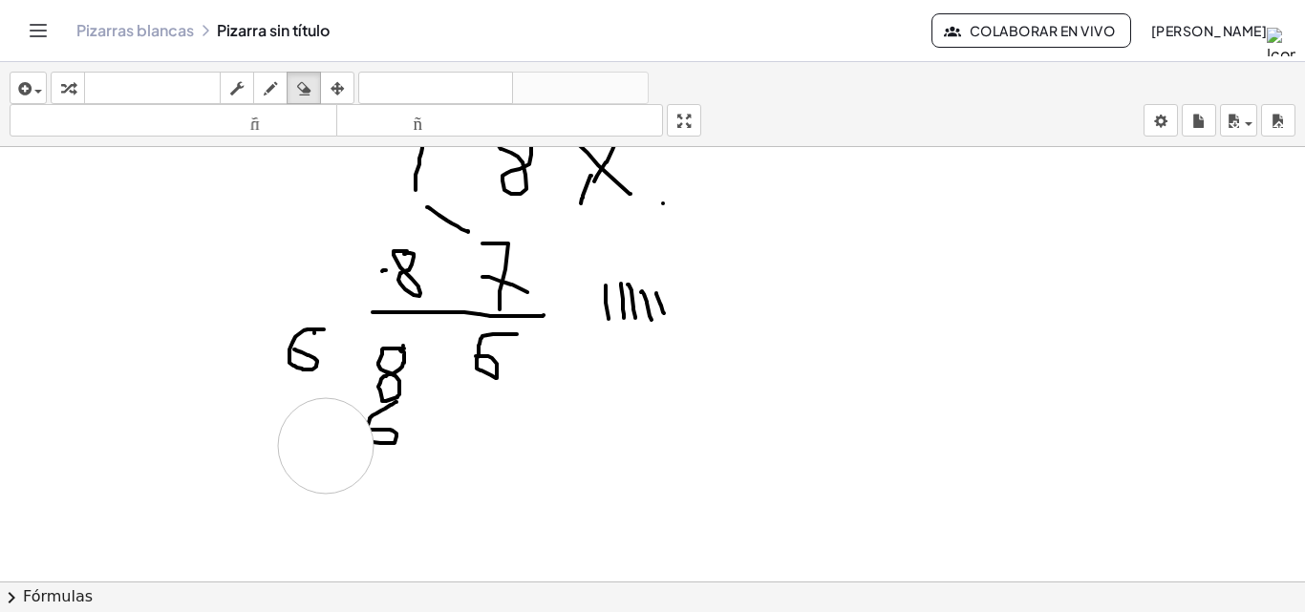
drag, startPoint x: 252, startPoint y: 532, endPoint x: 326, endPoint y: 446, distance: 113.1
click at [274, 86] on icon "button" at bounding box center [270, 88] width 13 height 23
drag, startPoint x: 367, startPoint y: 418, endPoint x: 371, endPoint y: 436, distance: 17.6
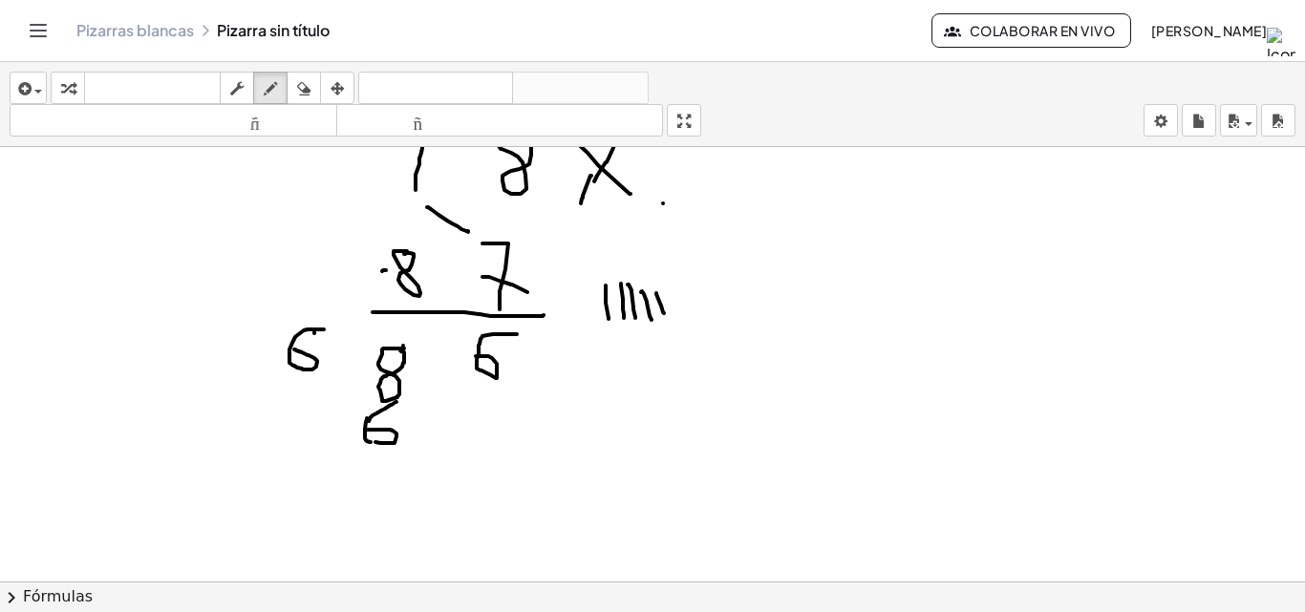
drag, startPoint x: 375, startPoint y: 430, endPoint x: 365, endPoint y: 430, distance: 10.5
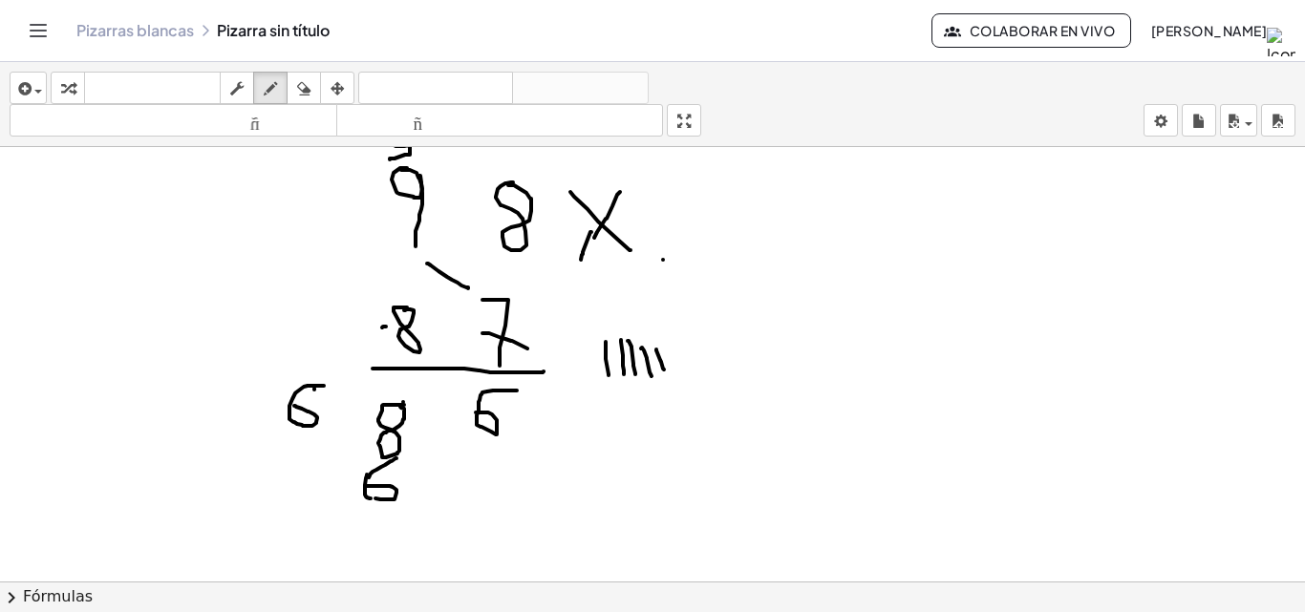
scroll to position [1060, 0]
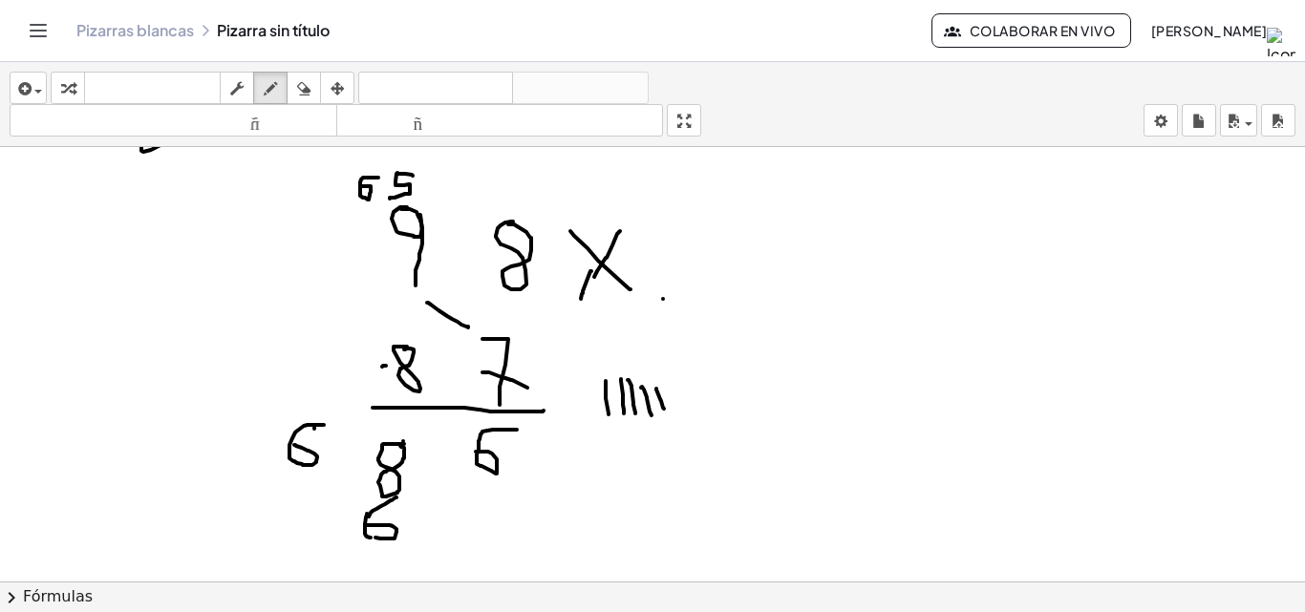
drag, startPoint x: 378, startPoint y: 178, endPoint x: 362, endPoint y: 186, distance: 18.4
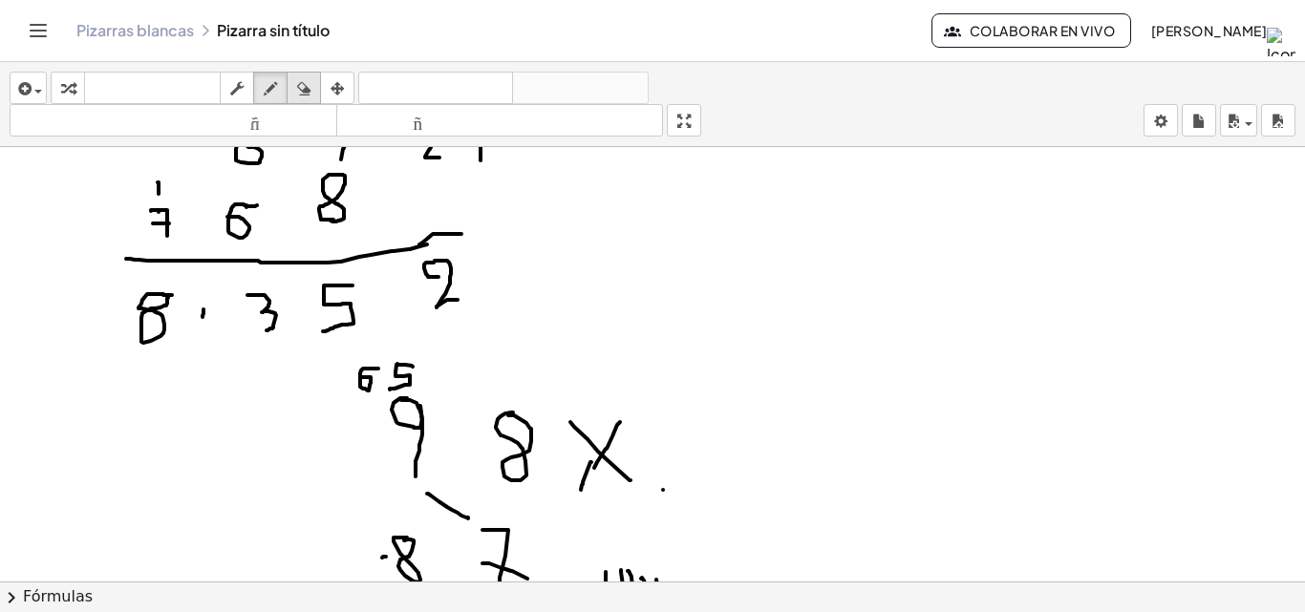
click at [313, 89] on div "button" at bounding box center [303, 87] width 25 height 23
drag, startPoint x: 586, startPoint y: 337, endPoint x: 555, endPoint y: 377, distance: 50.4
click at [382, 351] on div at bounding box center [652, 147] width 1305 height 1738
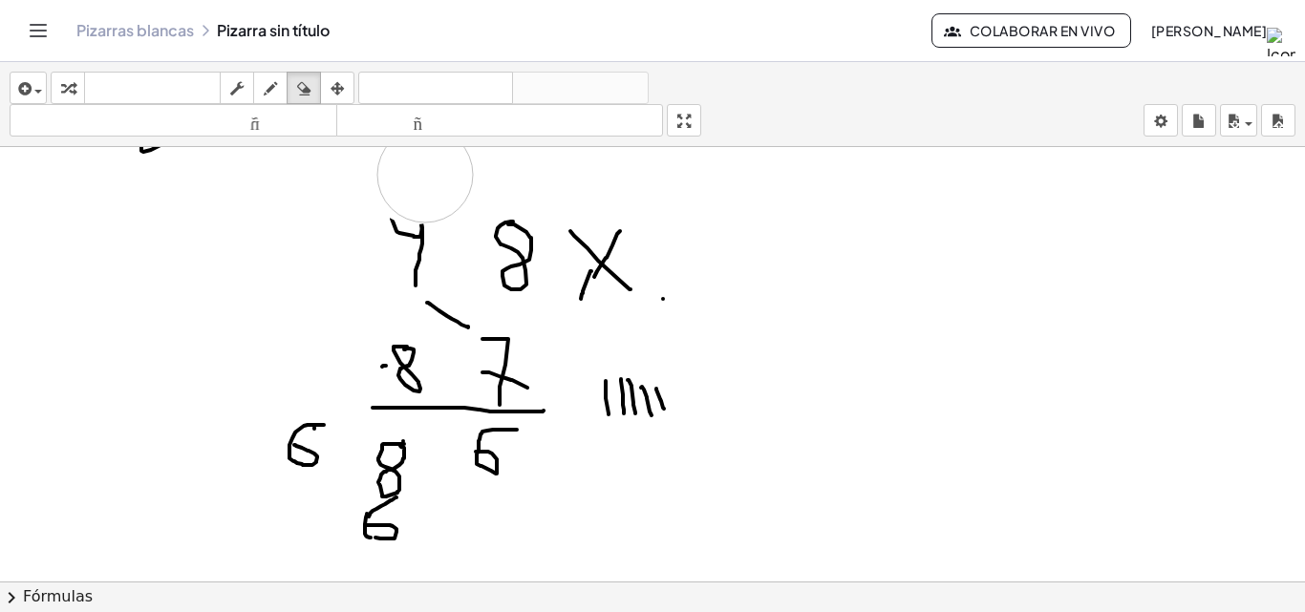
drag, startPoint x: 414, startPoint y: 177, endPoint x: 425, endPoint y: 175, distance: 11.6
drag, startPoint x: 317, startPoint y: 97, endPoint x: 338, endPoint y: 269, distance: 173.2
click at [321, 106] on div "insertar Seleccione uno: Expresión matemática Función Texto Vídeo de YouTube Gr…" at bounding box center [652, 104] width 1305 height 85
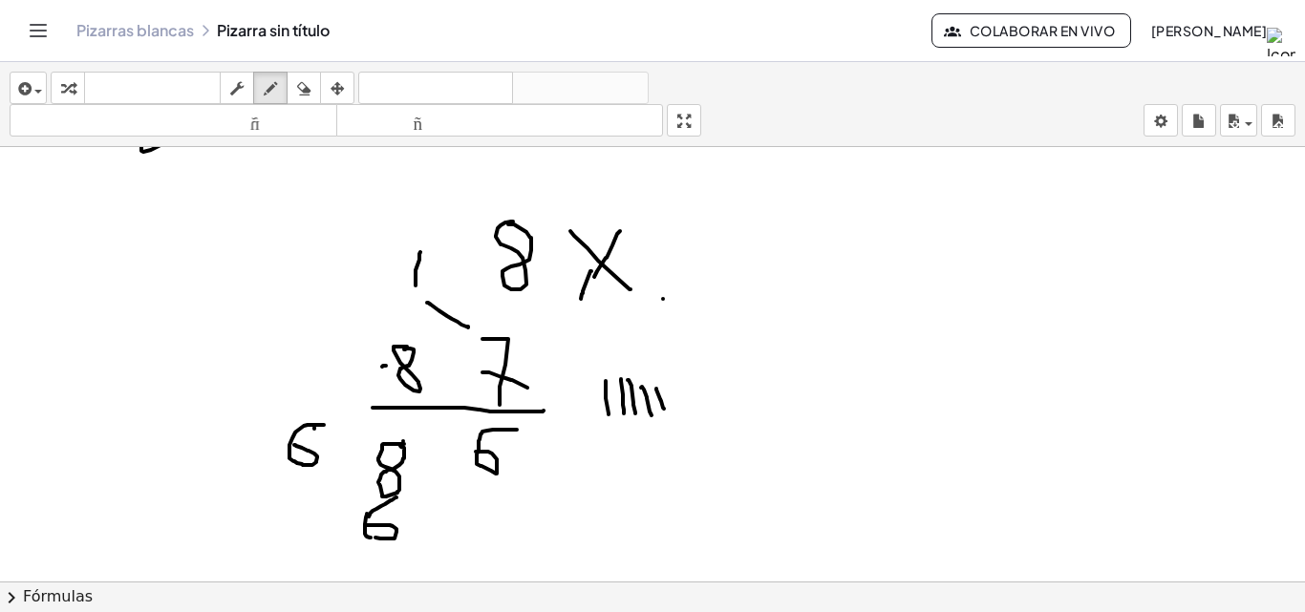
drag, startPoint x: 273, startPoint y: 78, endPoint x: 348, endPoint y: 215, distance: 155.6
click at [279, 88] on div "button" at bounding box center [270, 87] width 25 height 23
drag, startPoint x: 413, startPoint y: 217, endPoint x: 404, endPoint y: 238, distance: 22.7
drag, startPoint x: 421, startPoint y: 218, endPoint x: 411, endPoint y: 251, distance: 35.0
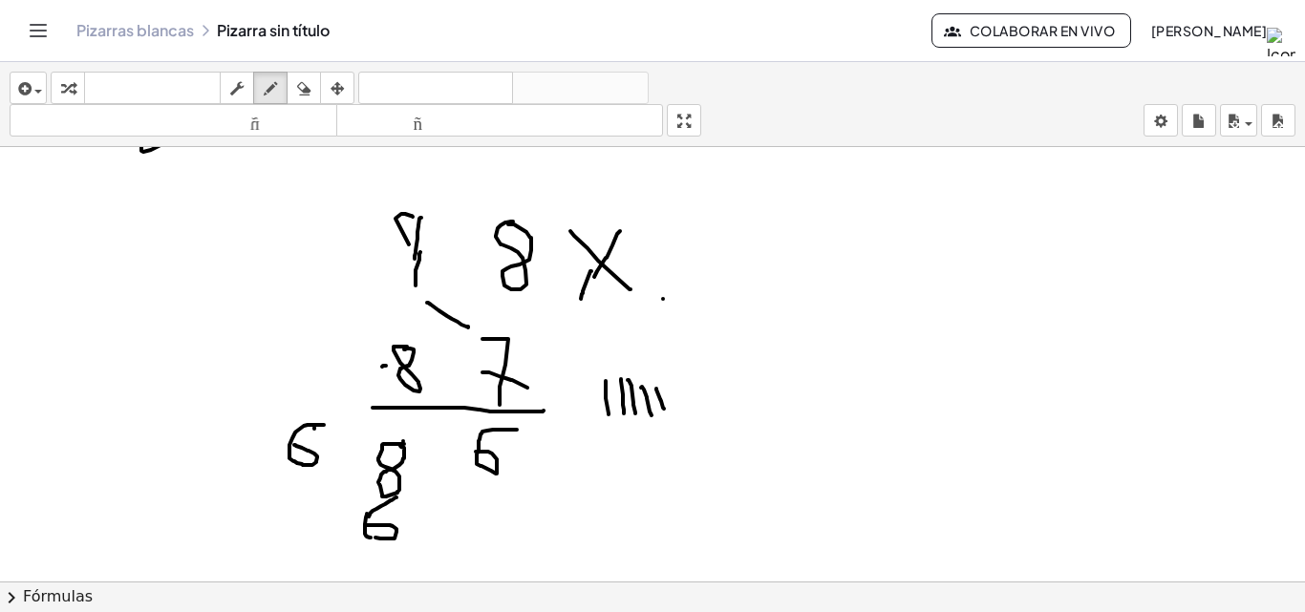
drag, startPoint x: 414, startPoint y: 223, endPoint x: 413, endPoint y: 247, distance: 24.9
drag, startPoint x: 431, startPoint y: 182, endPoint x: 443, endPoint y: 182, distance: 12.4
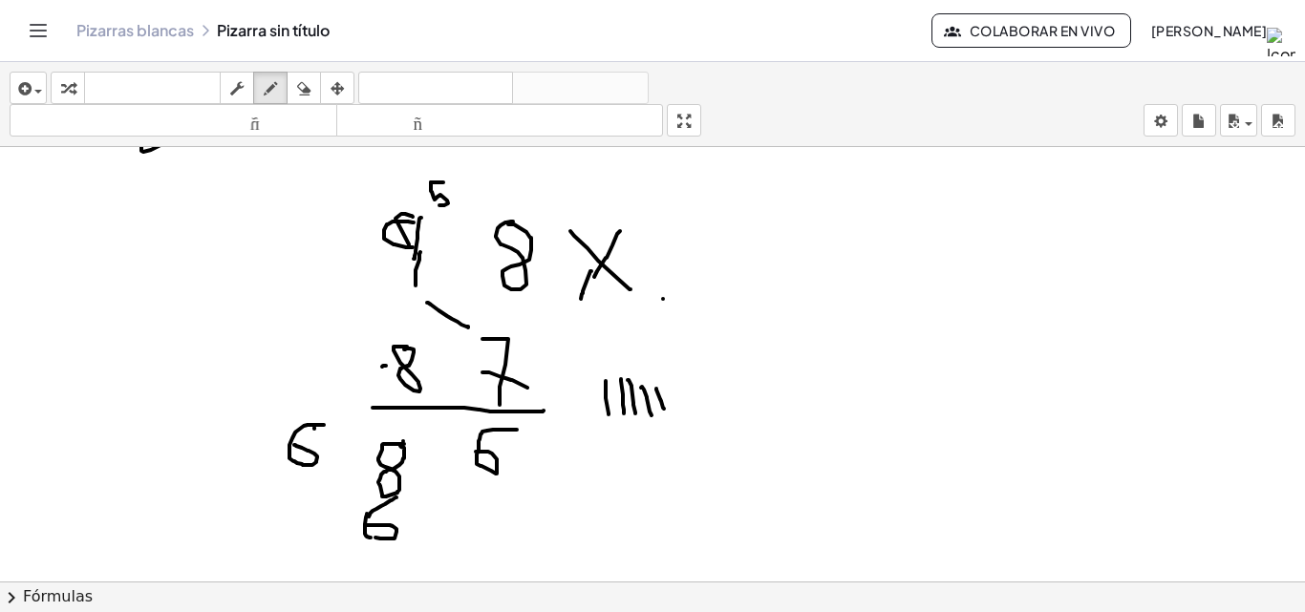
drag, startPoint x: 431, startPoint y: 182, endPoint x: 424, endPoint y: 293, distance: 111.0
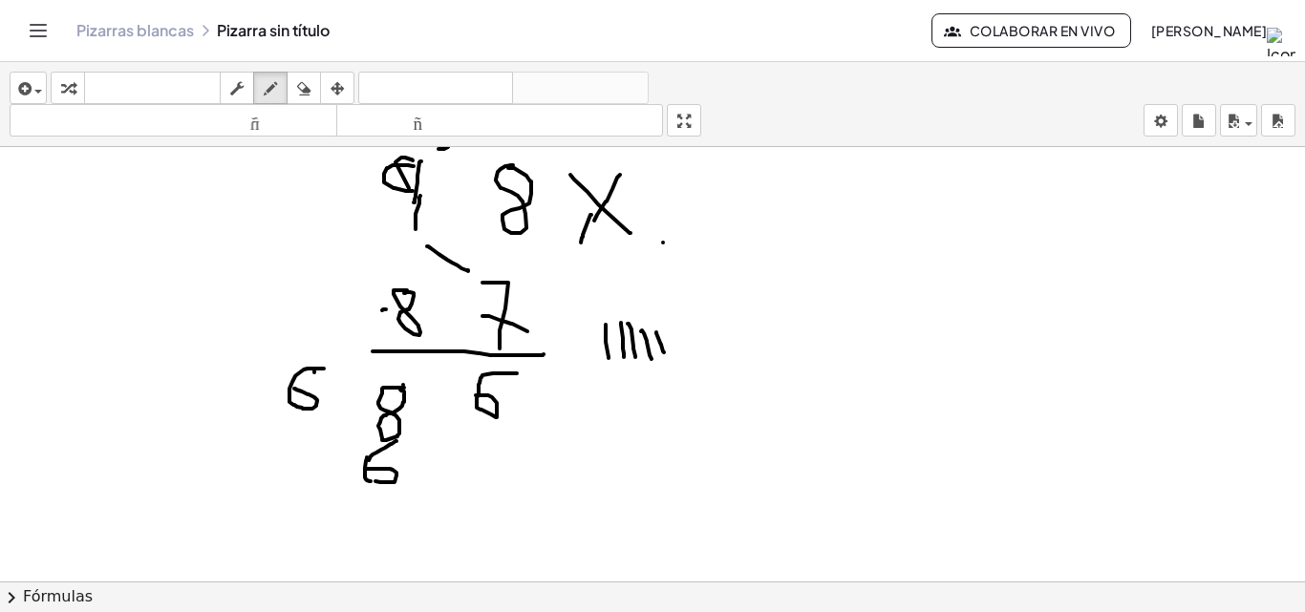
scroll to position [1156, 0]
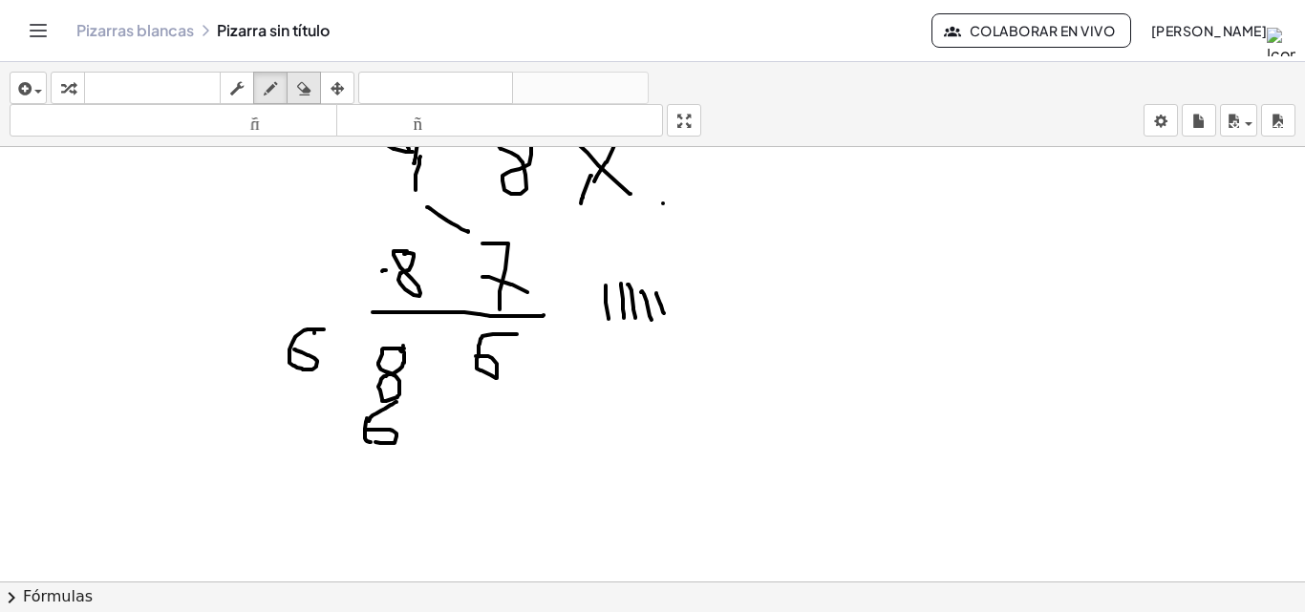
click at [298, 107] on div "insertar Seleccione uno: Expresión matemática Función Texto Vídeo de YouTube Gr…" at bounding box center [652, 104] width 1305 height 85
drag, startPoint x: 405, startPoint y: 494, endPoint x: 383, endPoint y: 458, distance: 42.4
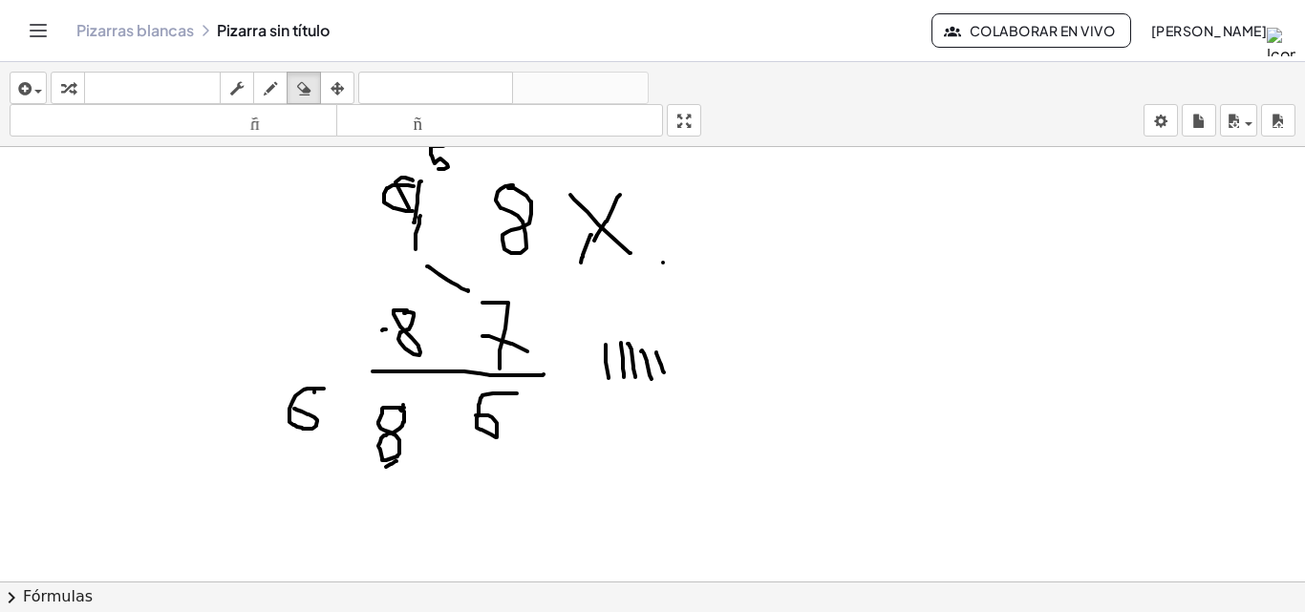
scroll to position [1060, 0]
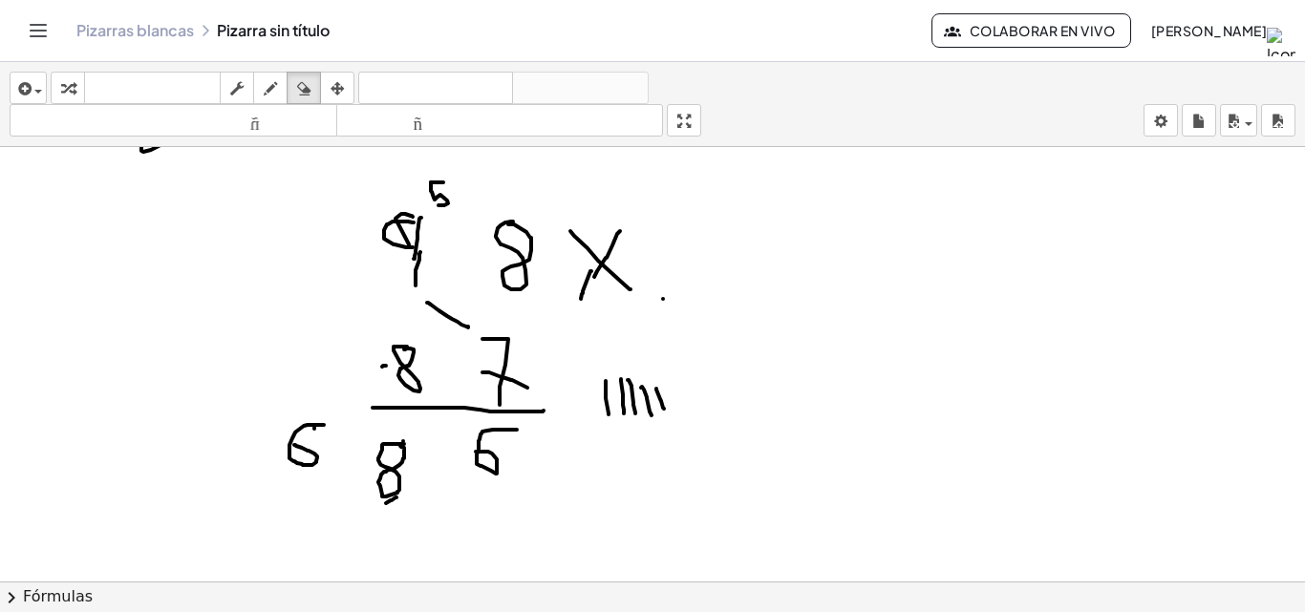
drag, startPoint x: 269, startPoint y: 90, endPoint x: 209, endPoint y: 556, distance: 470.0
click at [279, 146] on div "insertar Seleccione uno: Expresión matemática Función Texto Vídeo de YouTube Gr…" at bounding box center [652, 104] width 1305 height 85
drag, startPoint x: 378, startPoint y: 489, endPoint x: 391, endPoint y: 493, distance: 13.0
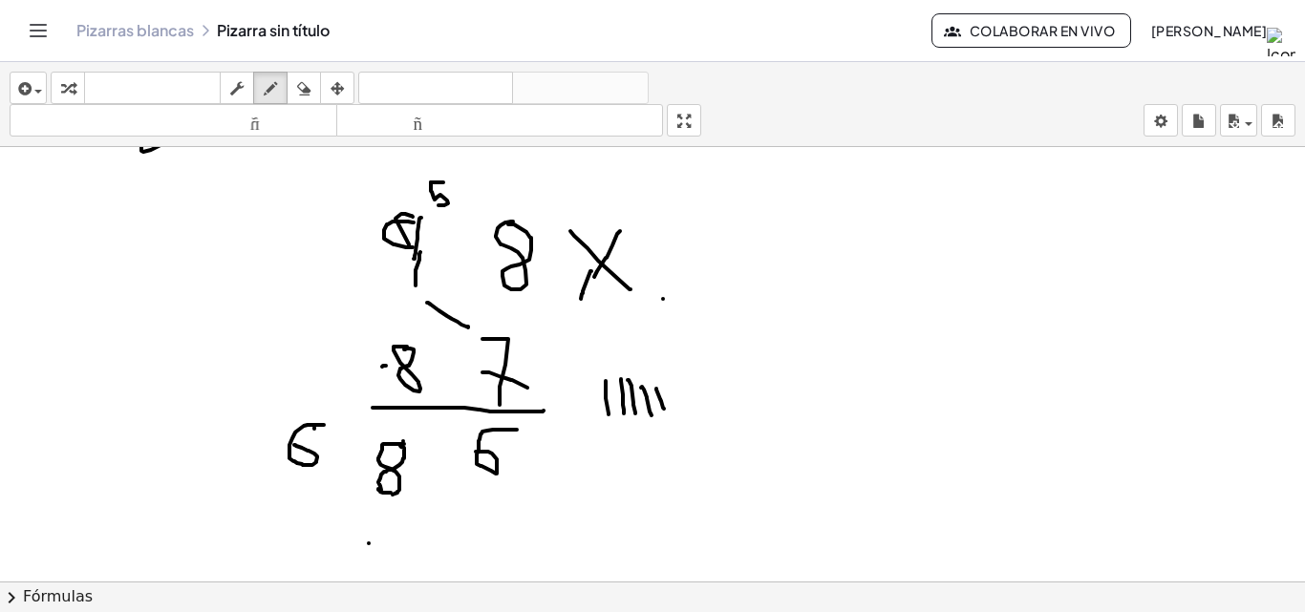
drag, startPoint x: 367, startPoint y: 543, endPoint x: 388, endPoint y: 543, distance: 21.0
drag, startPoint x: 387, startPoint y: 540, endPoint x: 387, endPoint y: 574, distance: 34.4
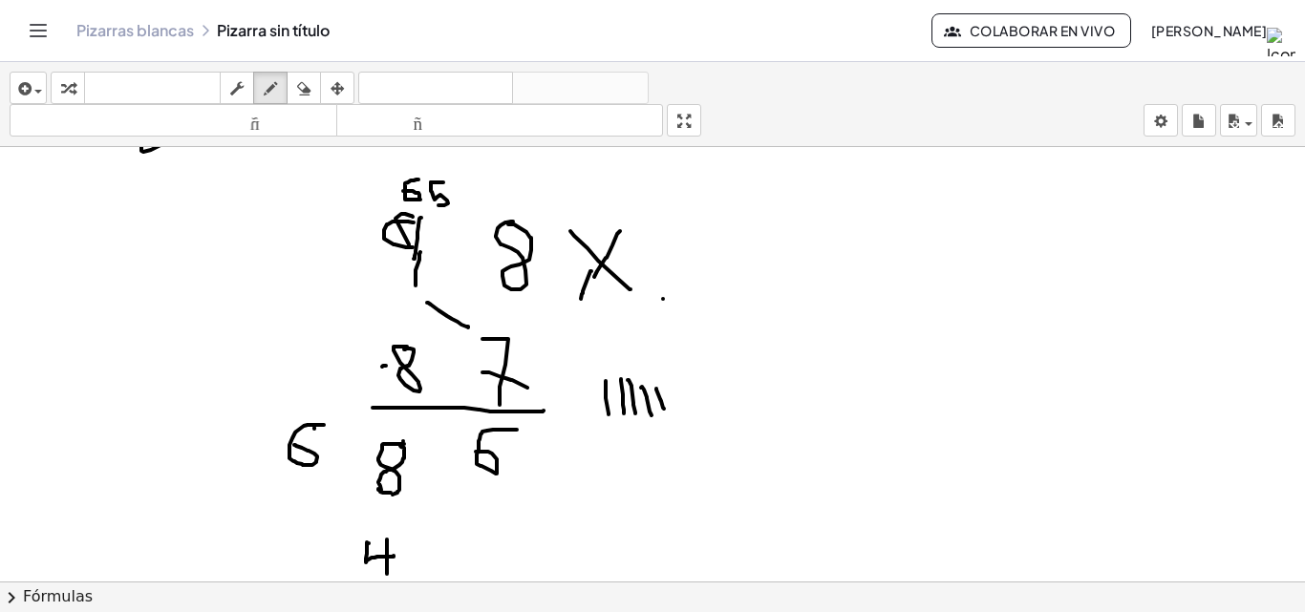
drag, startPoint x: 418, startPoint y: 180, endPoint x: 403, endPoint y: 191, distance: 19.1
click at [303, 75] on button "borrar" at bounding box center [304, 88] width 34 height 32
drag, startPoint x: 711, startPoint y: 405, endPoint x: 335, endPoint y: 17, distance: 539.7
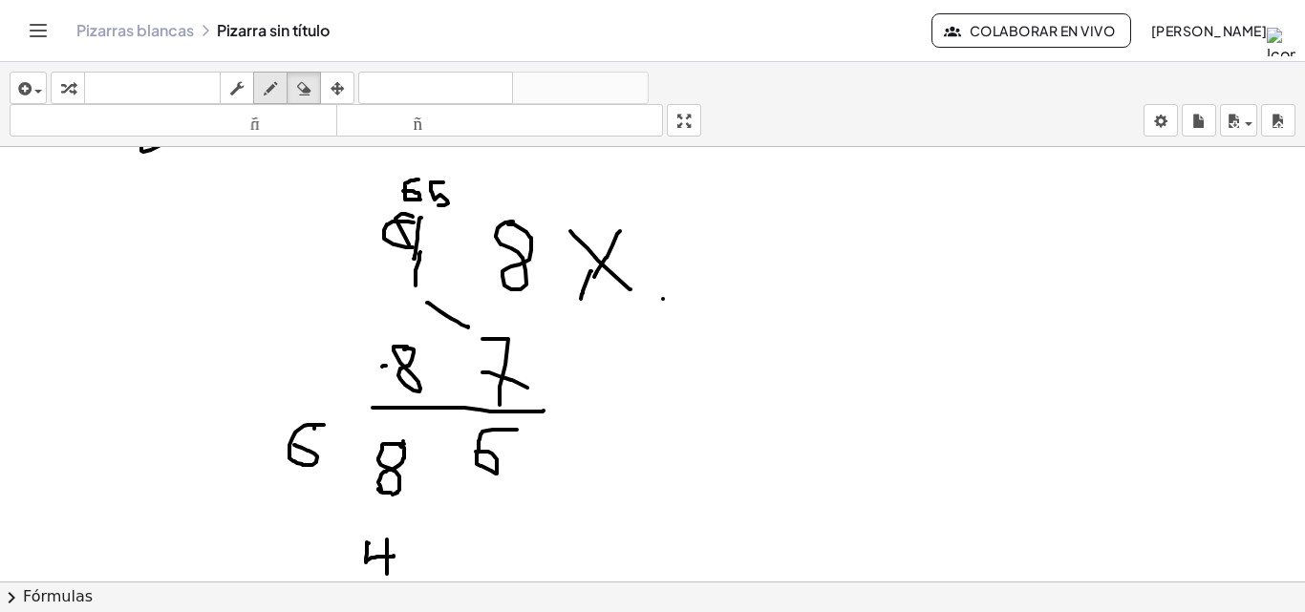
click at [269, 73] on button "dibujar" at bounding box center [270, 88] width 34 height 32
drag, startPoint x: 606, startPoint y: 394, endPoint x: 594, endPoint y: 438, distance: 45.4
drag, startPoint x: 618, startPoint y: 397, endPoint x: 622, endPoint y: 445, distance: 47.9
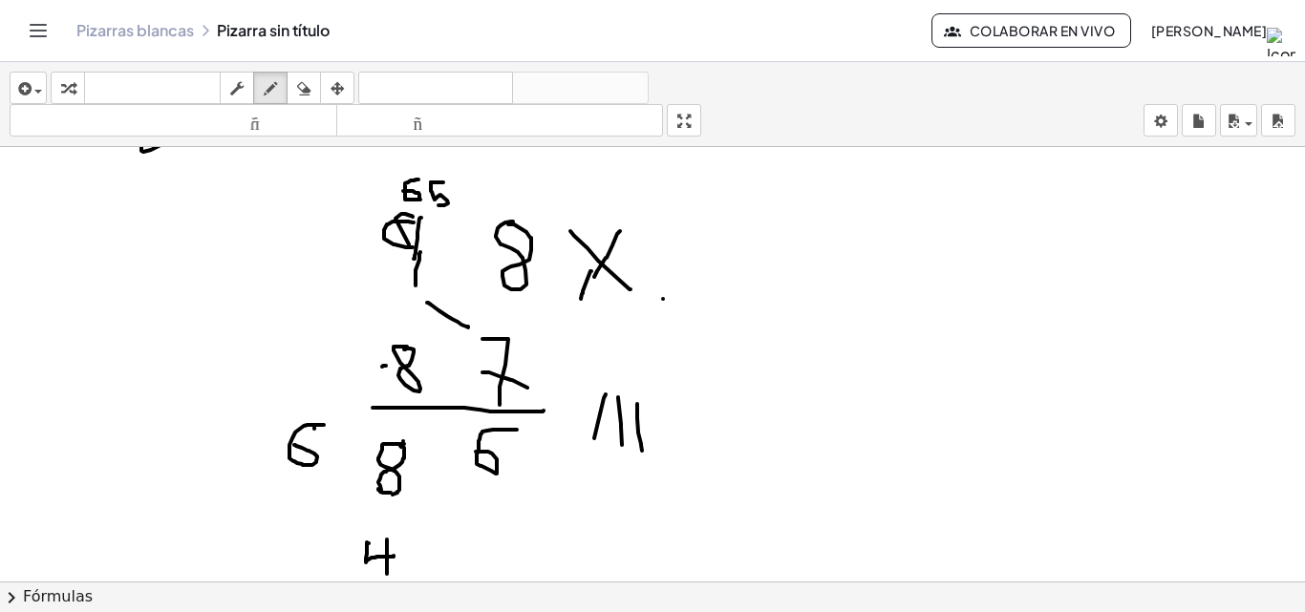
drag, startPoint x: 637, startPoint y: 404, endPoint x: 642, endPoint y: 451, distance: 47.0
drag, startPoint x: 655, startPoint y: 411, endPoint x: 668, endPoint y: 442, distance: 33.9
drag, startPoint x: 674, startPoint y: 404, endPoint x: 686, endPoint y: 427, distance: 25.6
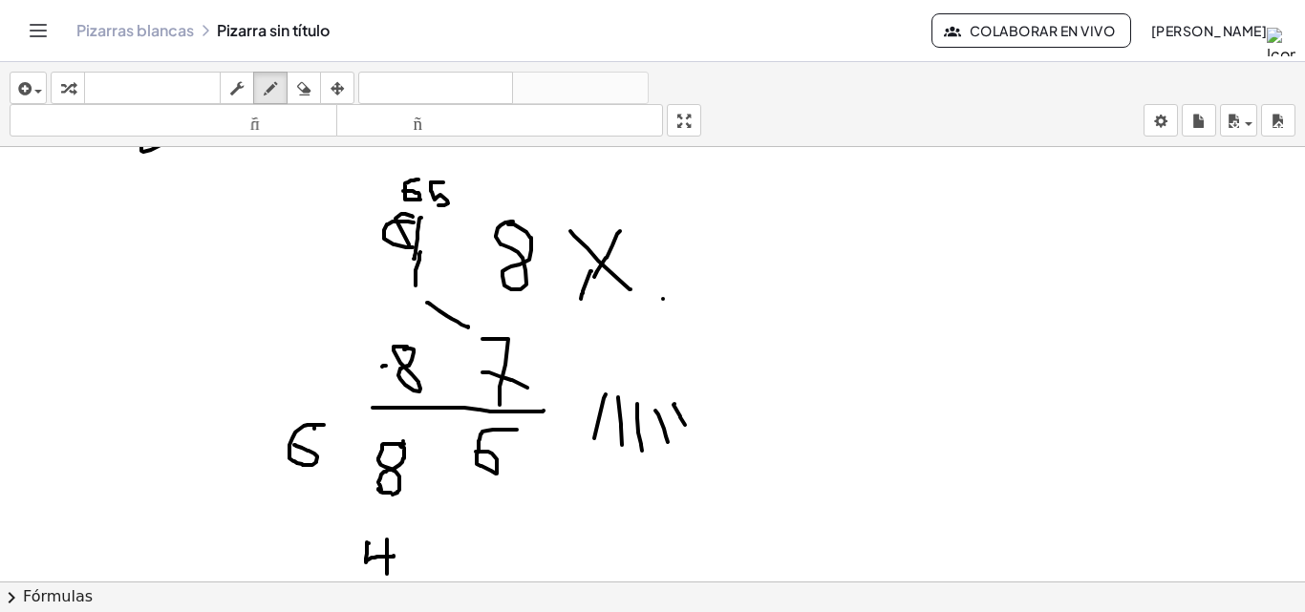
drag, startPoint x: 686, startPoint y: 395, endPoint x: 698, endPoint y: 416, distance: 24.4
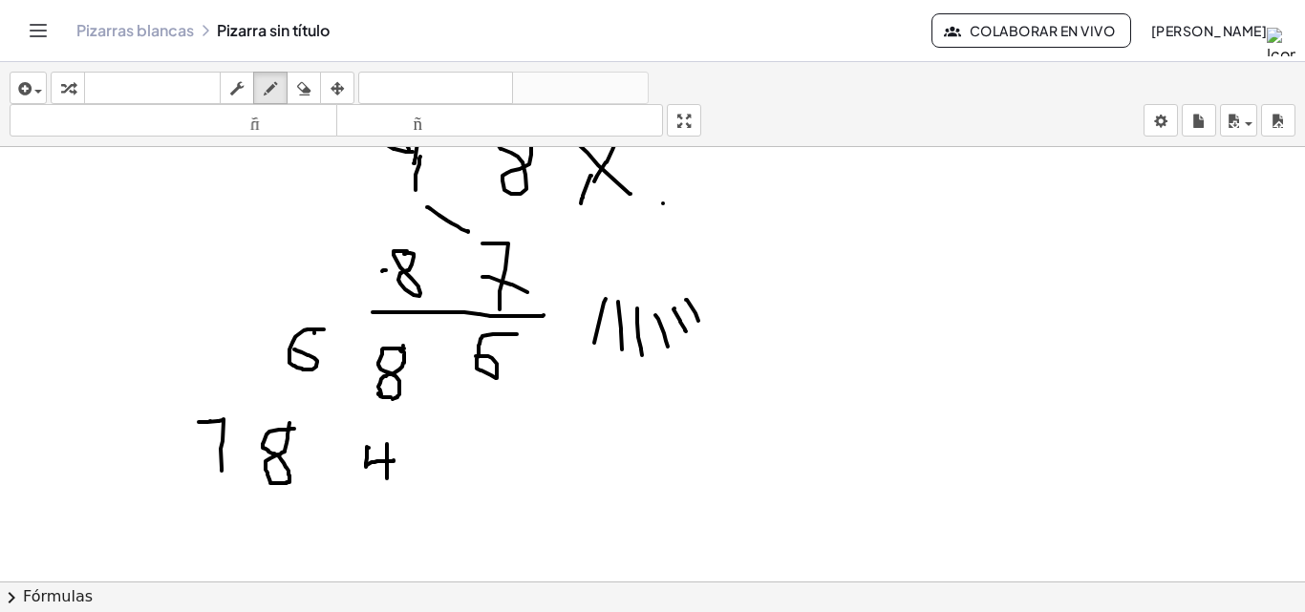
drag, startPoint x: 199, startPoint y: 422, endPoint x: 222, endPoint y: 471, distance: 53.8
drag, startPoint x: 212, startPoint y: 442, endPoint x: 230, endPoint y: 442, distance: 18.1
drag, startPoint x: 206, startPoint y: 500, endPoint x: 566, endPoint y: 475, distance: 361.0
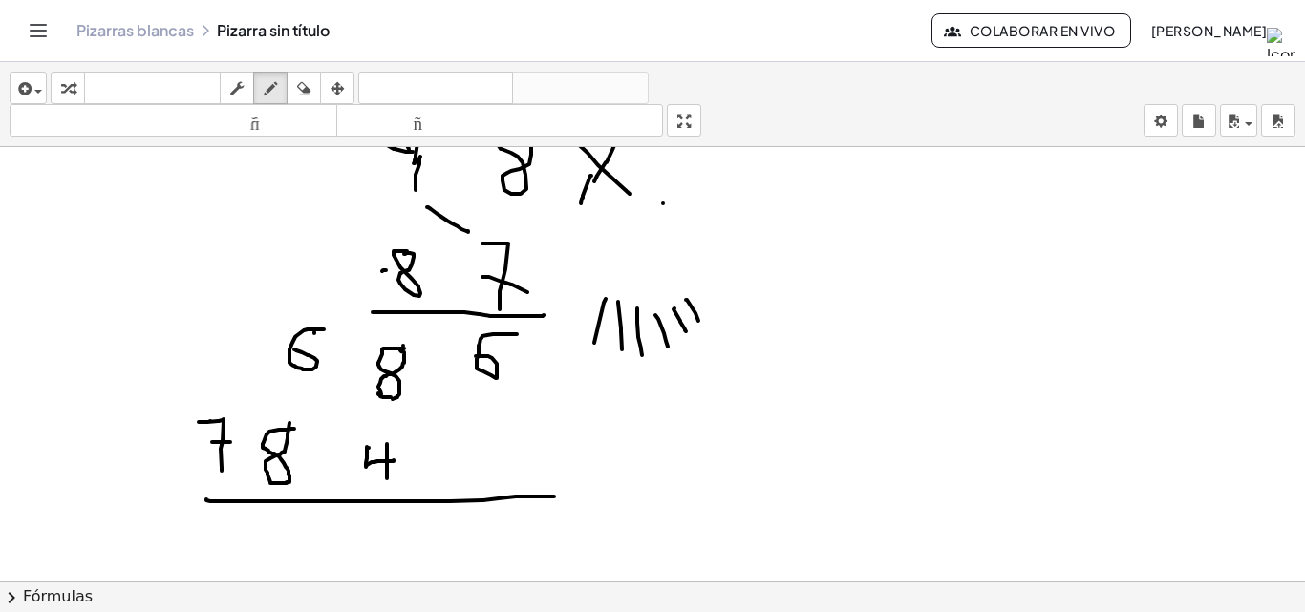
drag, startPoint x: 544, startPoint y: 362, endPoint x: 577, endPoint y: 360, distance: 32.5
drag, startPoint x: 565, startPoint y: 344, endPoint x: 565, endPoint y: 400, distance: 56.4
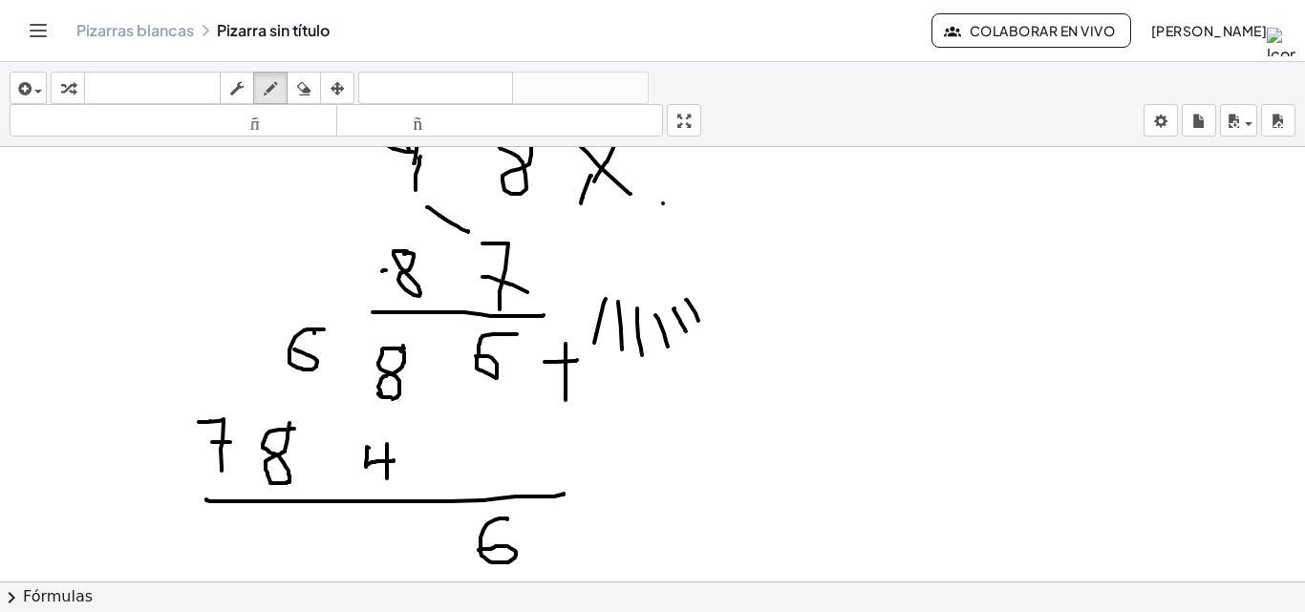
drag, startPoint x: 507, startPoint y: 520, endPoint x: 479, endPoint y: 550, distance: 41.9
drag, startPoint x: 389, startPoint y: 537, endPoint x: 416, endPoint y: 567, distance: 40.6
drag, startPoint x: 308, startPoint y: 298, endPoint x: 305, endPoint y: 315, distance: 17.4
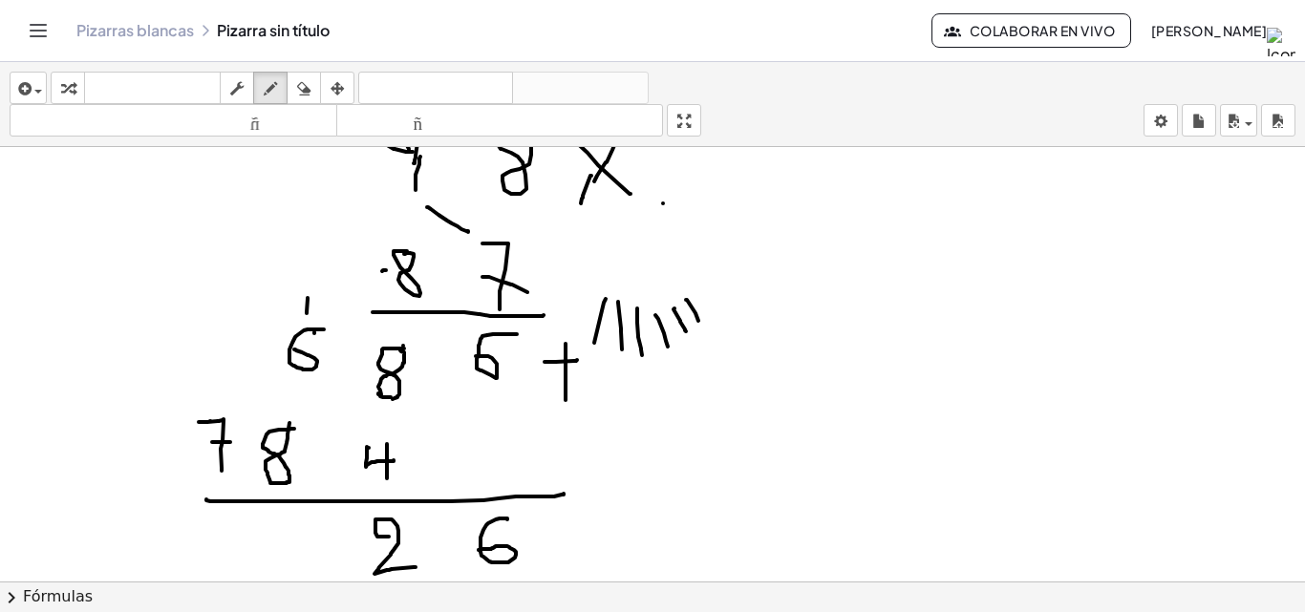
drag, startPoint x: 601, startPoint y: 436, endPoint x: 603, endPoint y: 474, distance: 38.3
drag, startPoint x: 618, startPoint y: 439, endPoint x: 627, endPoint y: 465, distance: 27.2
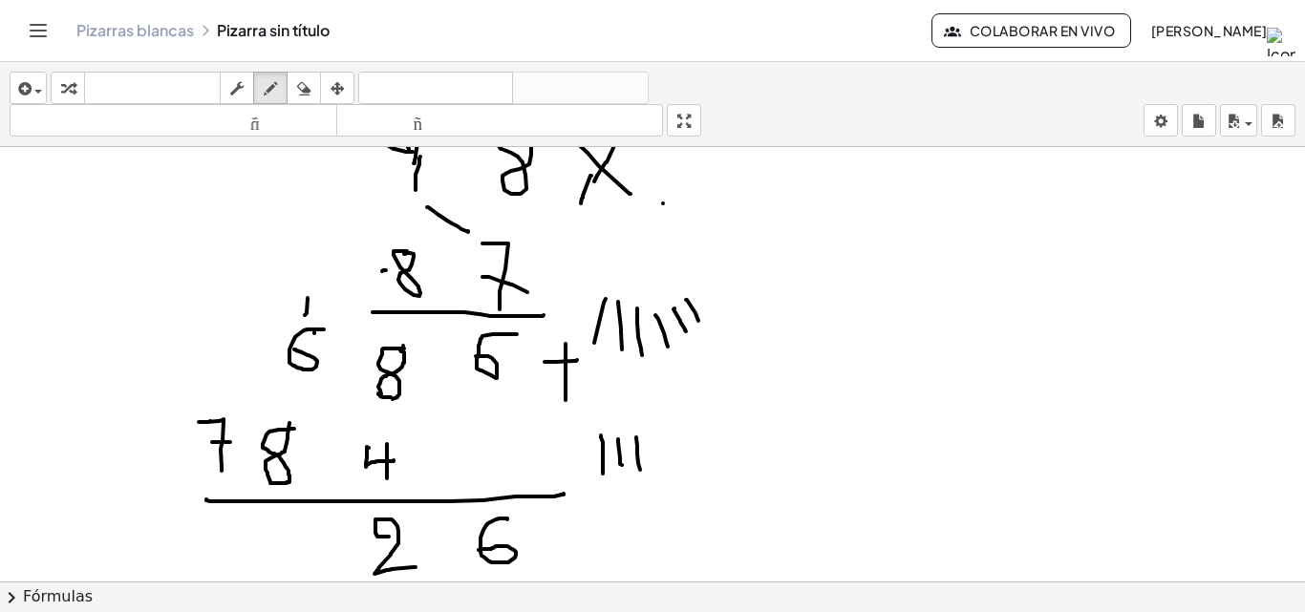
drag, startPoint x: 636, startPoint y: 437, endPoint x: 640, endPoint y: 470, distance: 32.7
drag, startPoint x: 650, startPoint y: 448, endPoint x: 652, endPoint y: 482, distance: 34.4
drag, startPoint x: 685, startPoint y: 448, endPoint x: 682, endPoint y: 491, distance: 43.1
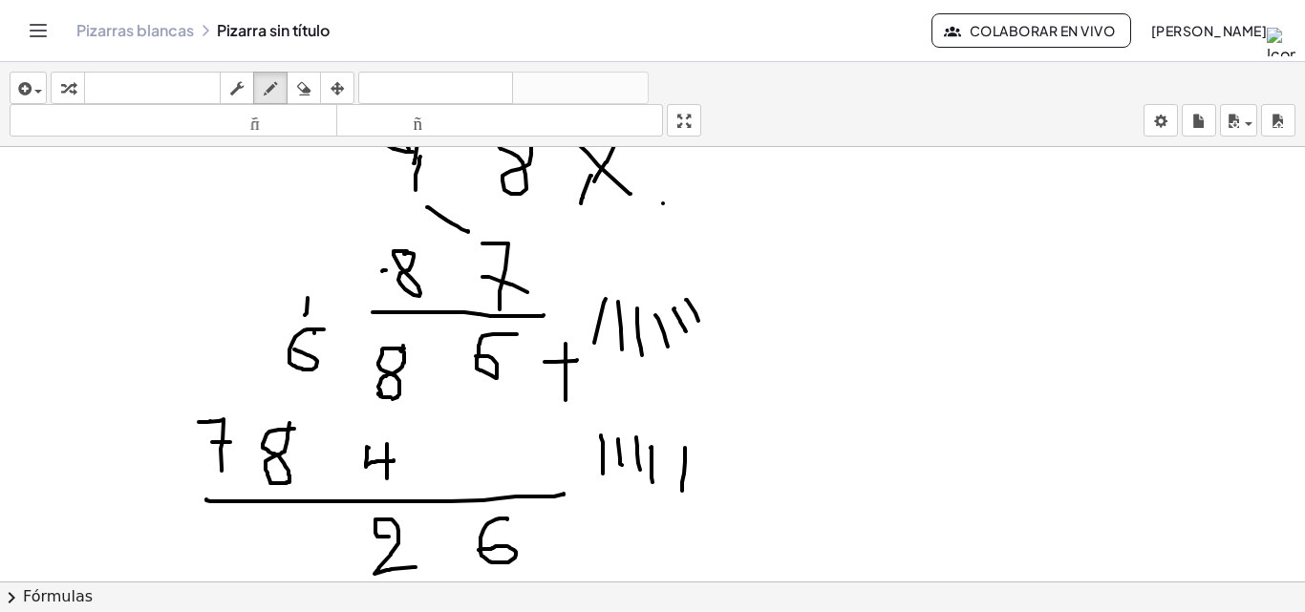
drag, startPoint x: 719, startPoint y: 457, endPoint x: 723, endPoint y: 497, distance: 40.3
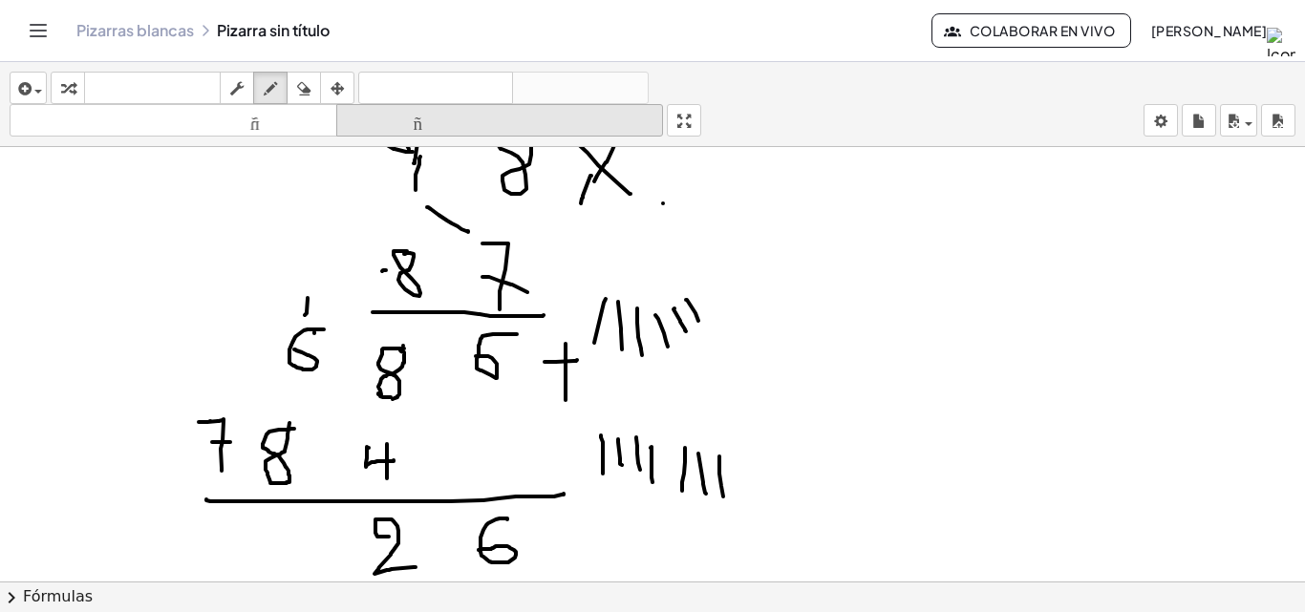
drag, startPoint x: 306, startPoint y: 95, endPoint x: 346, endPoint y: 128, distance: 52.2
click at [330, 115] on div "insertar Seleccione uno: Expresión matemática Función Texto Vídeo de YouTube Gr…" at bounding box center [652, 104] width 1305 height 85
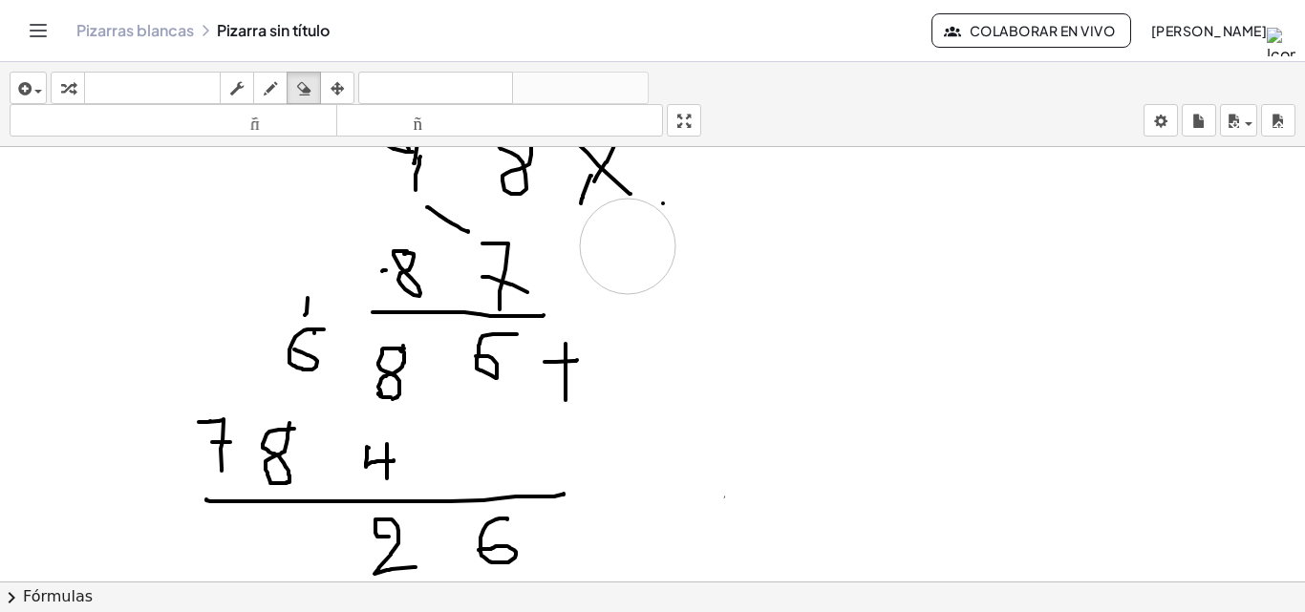
drag, startPoint x: 674, startPoint y: 315, endPoint x: 501, endPoint y: 180, distance: 220.5
click at [281, 79] on button "dibujar" at bounding box center [270, 88] width 34 height 32
click at [280, 79] on div "button" at bounding box center [270, 87] width 25 height 23
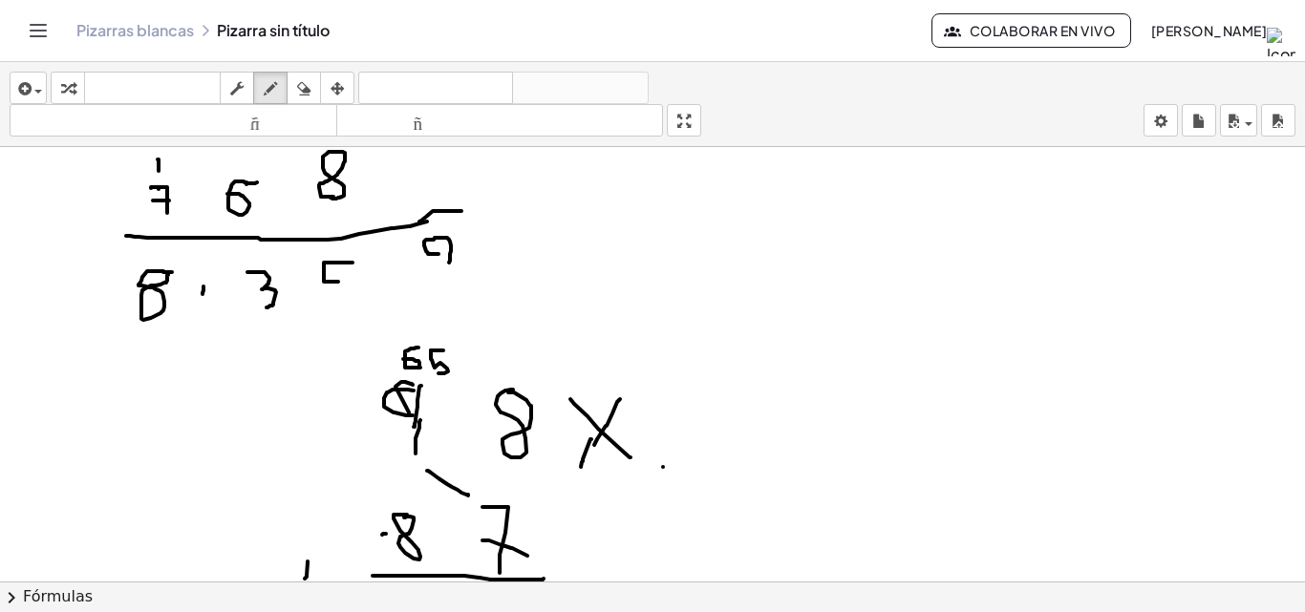
scroll to position [1251, 0]
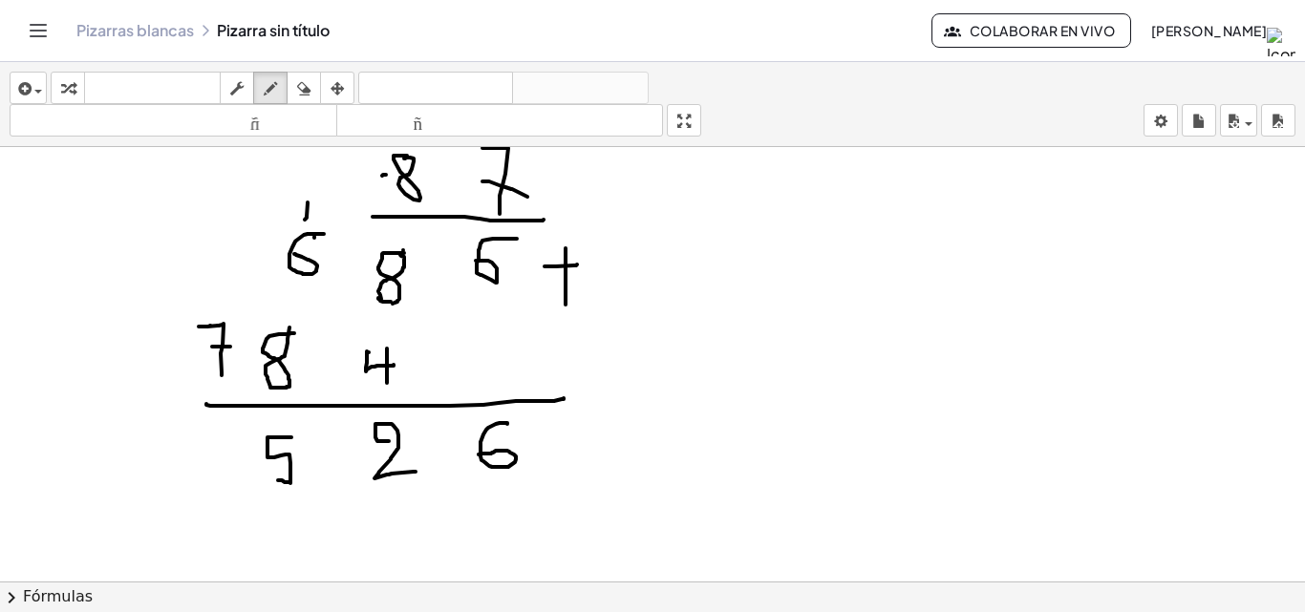
drag, startPoint x: 291, startPoint y: 437, endPoint x: 278, endPoint y: 480, distance: 45.0
drag, startPoint x: 214, startPoint y: 306, endPoint x: 213, endPoint y: 321, distance: 15.3
drag, startPoint x: 230, startPoint y: 440, endPoint x: 204, endPoint y: 458, distance: 31.0
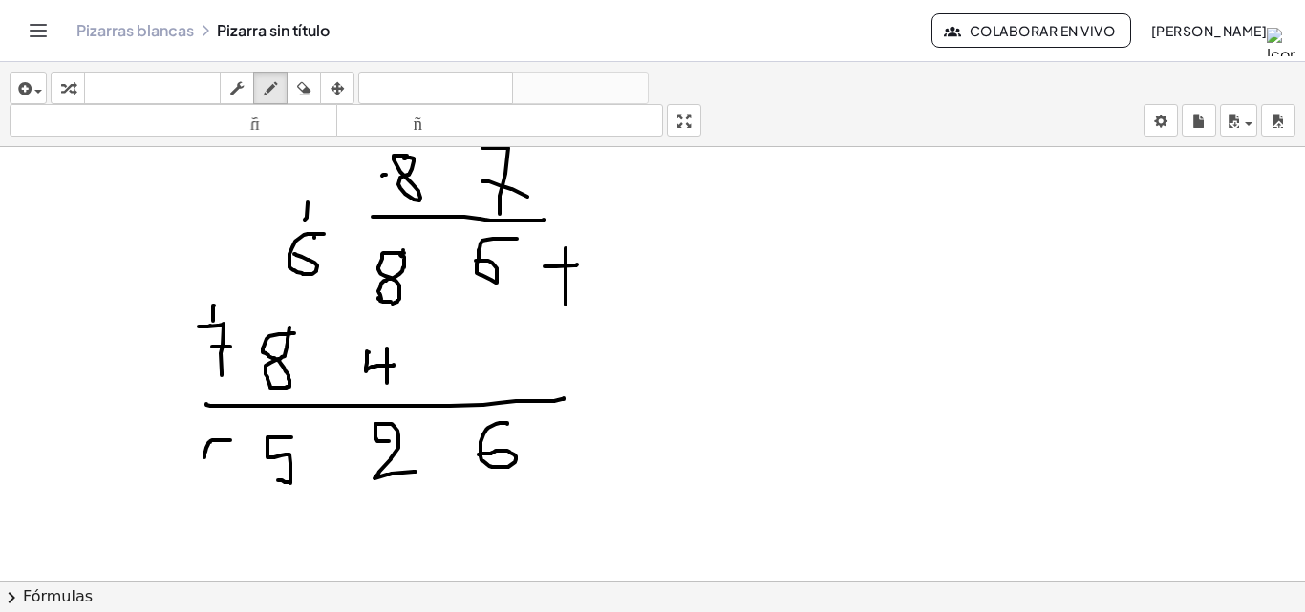
drag, startPoint x: 306, startPoint y: 84, endPoint x: 295, endPoint y: 195, distance: 111.3
click at [306, 89] on icon "button" at bounding box center [303, 88] width 13 height 23
drag, startPoint x: 193, startPoint y: 481, endPoint x: 202, endPoint y: 475, distance: 11.7
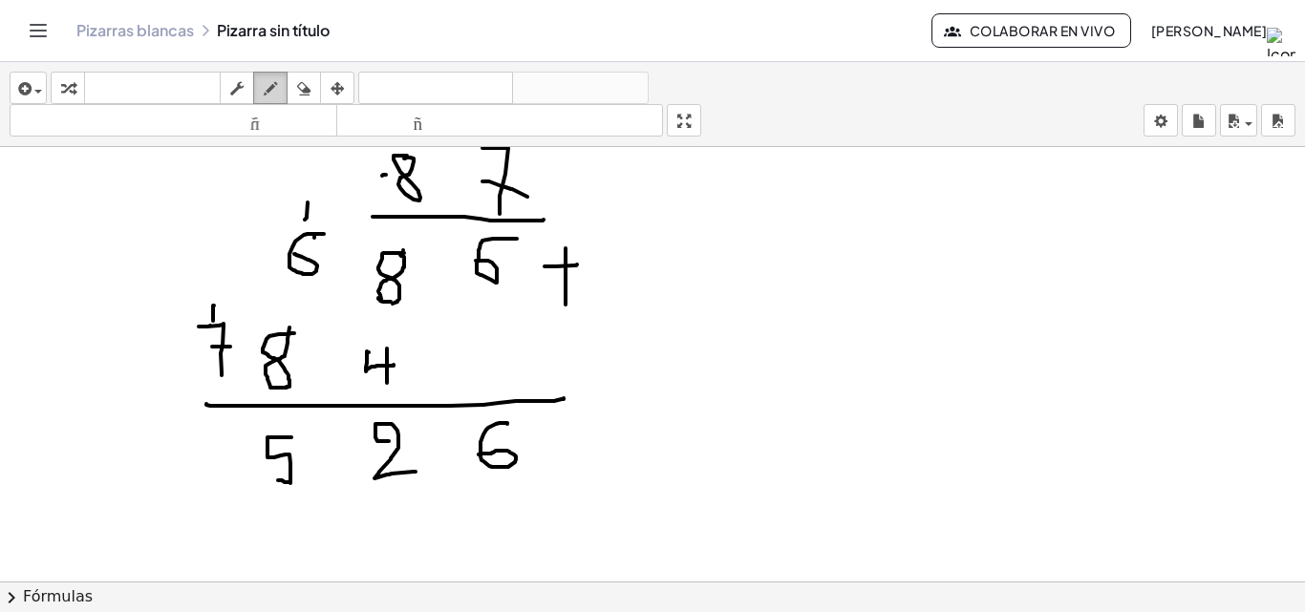
click at [277, 88] on icon "button" at bounding box center [270, 88] width 13 height 23
drag, startPoint x: 245, startPoint y: 460, endPoint x: 246, endPoint y: 475, distance: 14.5
